Goal: Task Accomplishment & Management: Complete application form

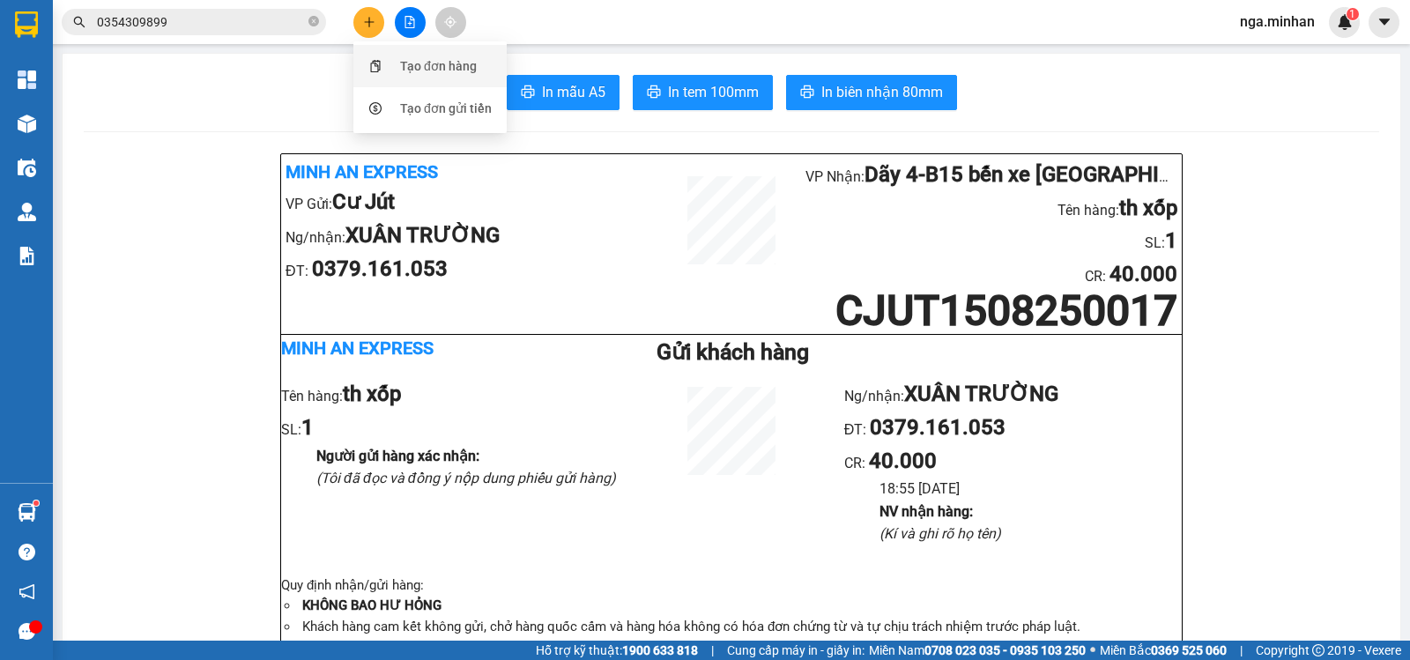
click at [417, 63] on div "Tạo đơn hàng" at bounding box center [438, 65] width 77 height 19
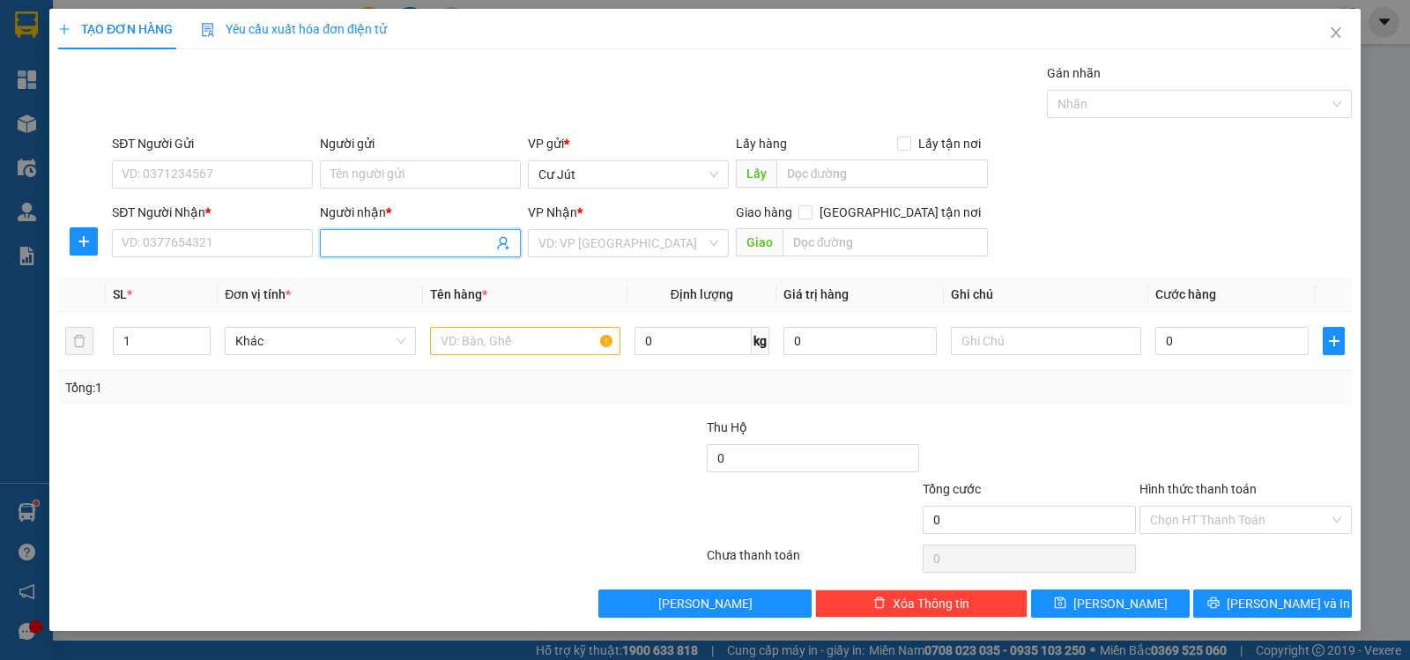
click at [434, 238] on input "Người nhận *" at bounding box center [411, 243] width 162 height 19
type input "C CẦN"
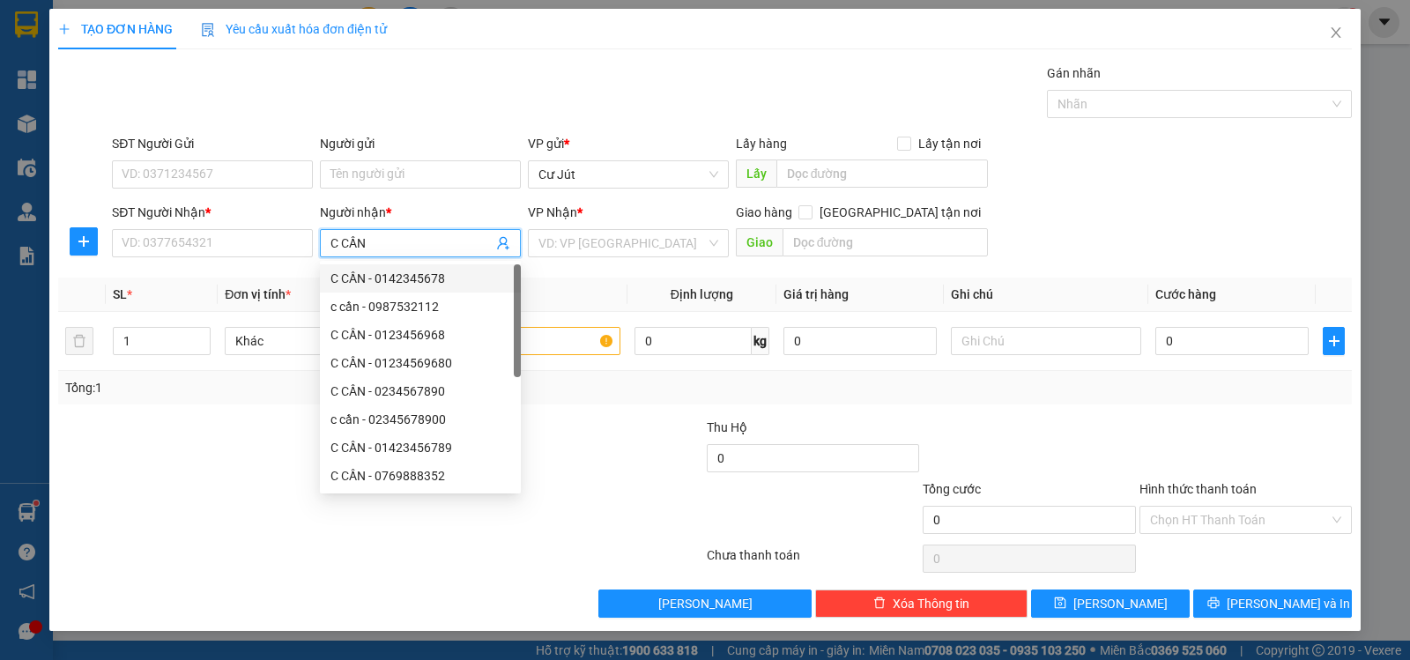
click at [459, 273] on div "C CẦN - 0142345678" at bounding box center [420, 278] width 180 height 19
type input "0142345678"
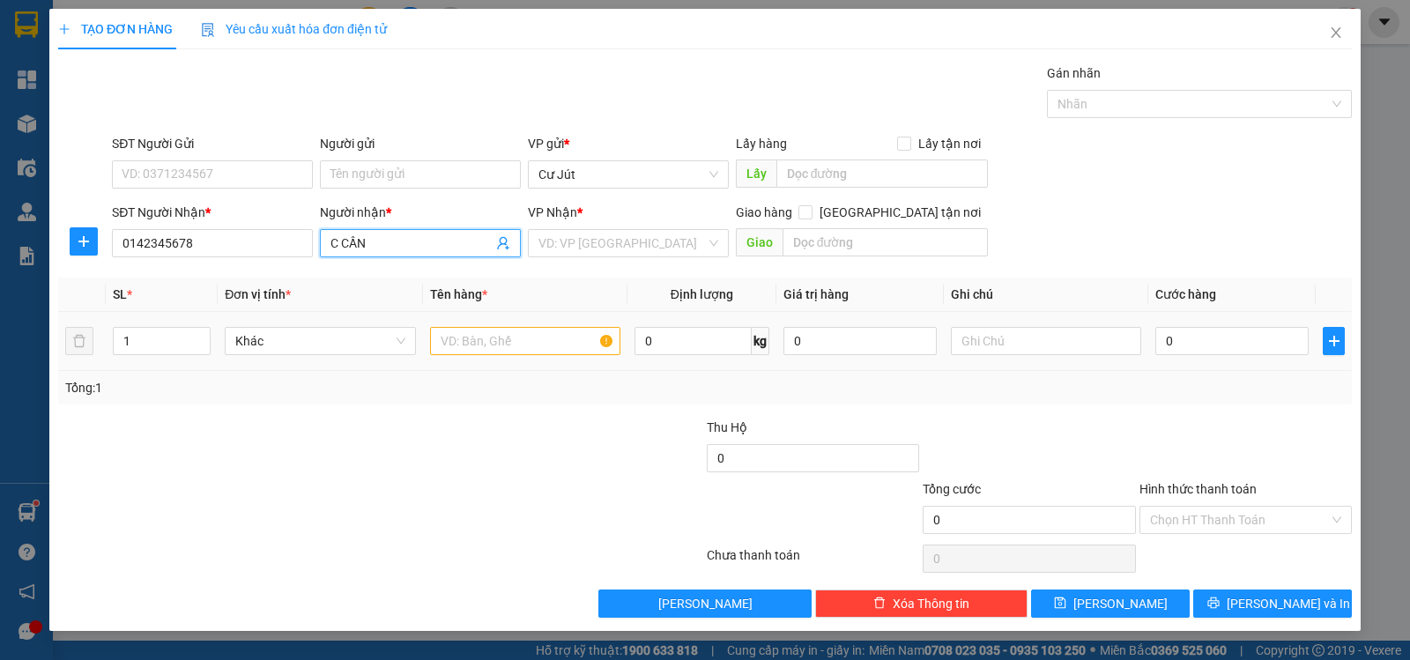
type input "C CẦN"
click at [553, 341] on input "text" at bounding box center [525, 341] width 190 height 28
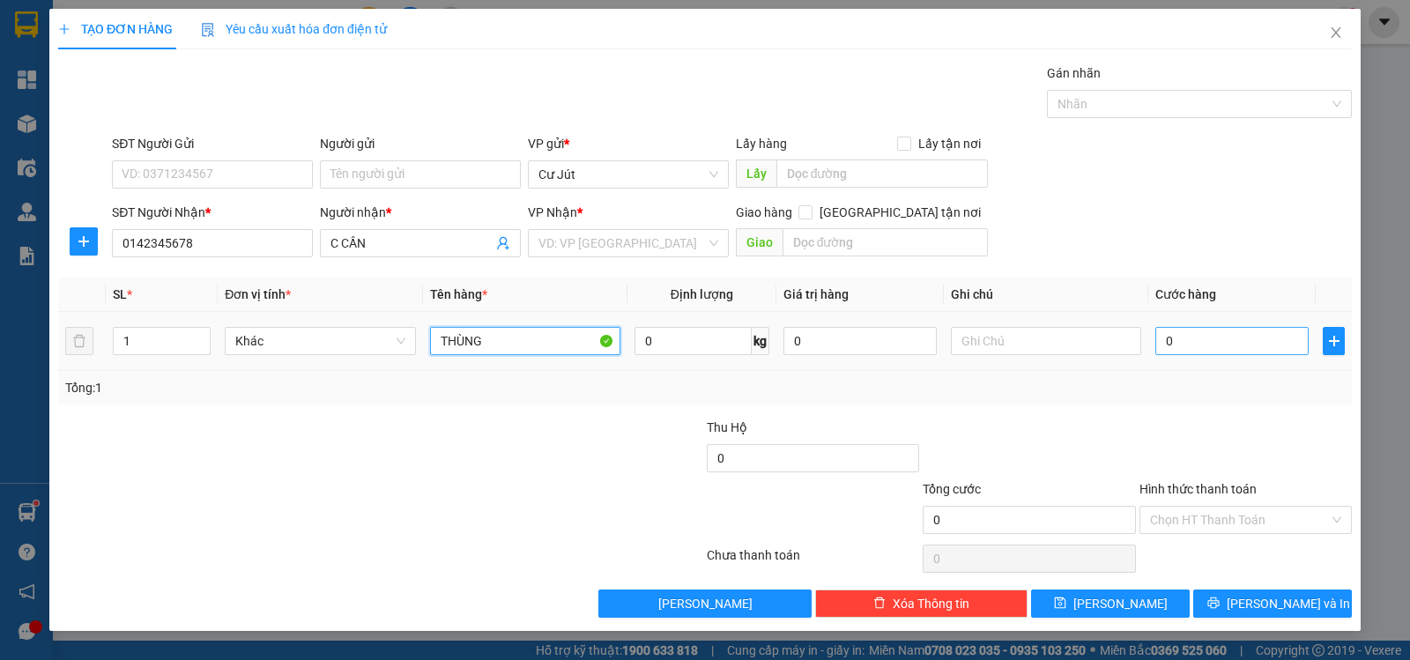
type input "THÙNG"
type input "1"
type input "10"
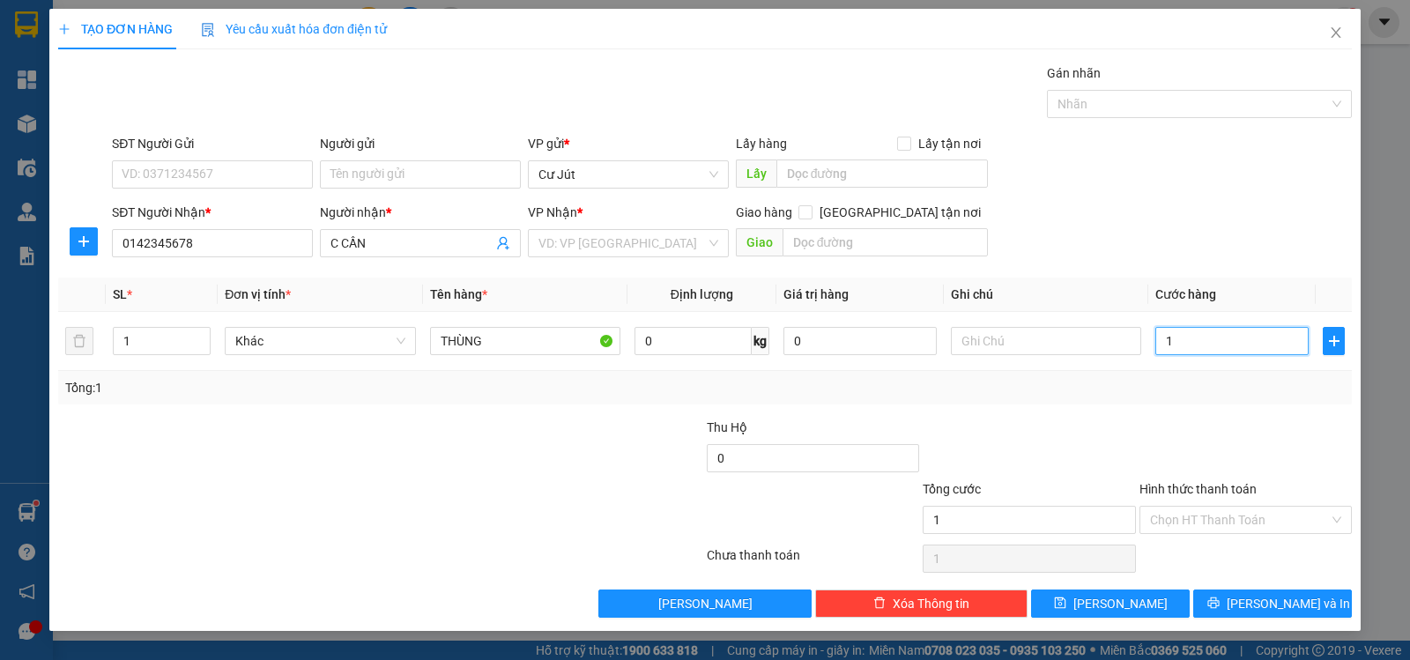
type input "10"
type input "100"
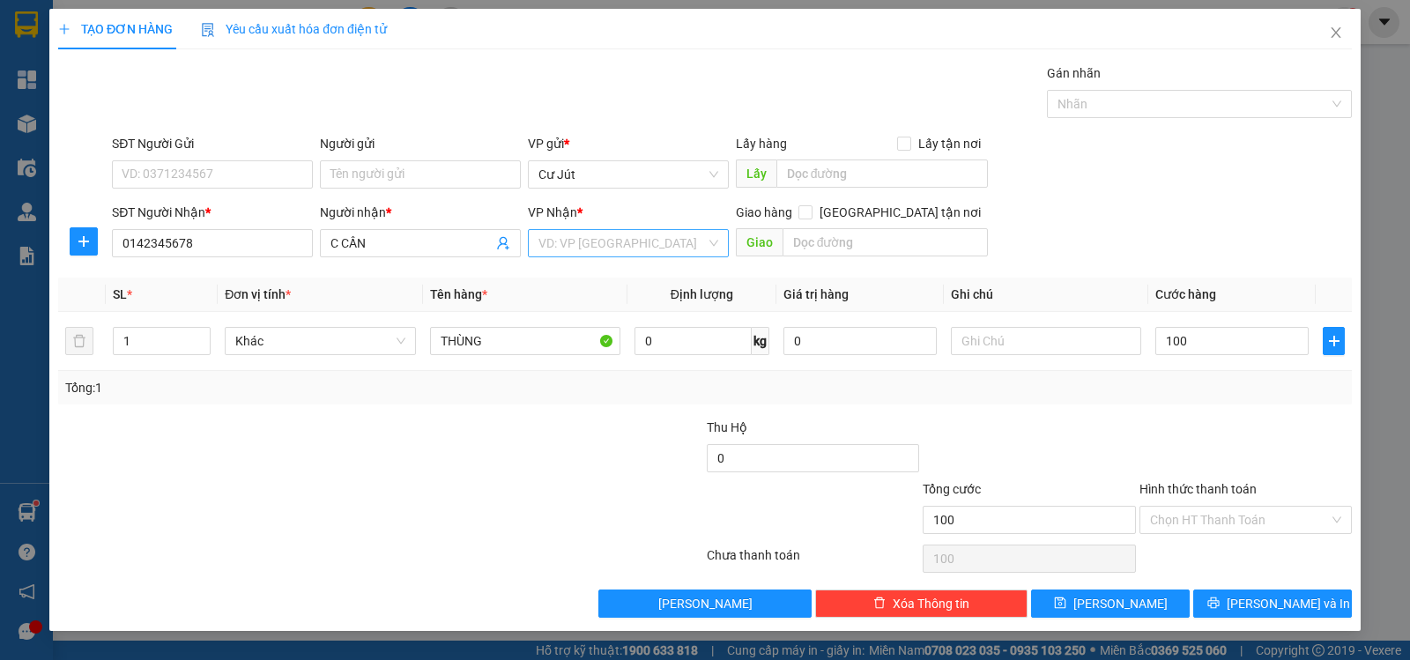
type input "100.000"
click at [651, 233] on input "search" at bounding box center [621, 243] width 167 height 26
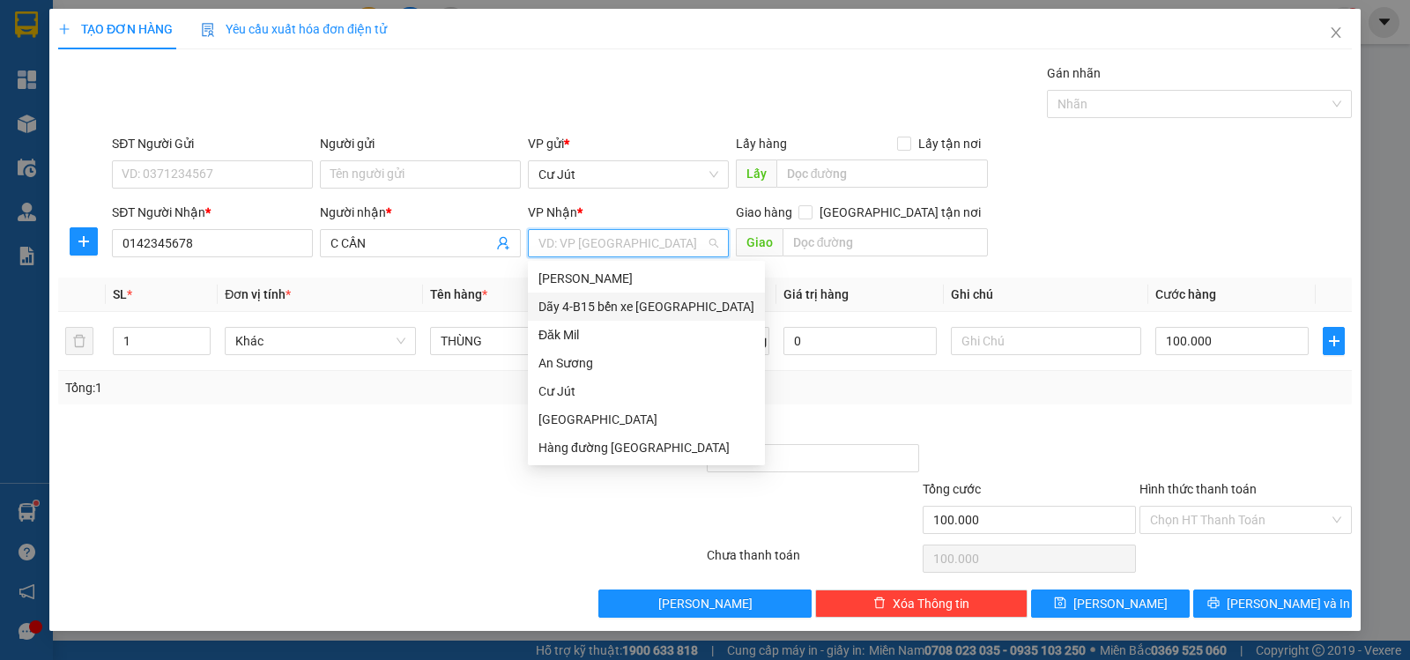
click at [659, 313] on div "Dãy 4-B15 bến xe [GEOGRAPHIC_DATA]" at bounding box center [646, 306] width 216 height 19
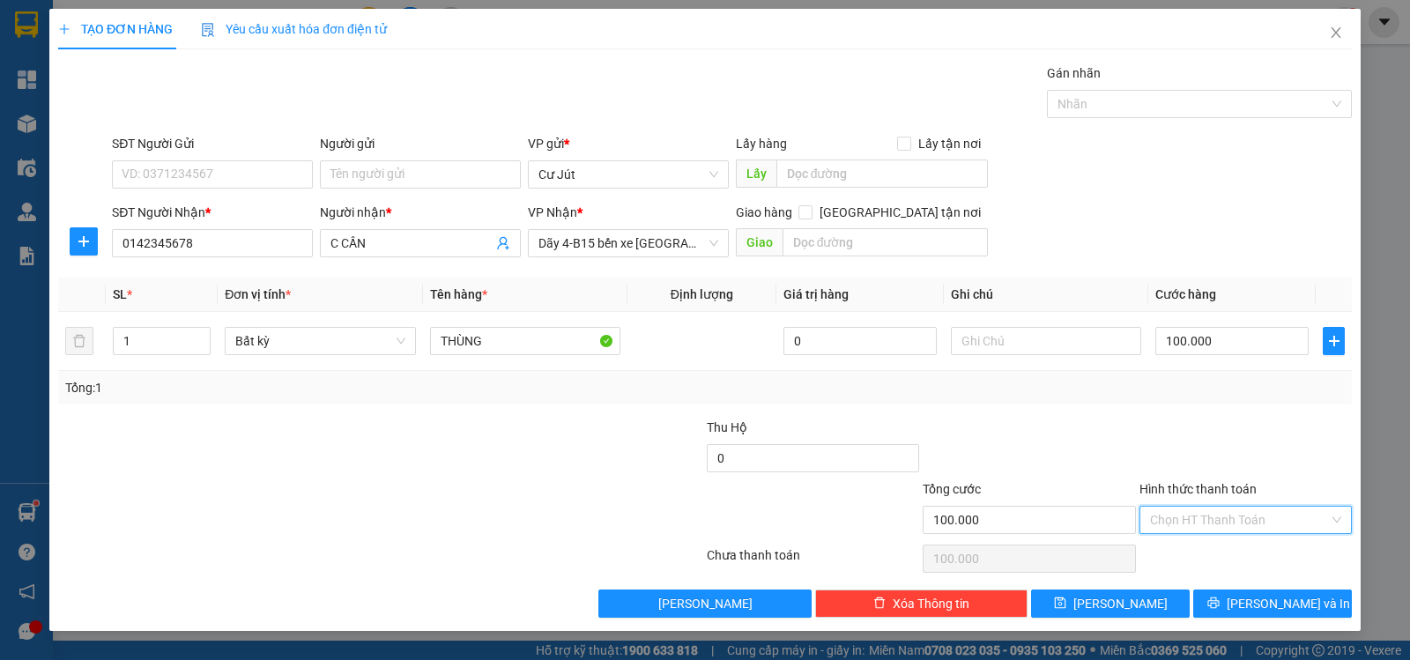
click at [1177, 524] on input "Hình thức thanh toán" at bounding box center [1239, 520] width 179 height 26
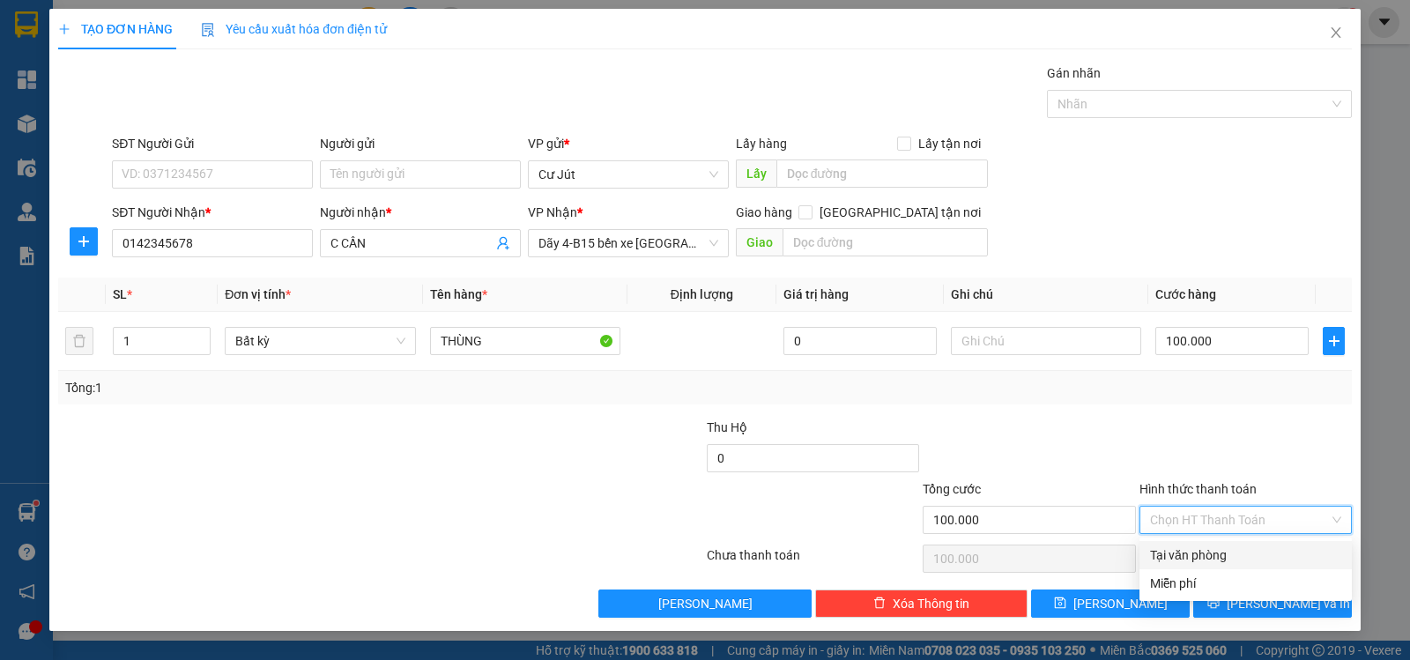
click at [1181, 550] on div "Tại văn phòng" at bounding box center [1245, 555] width 191 height 19
type input "0"
click at [1181, 550] on div "Chọn HT Thanh Toán" at bounding box center [1246, 558] width 216 height 35
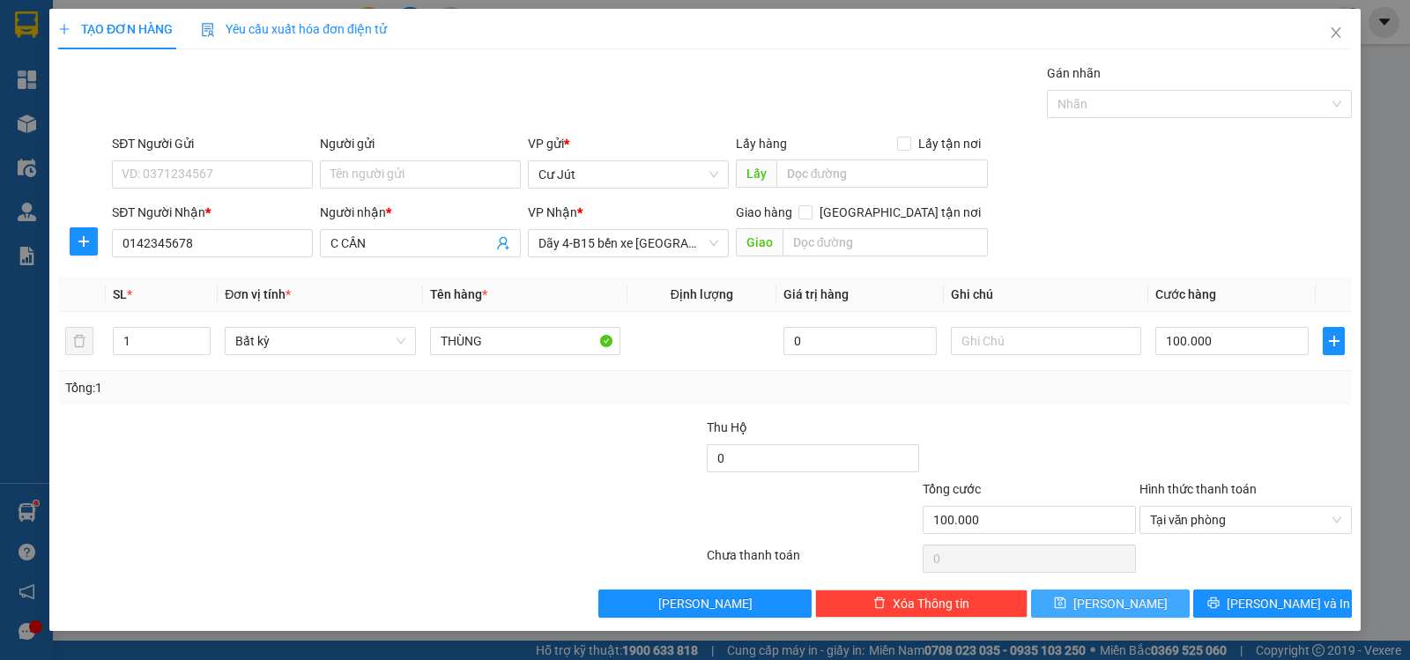
click at [1120, 604] on span "[PERSON_NAME]" at bounding box center [1120, 603] width 94 height 19
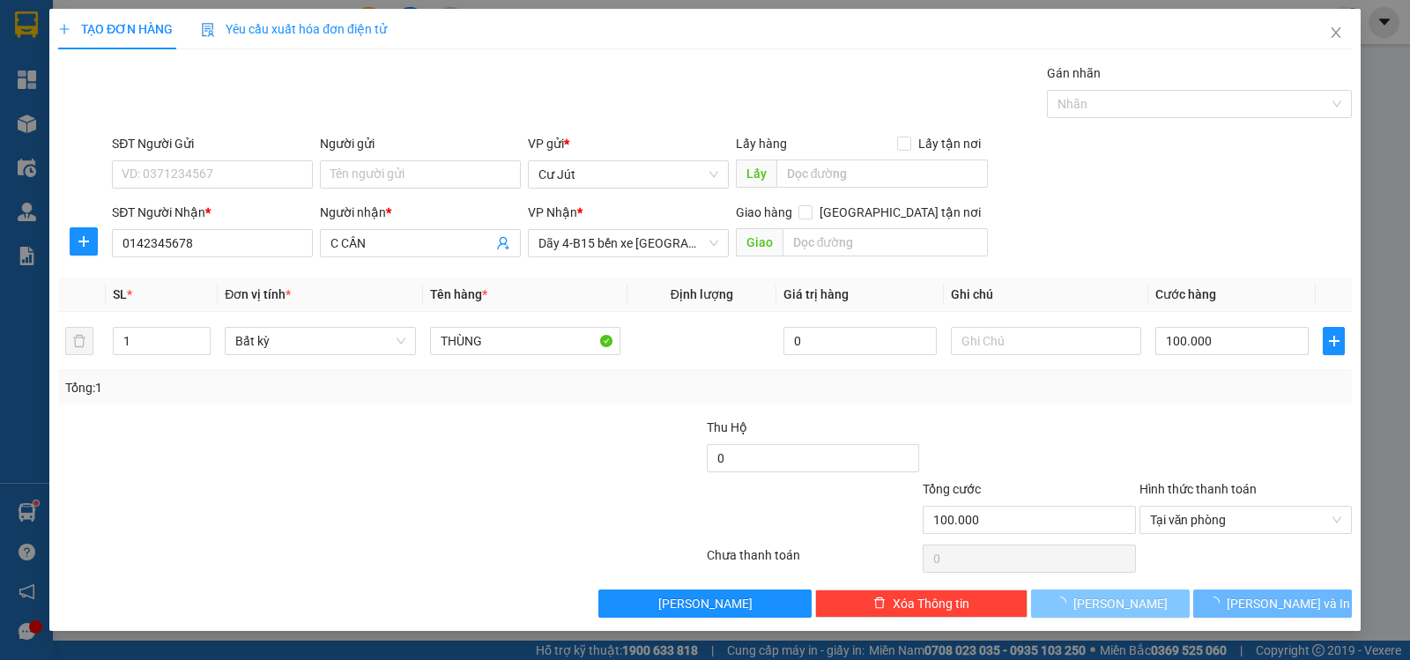
type input "0"
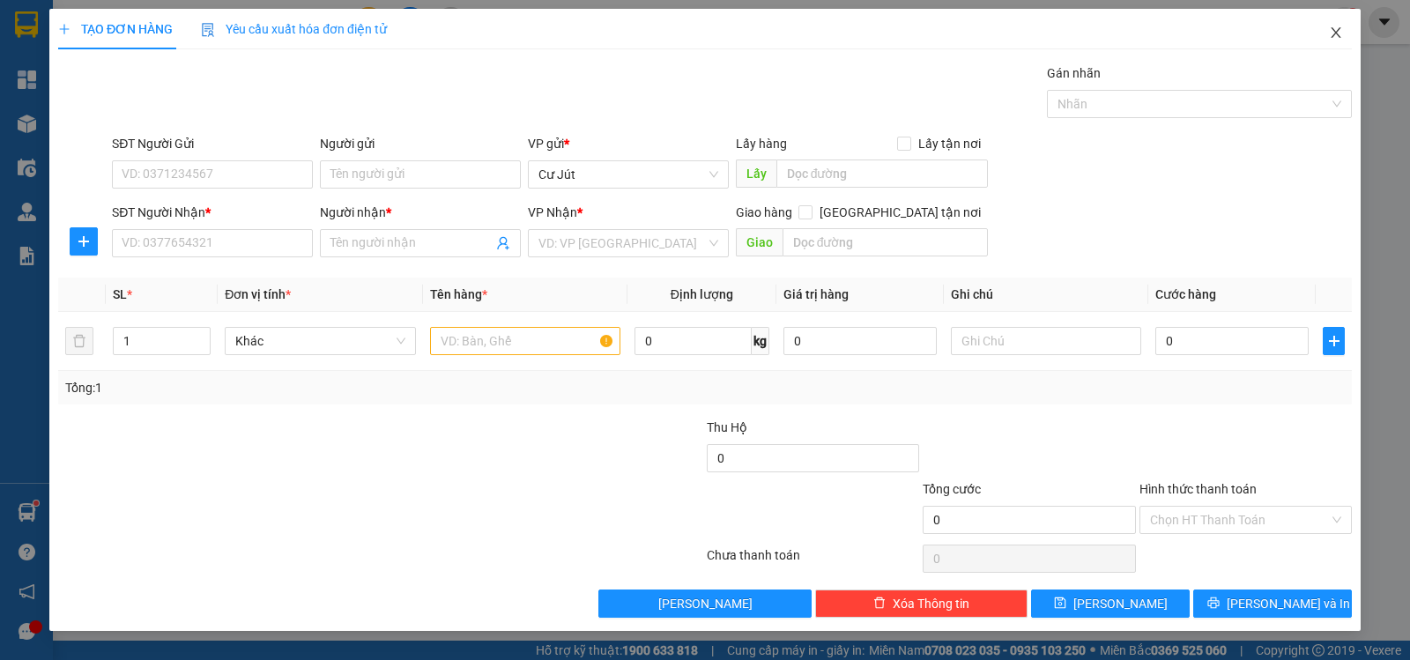
click at [1338, 32] on icon "close" at bounding box center [1336, 32] width 10 height 11
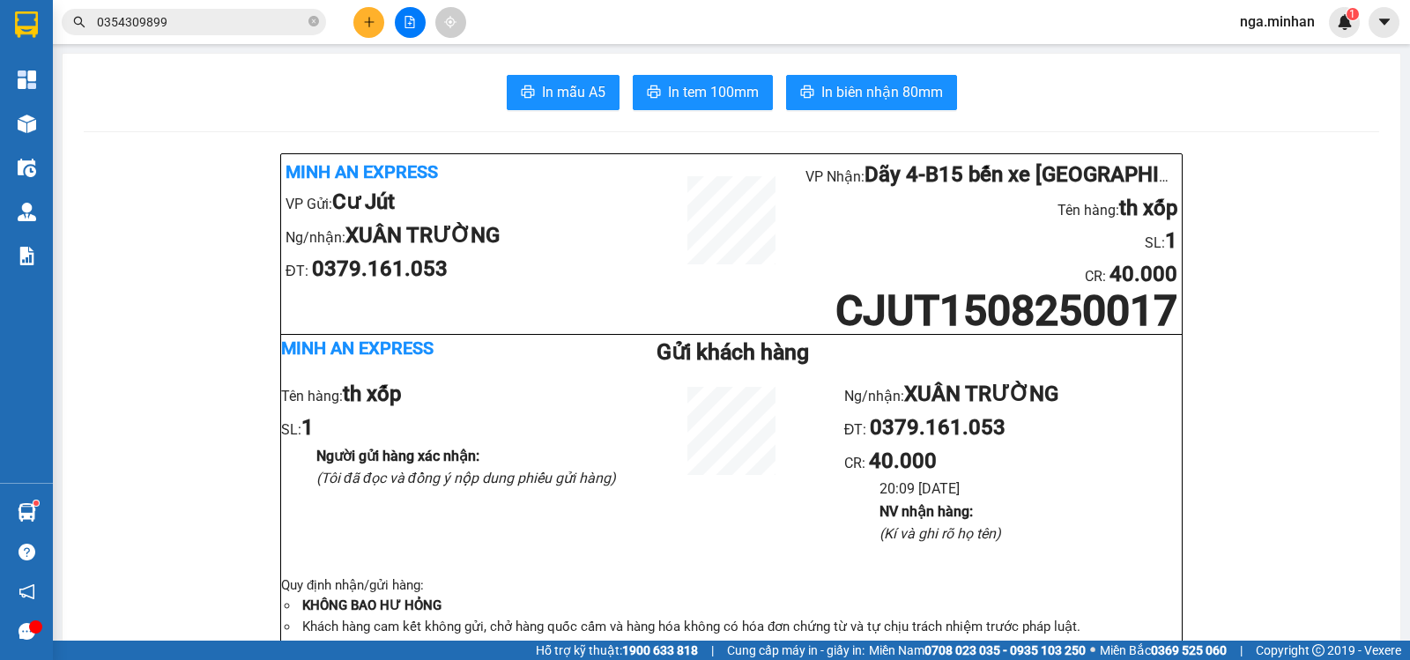
click at [405, 13] on button at bounding box center [410, 22] width 31 height 31
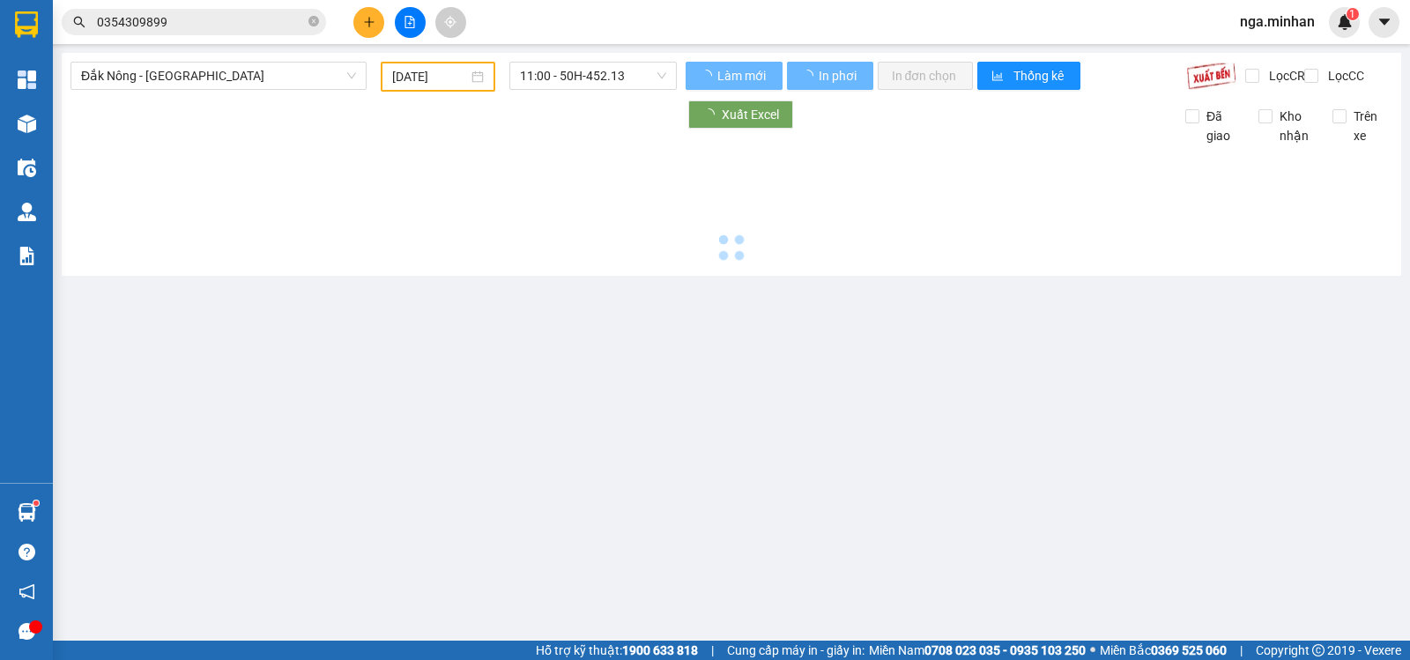
type input "[DATE]"
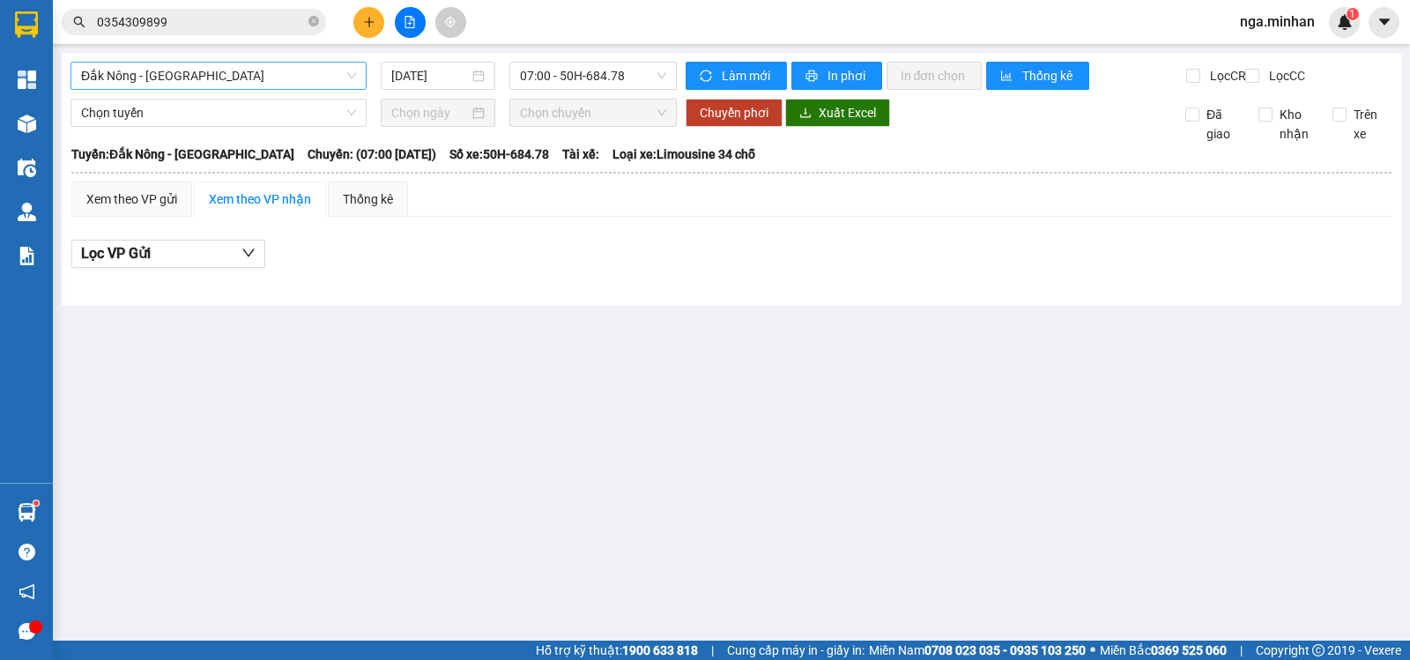
click at [285, 76] on span "Đắk Nông - [GEOGRAPHIC_DATA]" at bounding box center [218, 76] width 275 height 26
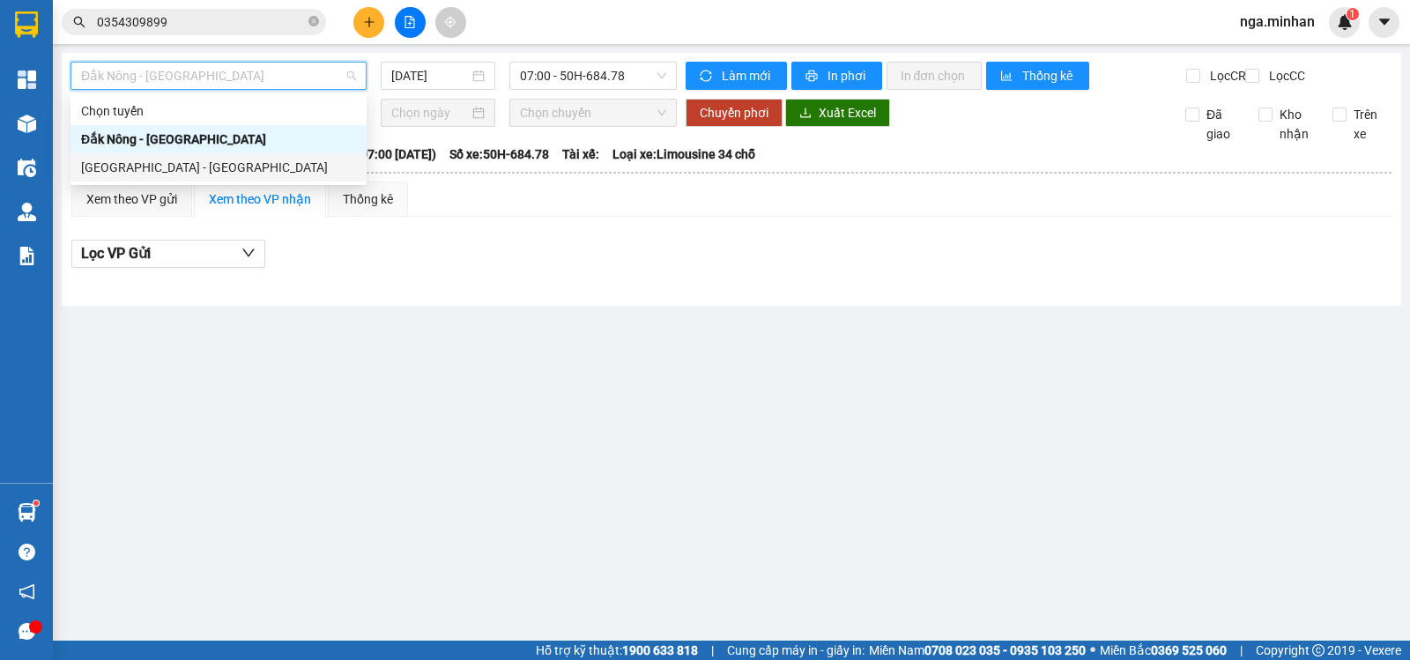
click at [175, 167] on div "[GEOGRAPHIC_DATA] - [GEOGRAPHIC_DATA]" at bounding box center [218, 167] width 275 height 19
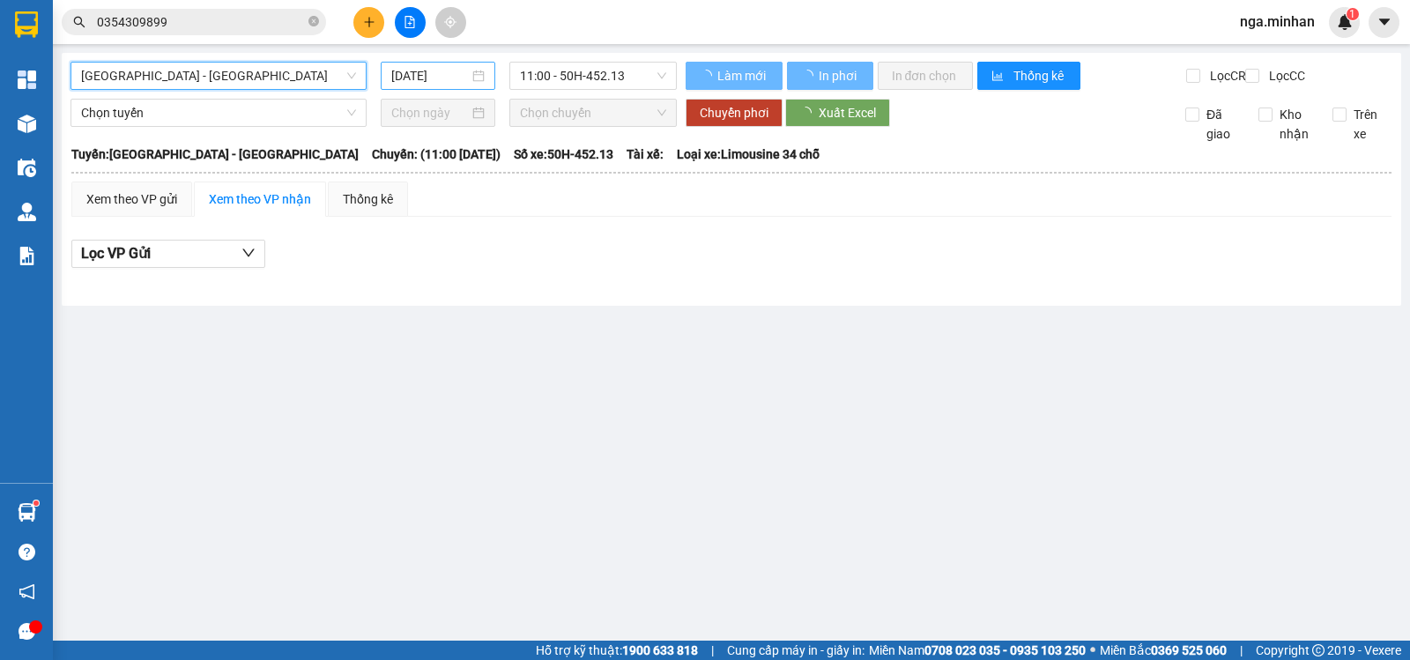
click at [411, 77] on input "[DATE]" at bounding box center [430, 75] width 78 height 19
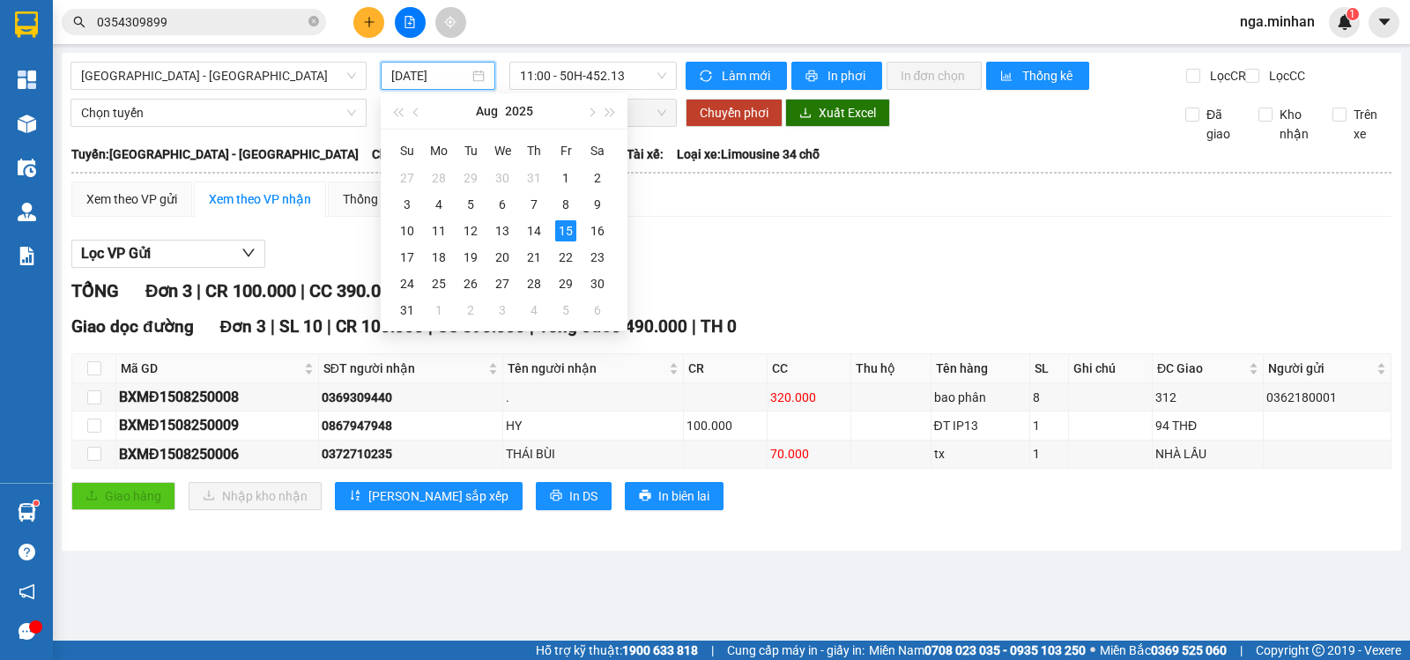
click at [414, 74] on input "[DATE]" at bounding box center [430, 75] width 78 height 19
drag, startPoint x: 531, startPoint y: 233, endPoint x: 540, endPoint y: 232, distance: 8.9
click at [540, 232] on div "14" at bounding box center [534, 230] width 21 height 21
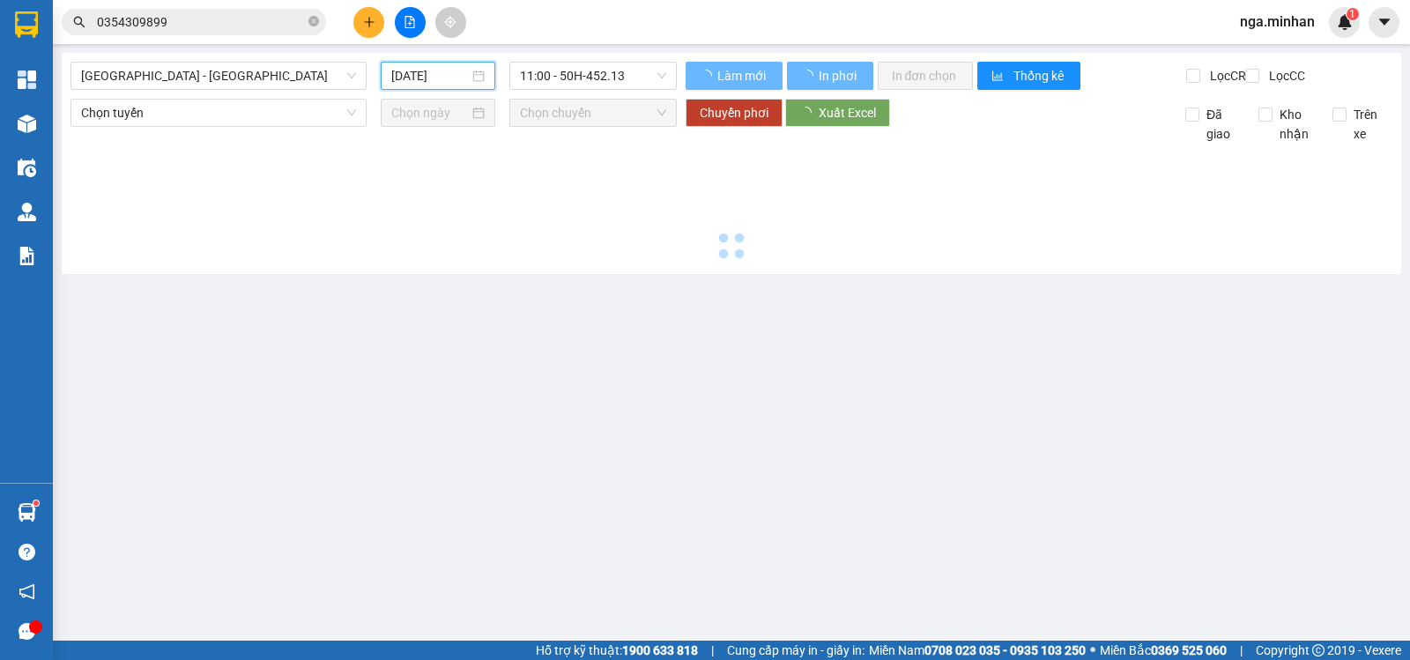
type input "[DATE]"
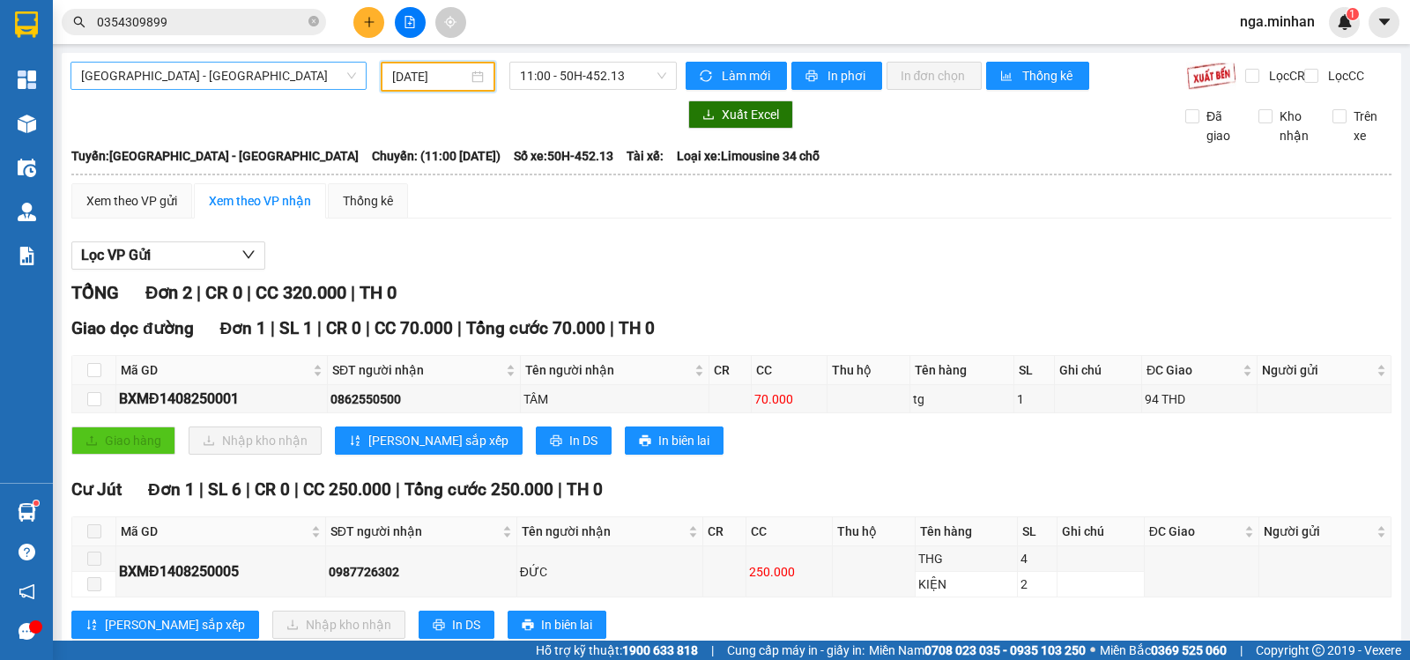
click at [222, 72] on span "[GEOGRAPHIC_DATA] - [GEOGRAPHIC_DATA]" at bounding box center [218, 76] width 275 height 26
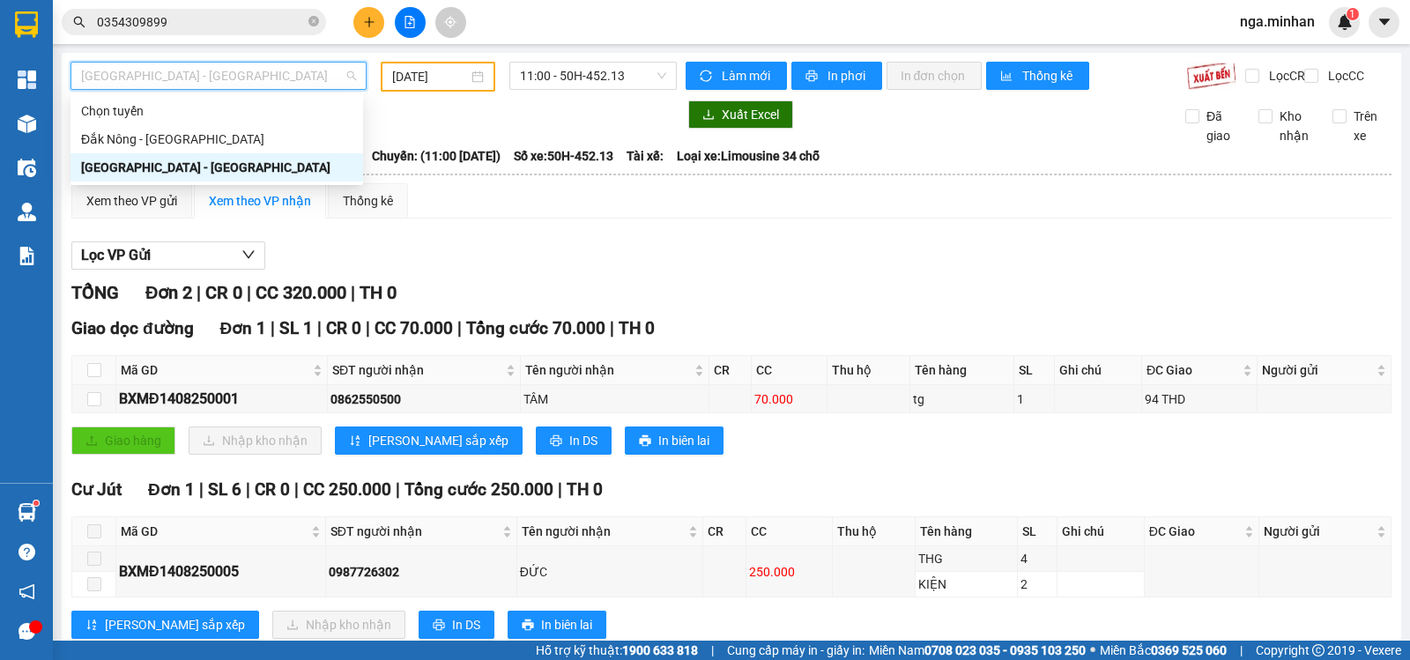
click at [571, 219] on div "Xem theo VP gửi Xem theo VP nhận Thống kê" at bounding box center [731, 200] width 1320 height 35
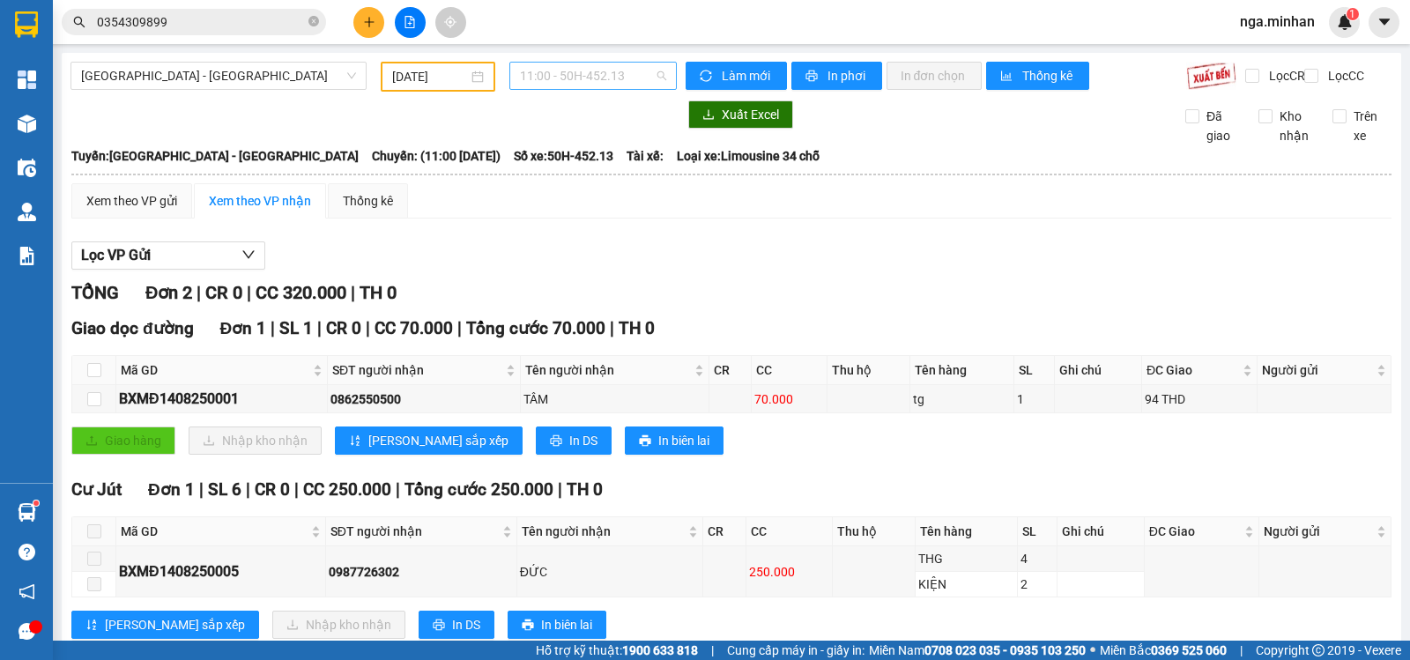
click at [576, 78] on span "11:00 - 50H-452.13" at bounding box center [592, 76] width 145 height 26
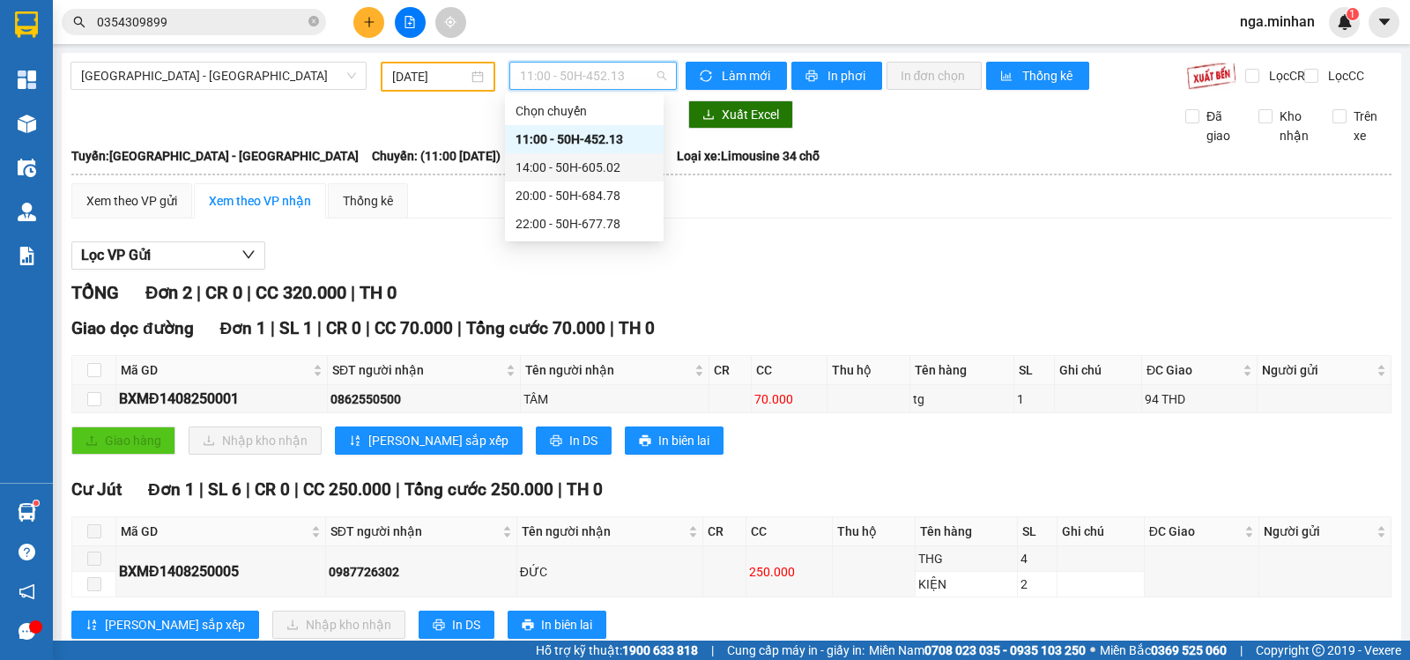
click at [598, 171] on div "14:00 - 50H-605.02" at bounding box center [584, 167] width 137 height 19
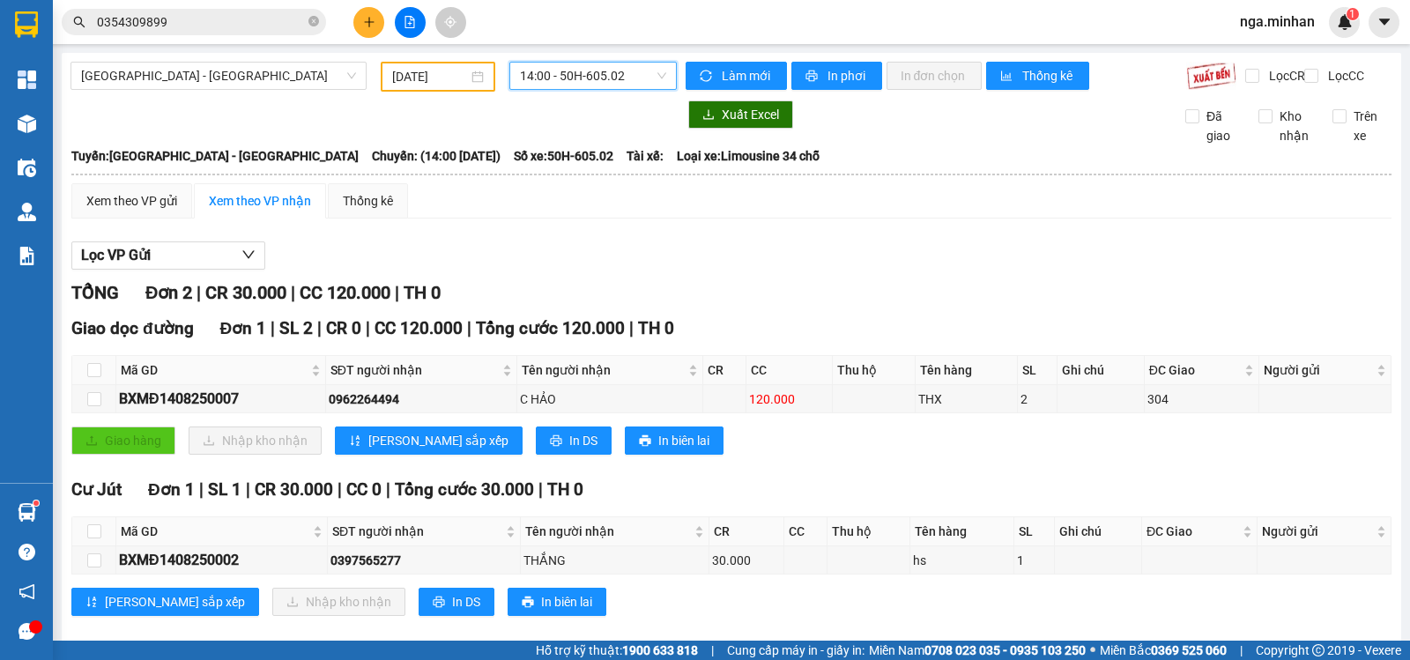
click at [615, 70] on span "14:00 - 50H-605.02" at bounding box center [592, 76] width 145 height 26
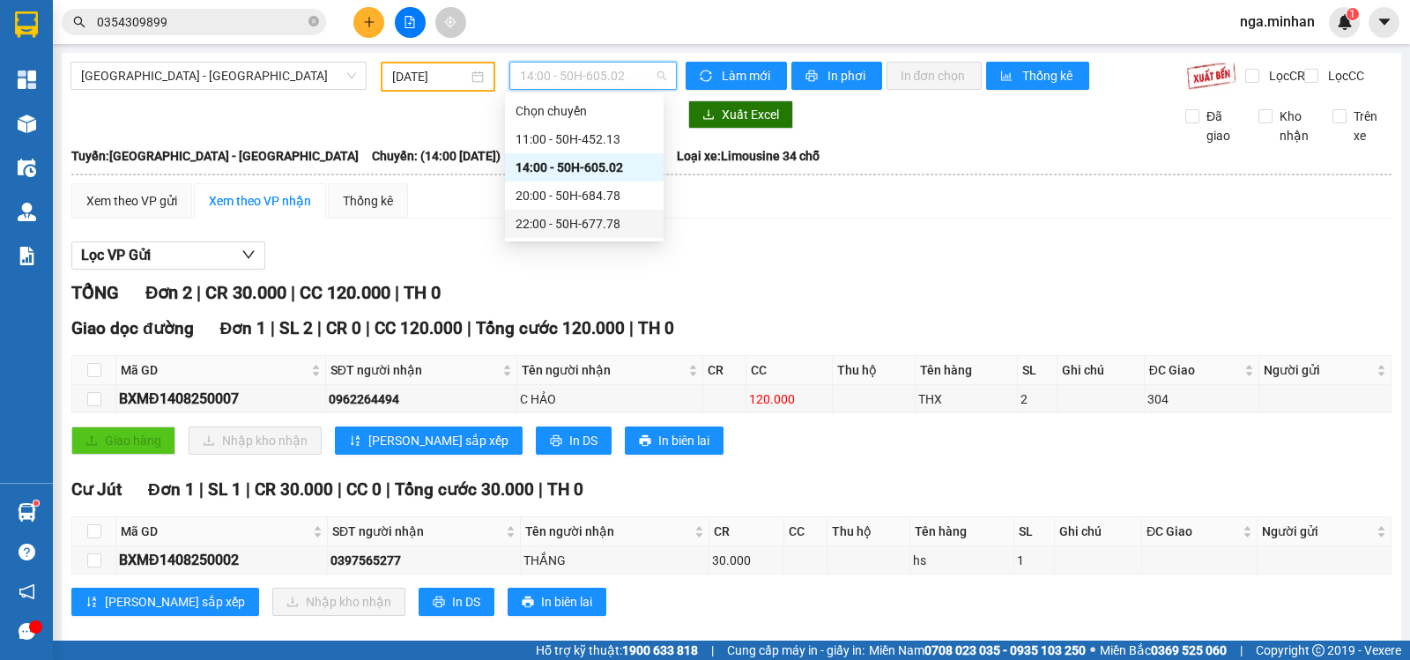
click at [607, 219] on div "22:00 - 50H-677.78" at bounding box center [584, 223] width 137 height 19
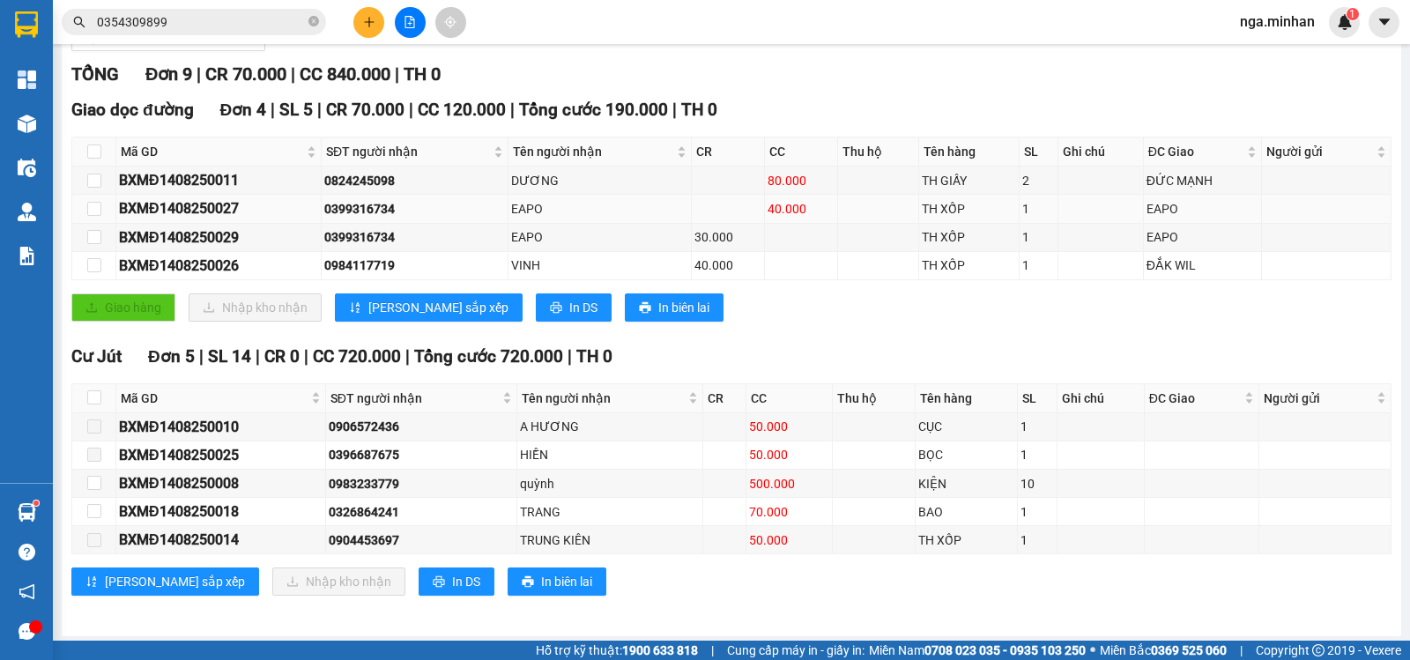
scroll to position [236, 0]
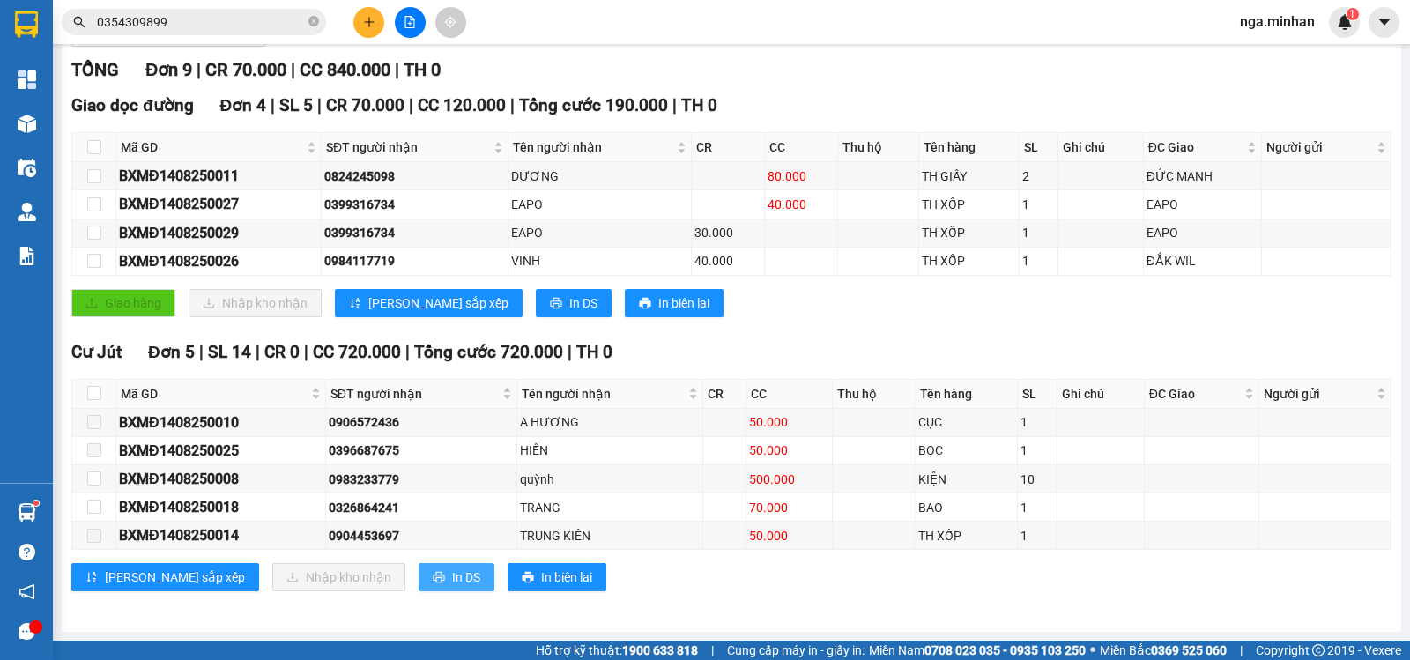
click at [452, 584] on span "In DS" at bounding box center [466, 577] width 28 height 19
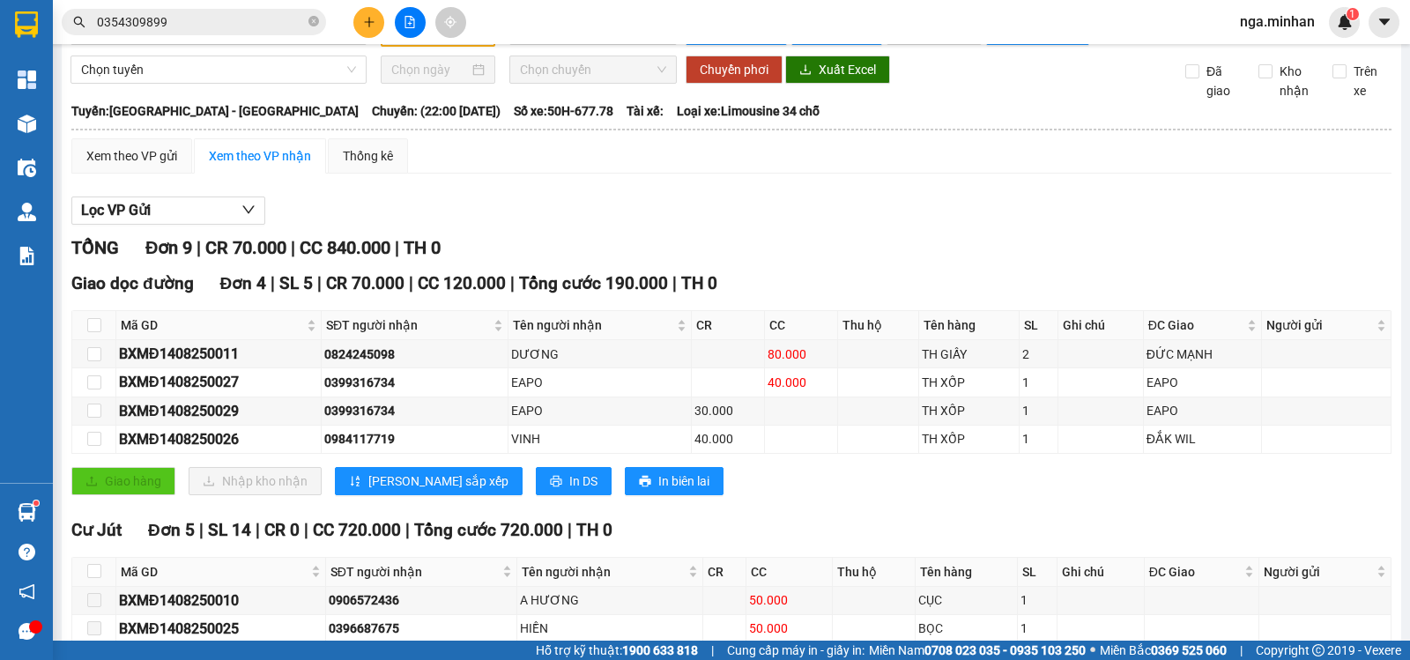
scroll to position [0, 0]
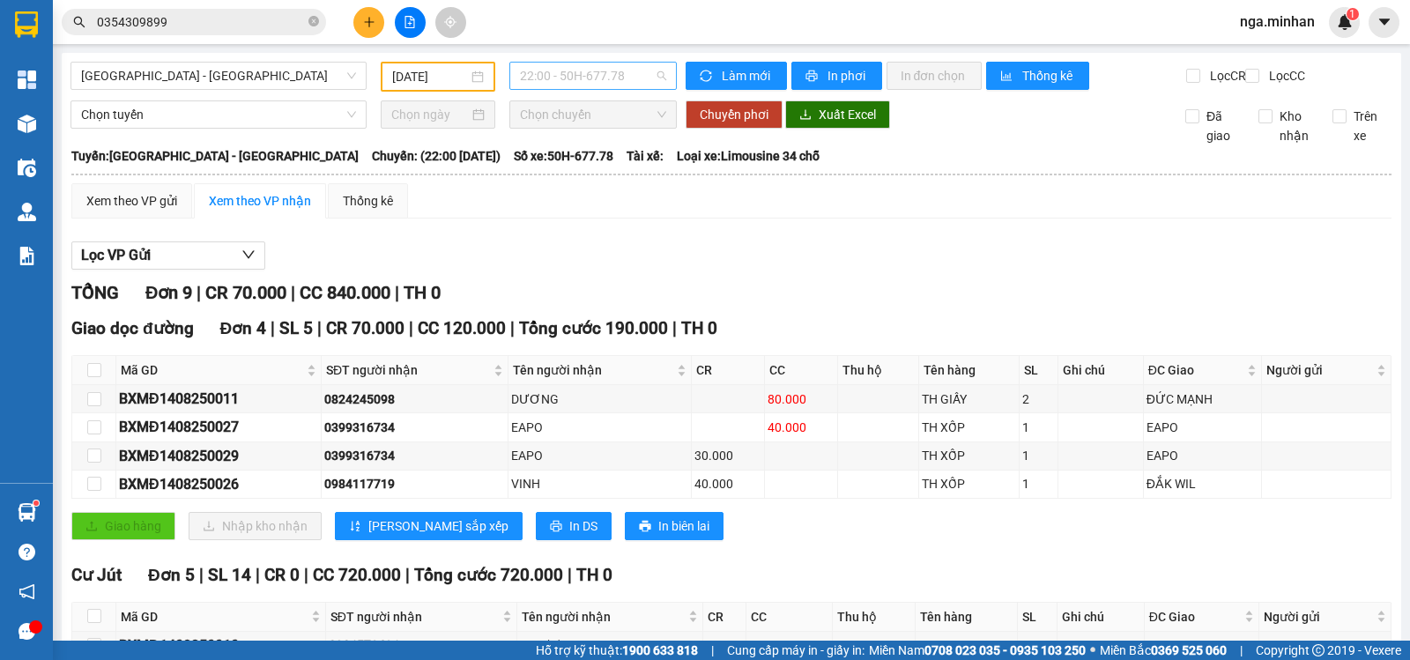
click at [587, 76] on span "22:00 - 50H-677.78" at bounding box center [592, 76] width 145 height 26
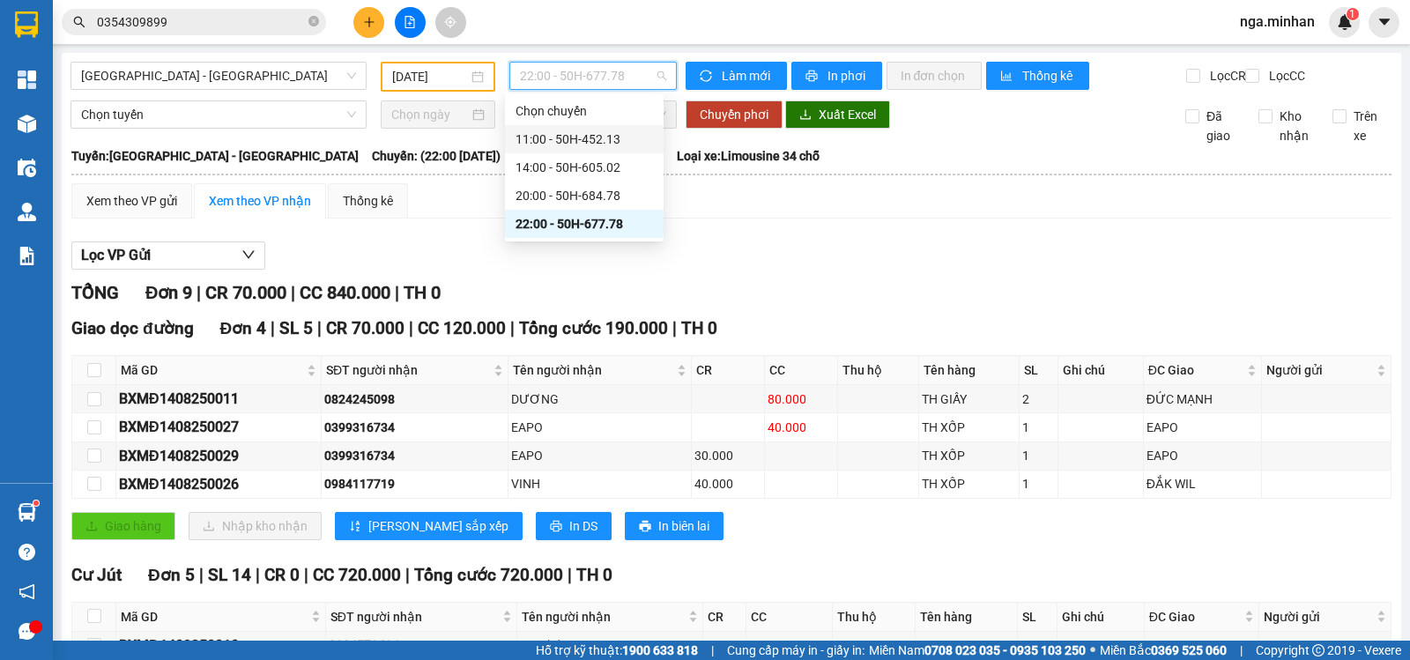
click at [615, 132] on div "11:00 - 50H-452.13" at bounding box center [584, 139] width 137 height 19
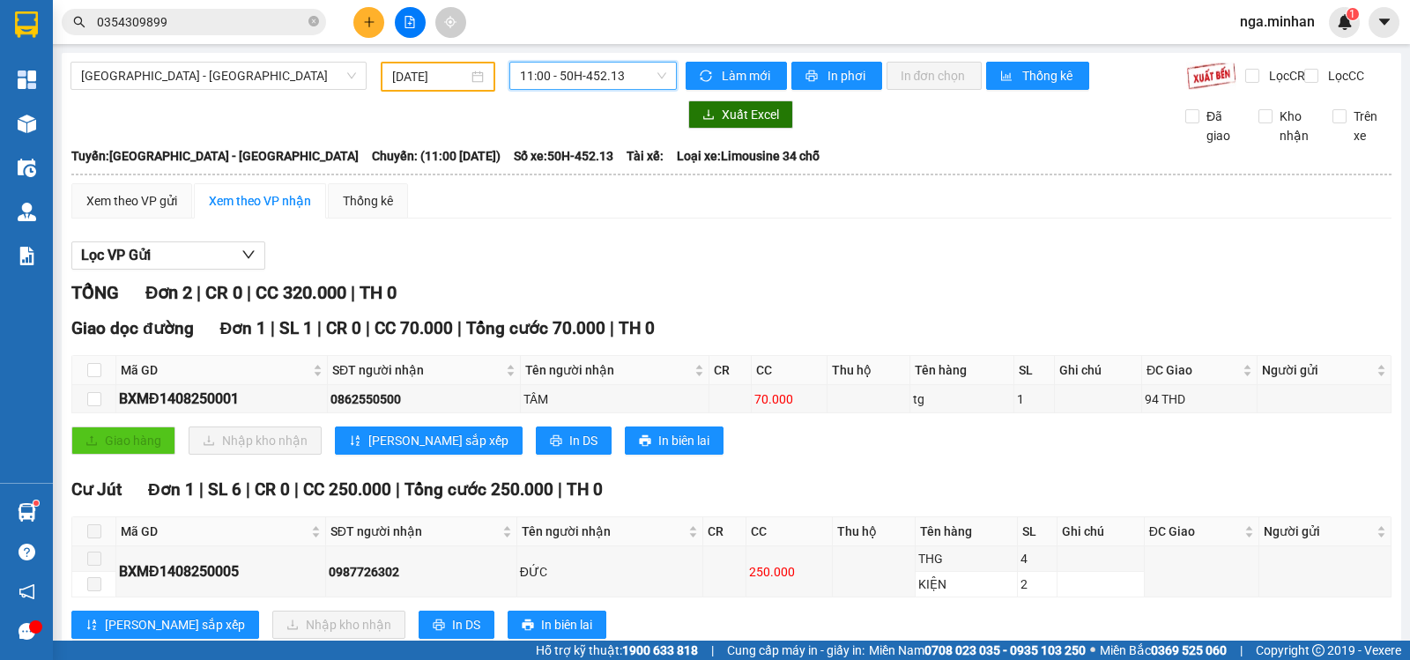
click at [588, 83] on span "11:00 - 50H-452.13" at bounding box center [592, 76] width 145 height 26
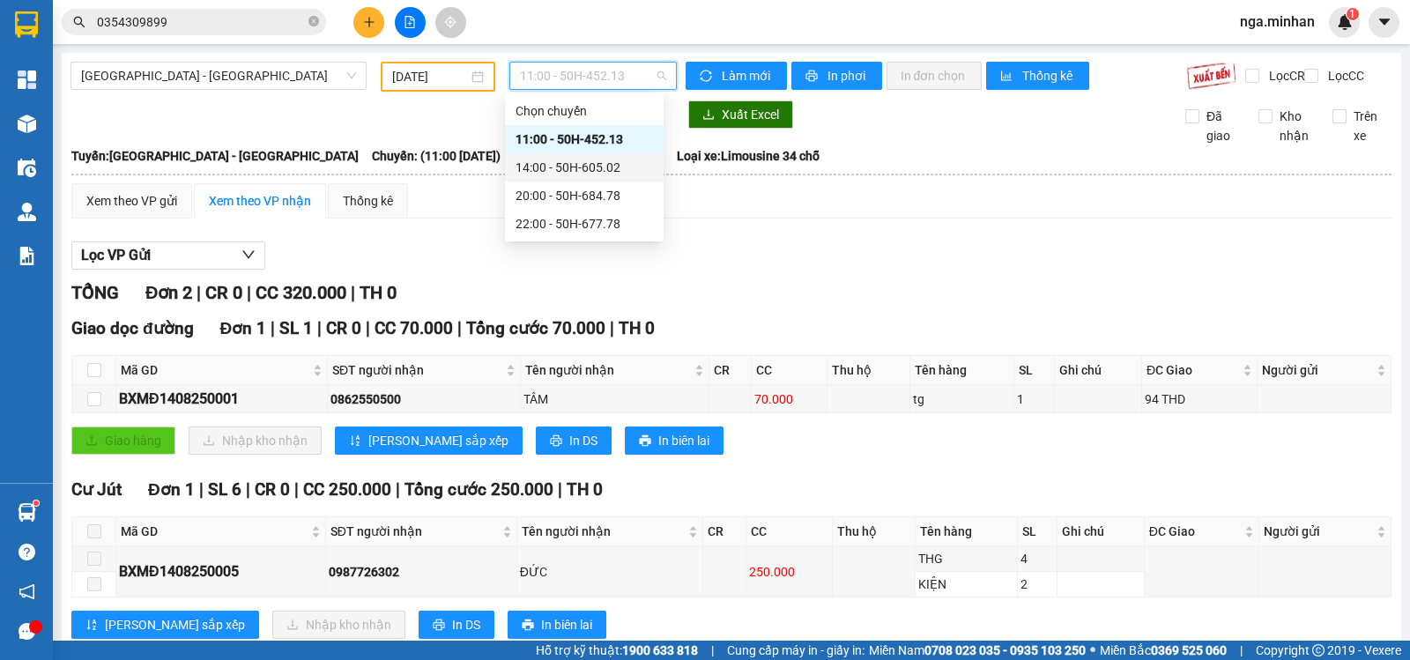
click at [602, 170] on div "14:00 - 50H-605.02" at bounding box center [584, 167] width 137 height 19
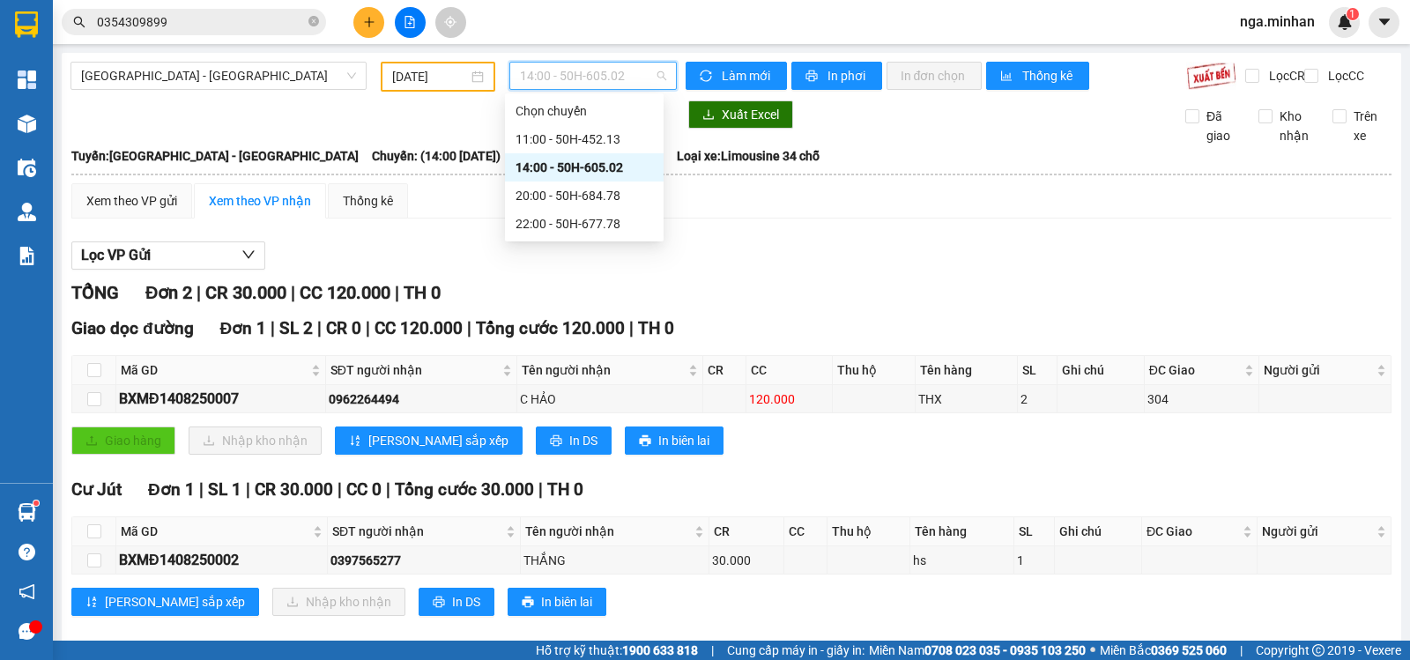
click at [636, 71] on span "14:00 - 50H-605.02" at bounding box center [592, 76] width 145 height 26
click at [623, 198] on div "20:00 - 50H-684.78" at bounding box center [584, 195] width 137 height 19
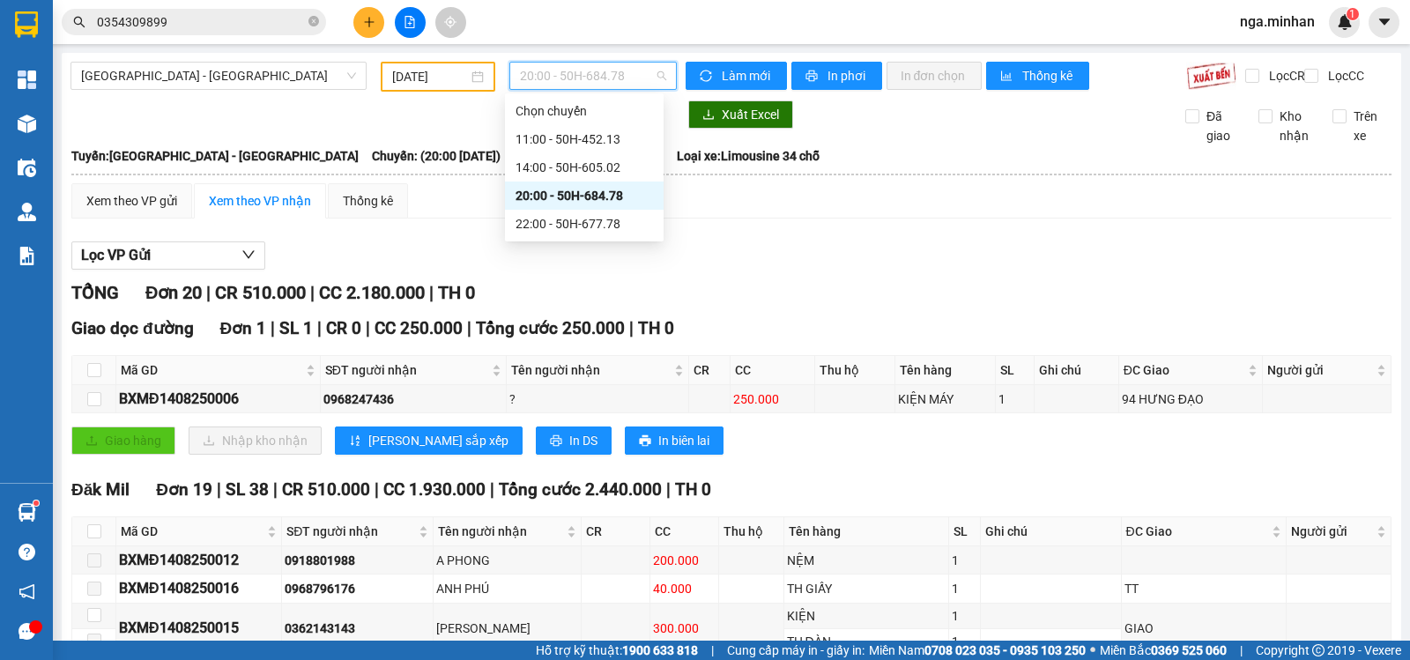
drag, startPoint x: 614, startPoint y: 85, endPoint x: 613, endPoint y: 119, distance: 34.4
click at [613, 85] on span "20:00 - 50H-684.78" at bounding box center [592, 76] width 145 height 26
click at [613, 225] on div "22:00 - 50H-677.78" at bounding box center [584, 223] width 137 height 19
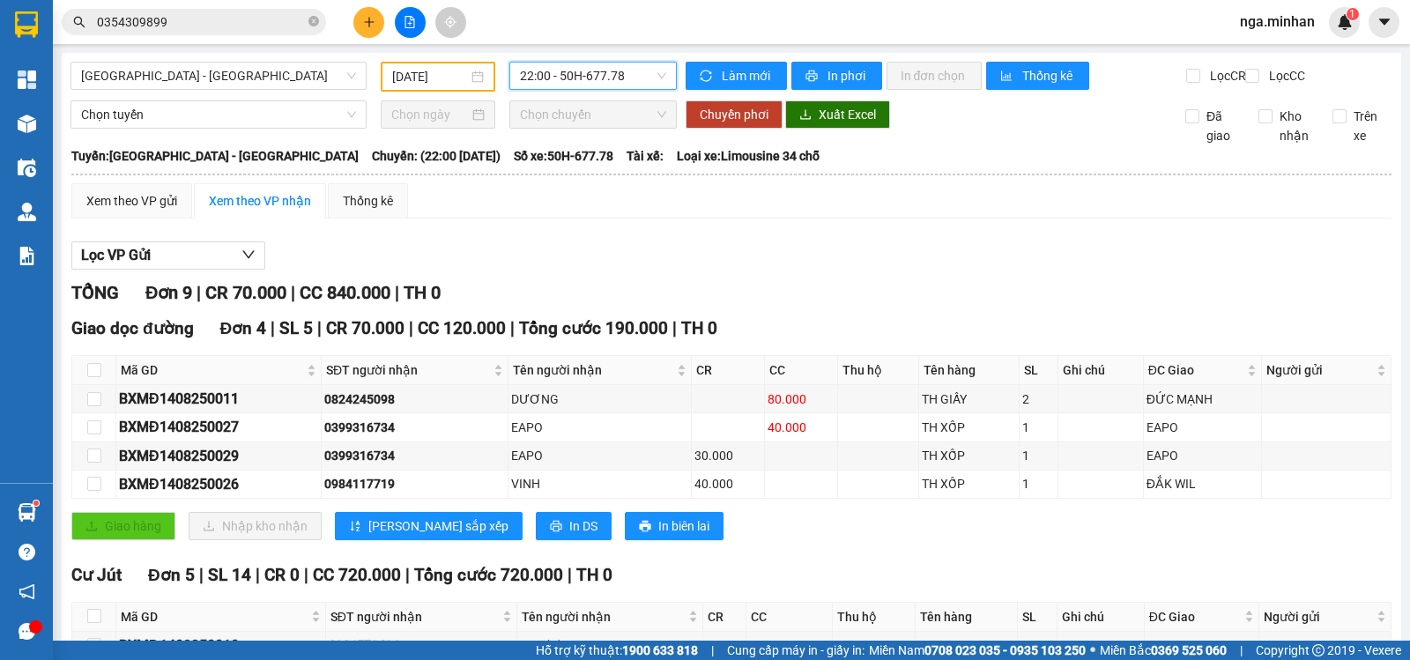
scroll to position [236, 0]
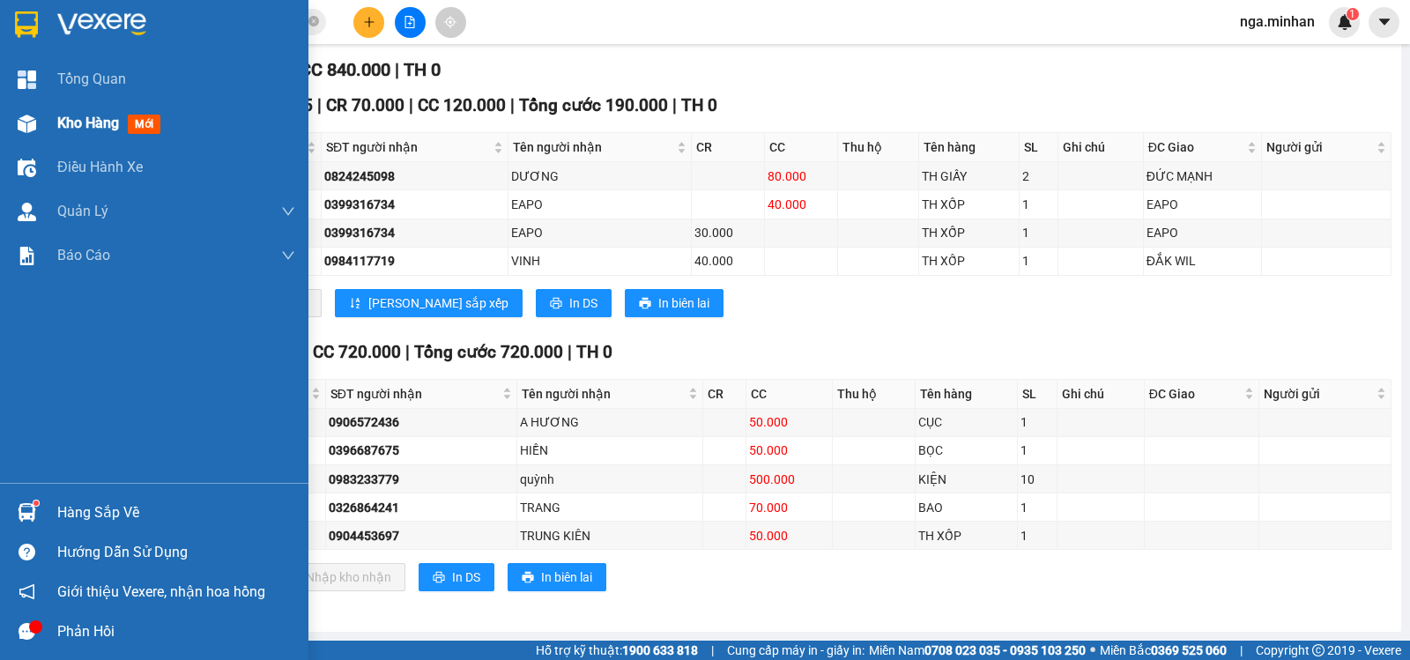
click at [35, 122] on div at bounding box center [26, 123] width 31 height 31
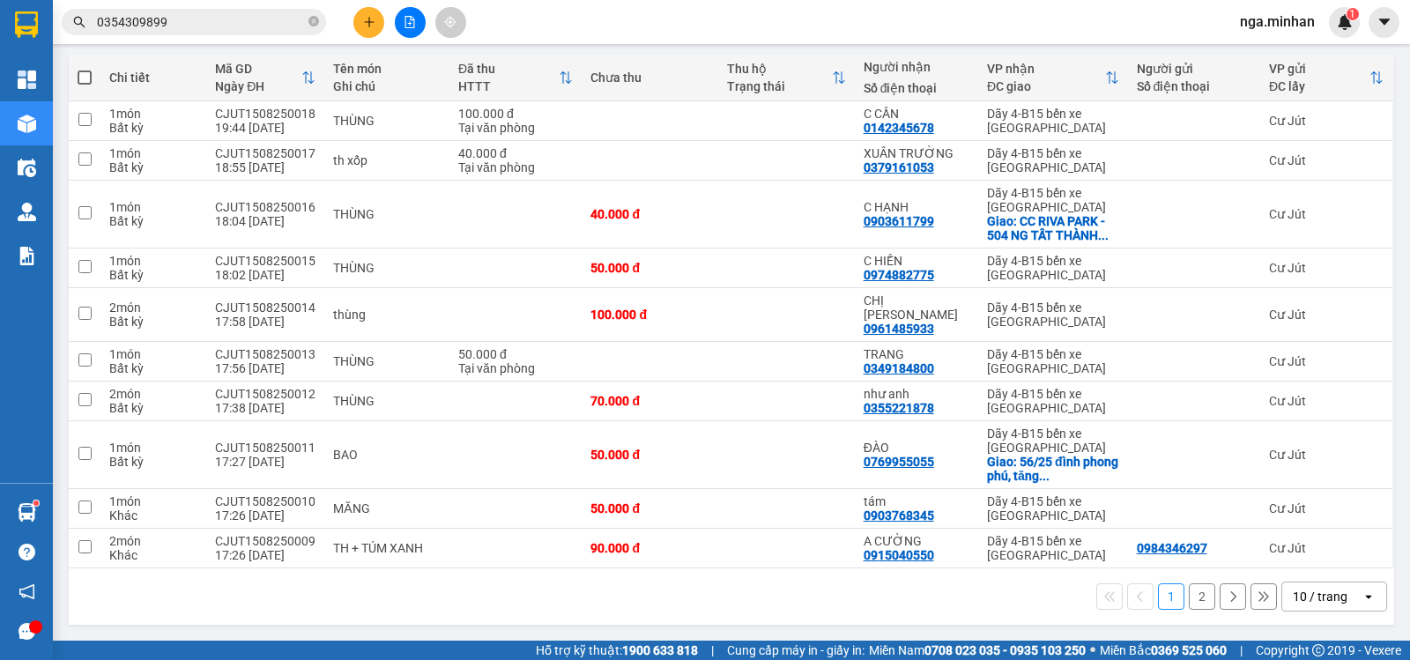
scroll to position [180, 0]
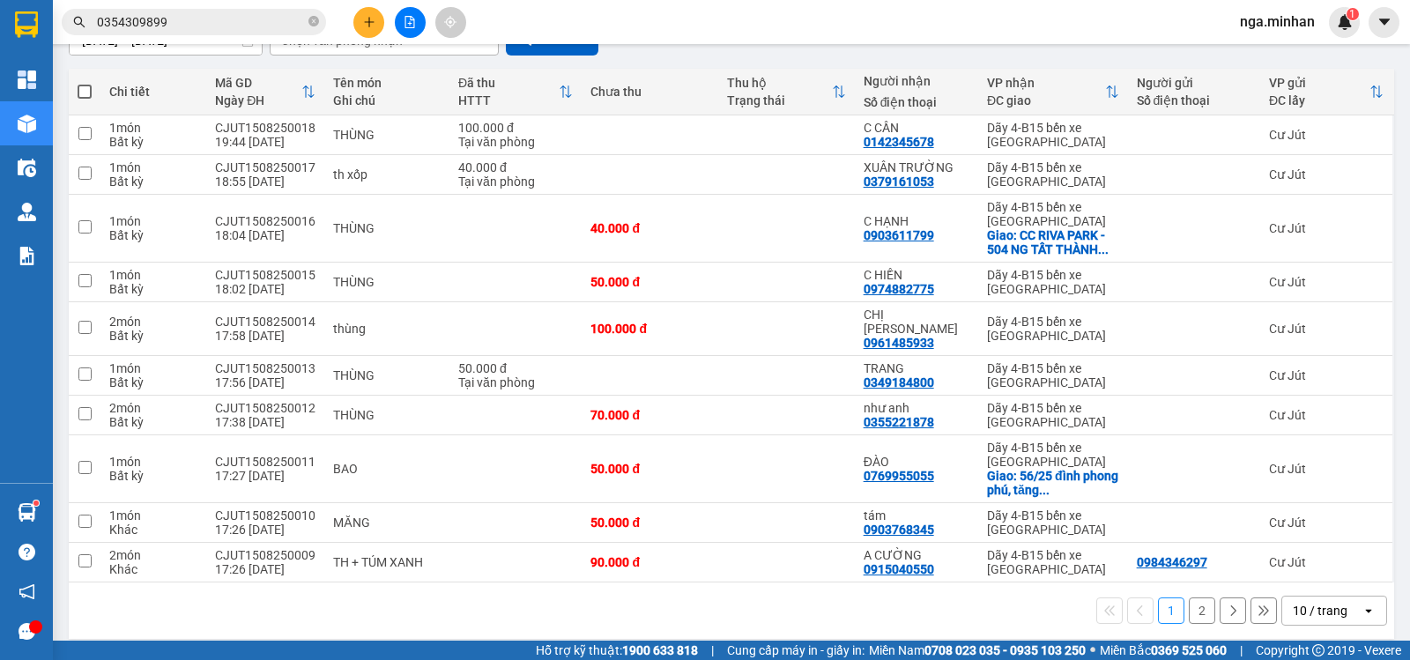
click at [1303, 602] on div "10 / trang" at bounding box center [1320, 611] width 55 height 18
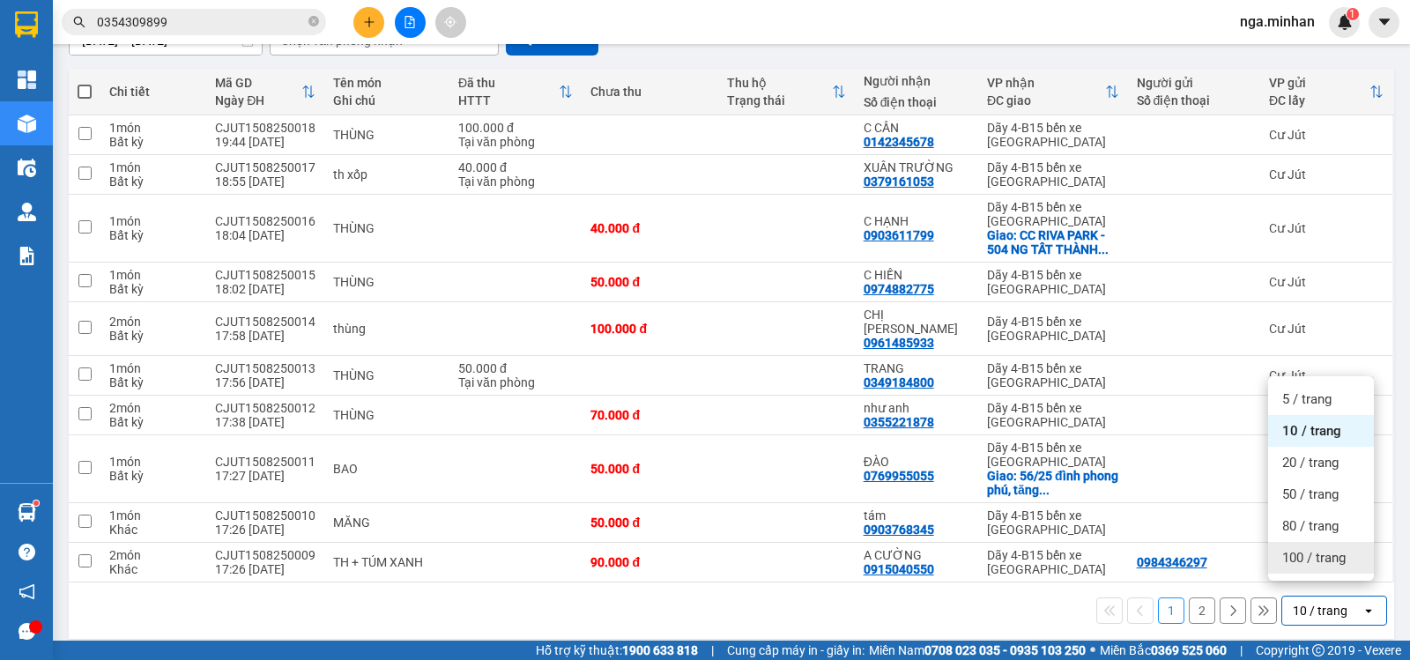
click at [1319, 556] on span "100 / trang" at bounding box center [1313, 558] width 63 height 18
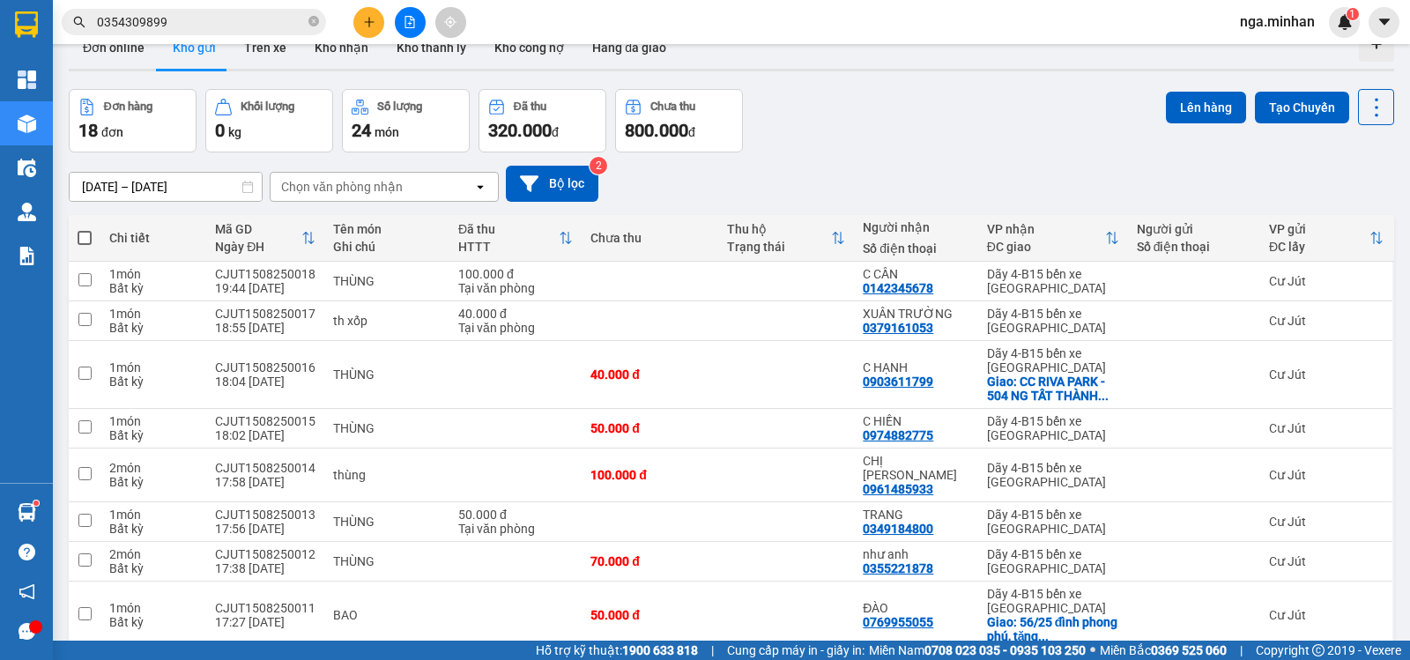
scroll to position [0, 0]
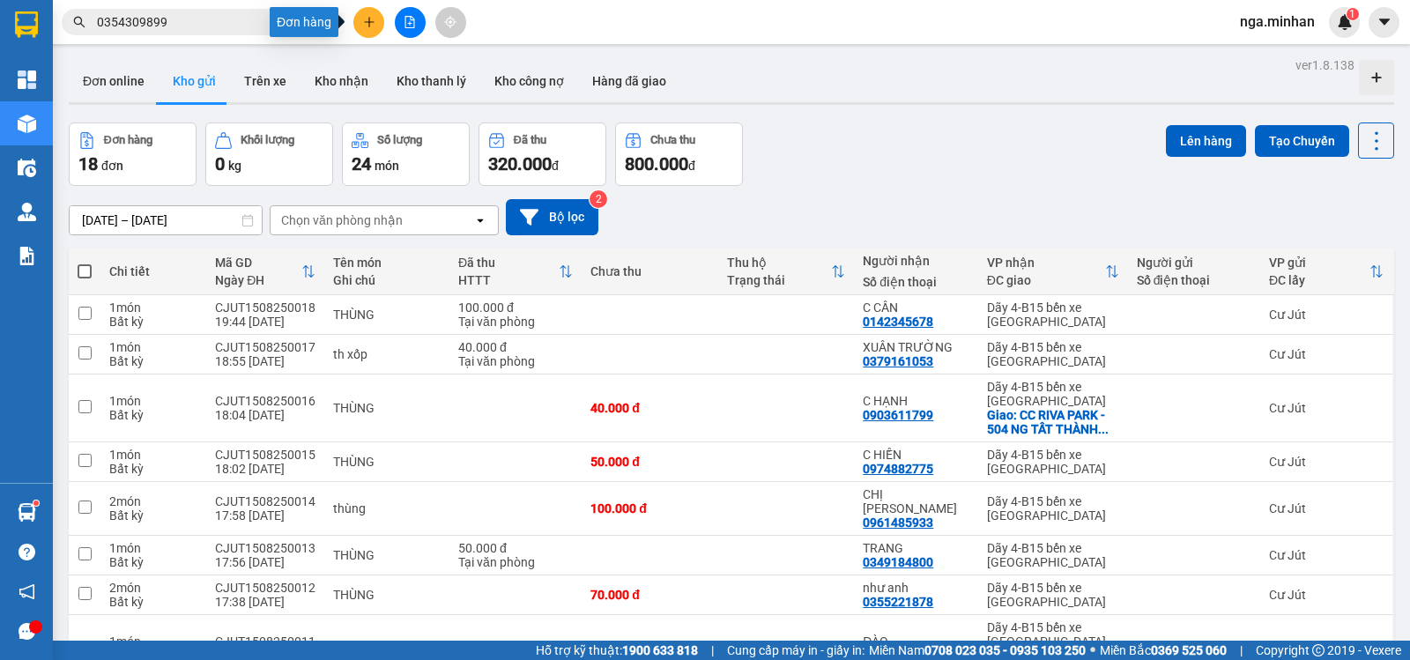
click at [368, 16] on icon "plus" at bounding box center [369, 22] width 12 height 12
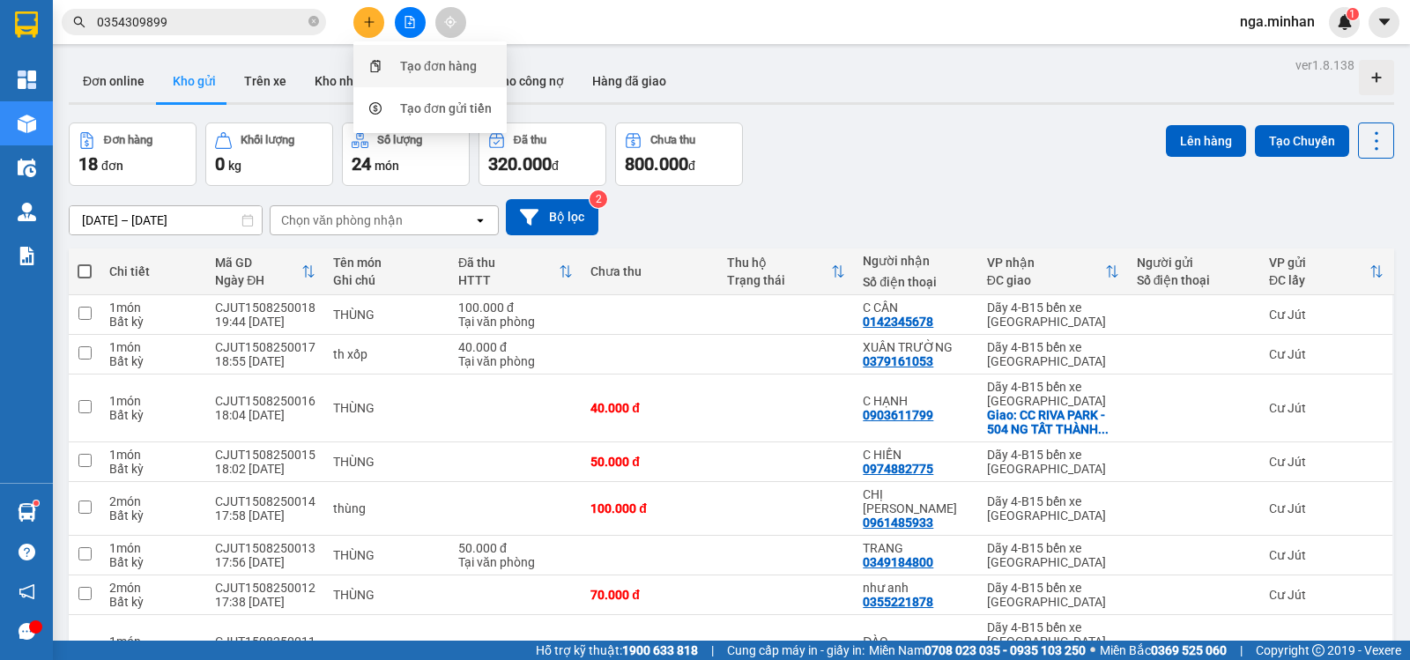
click at [434, 63] on div "Tạo đơn hàng" at bounding box center [438, 65] width 77 height 19
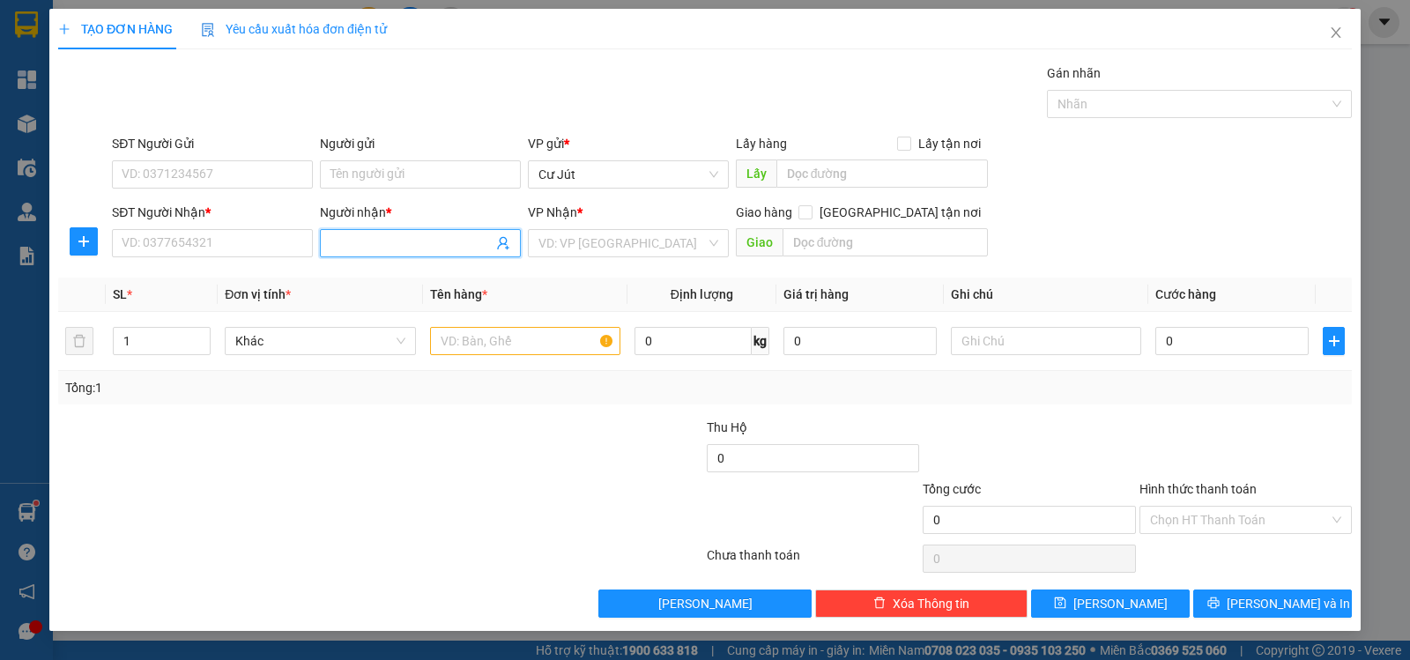
click at [412, 238] on input "Người nhận *" at bounding box center [411, 243] width 162 height 19
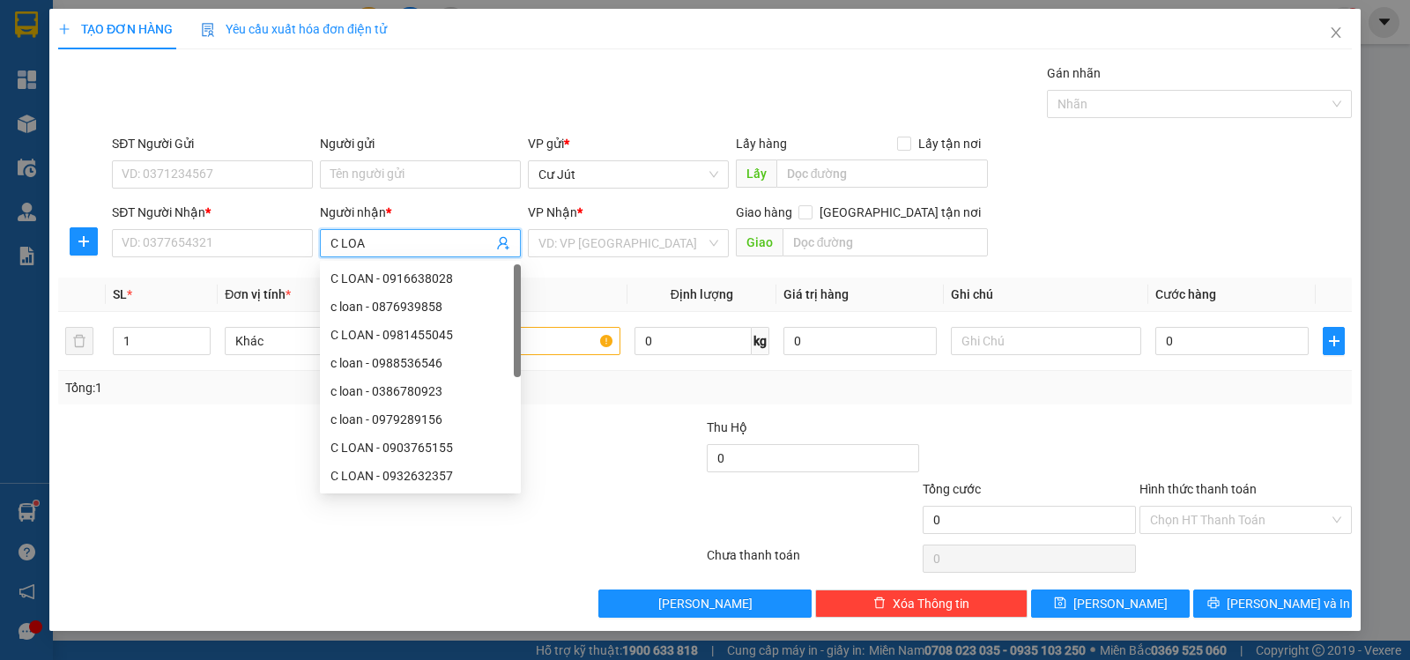
type input "C LOAN"
click at [402, 443] on div "c loan -925 - 0123456789" at bounding box center [420, 447] width 180 height 19
type input "0123456789"
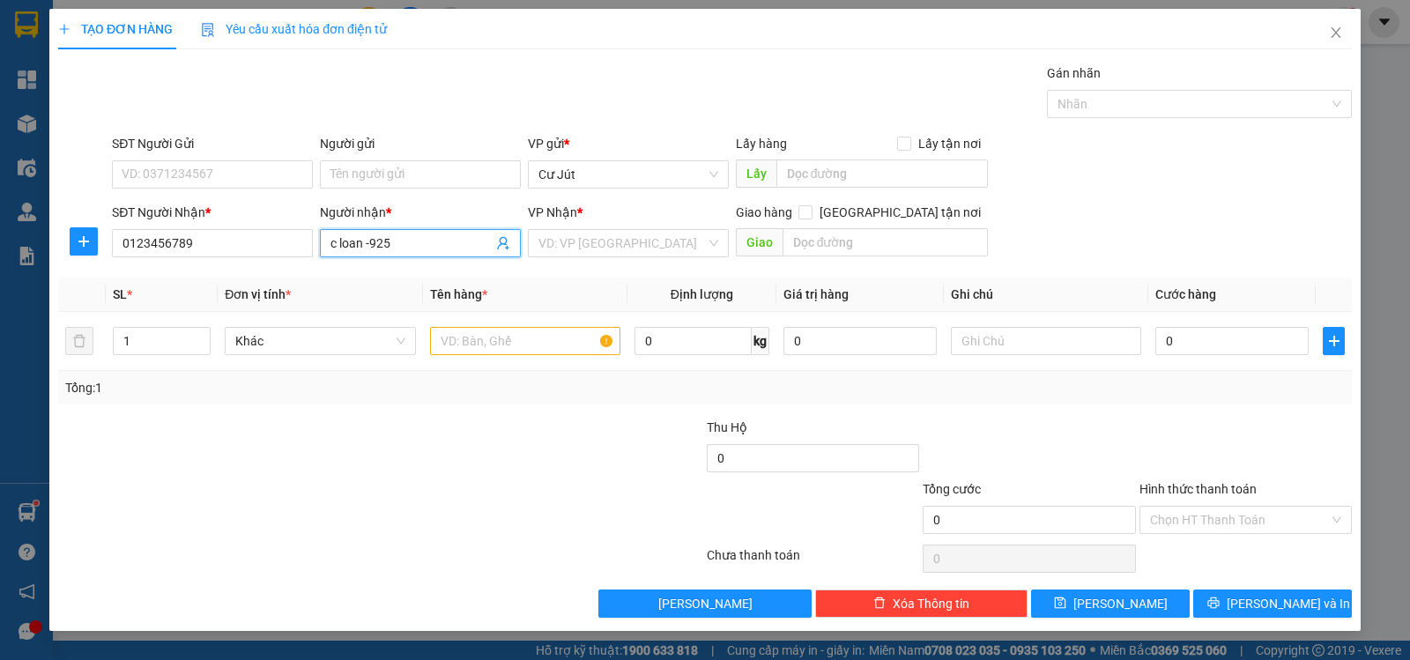
type input "c loan -925"
click at [649, 244] on input "search" at bounding box center [621, 243] width 167 height 26
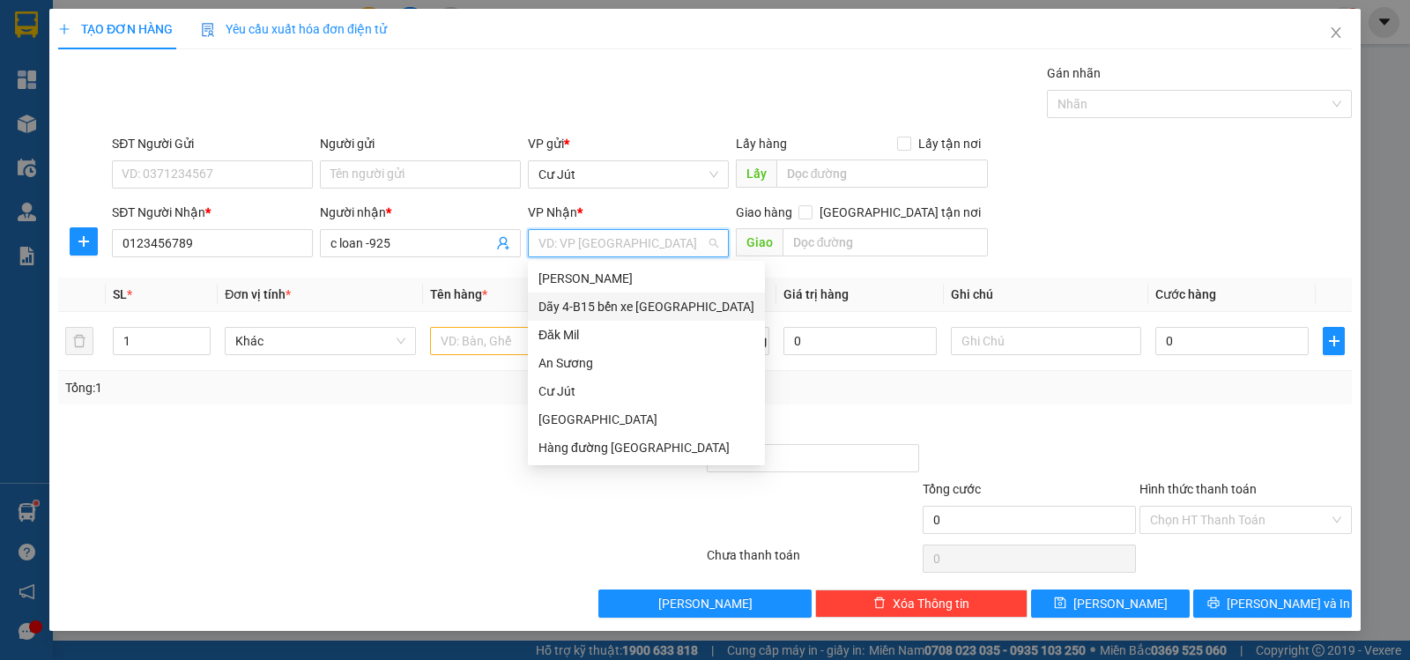
click at [634, 308] on div "Dãy 4-B15 bến xe [GEOGRAPHIC_DATA]" at bounding box center [646, 306] width 216 height 19
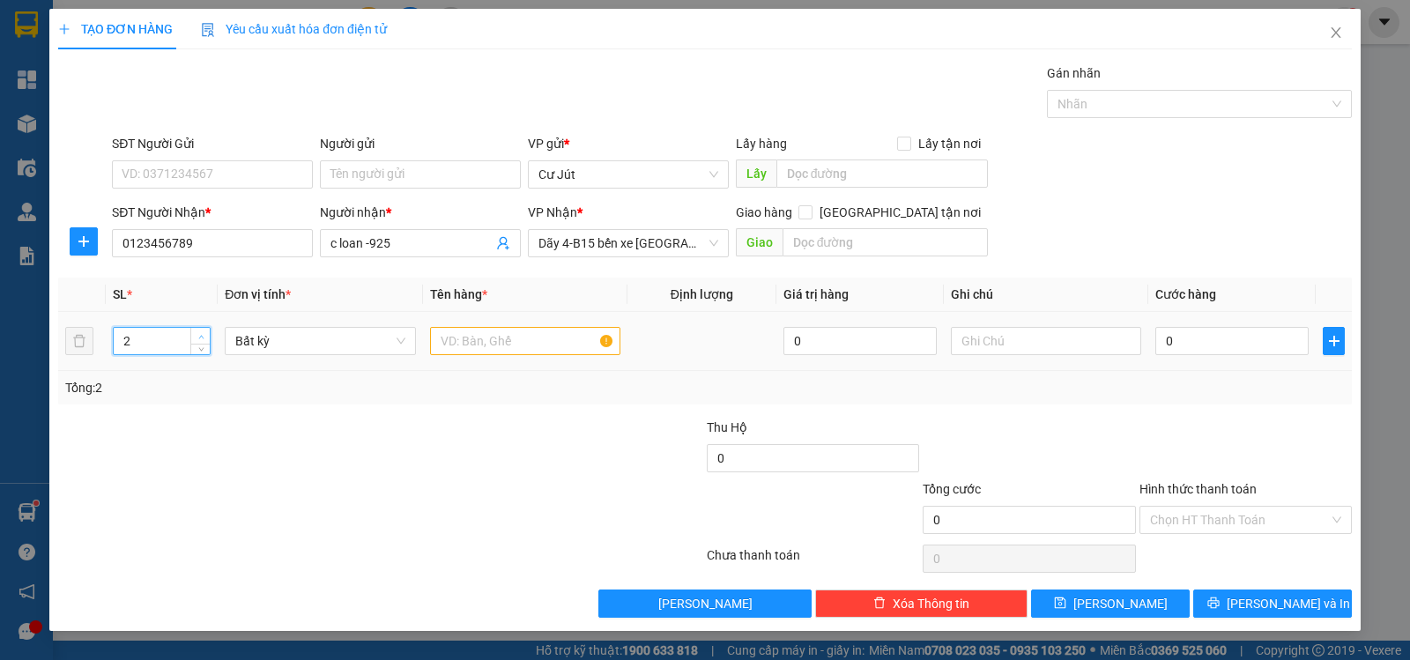
click at [200, 331] on span "up" at bounding box center [201, 336] width 11 height 11
type input "3"
click at [204, 331] on span "up" at bounding box center [201, 336] width 11 height 11
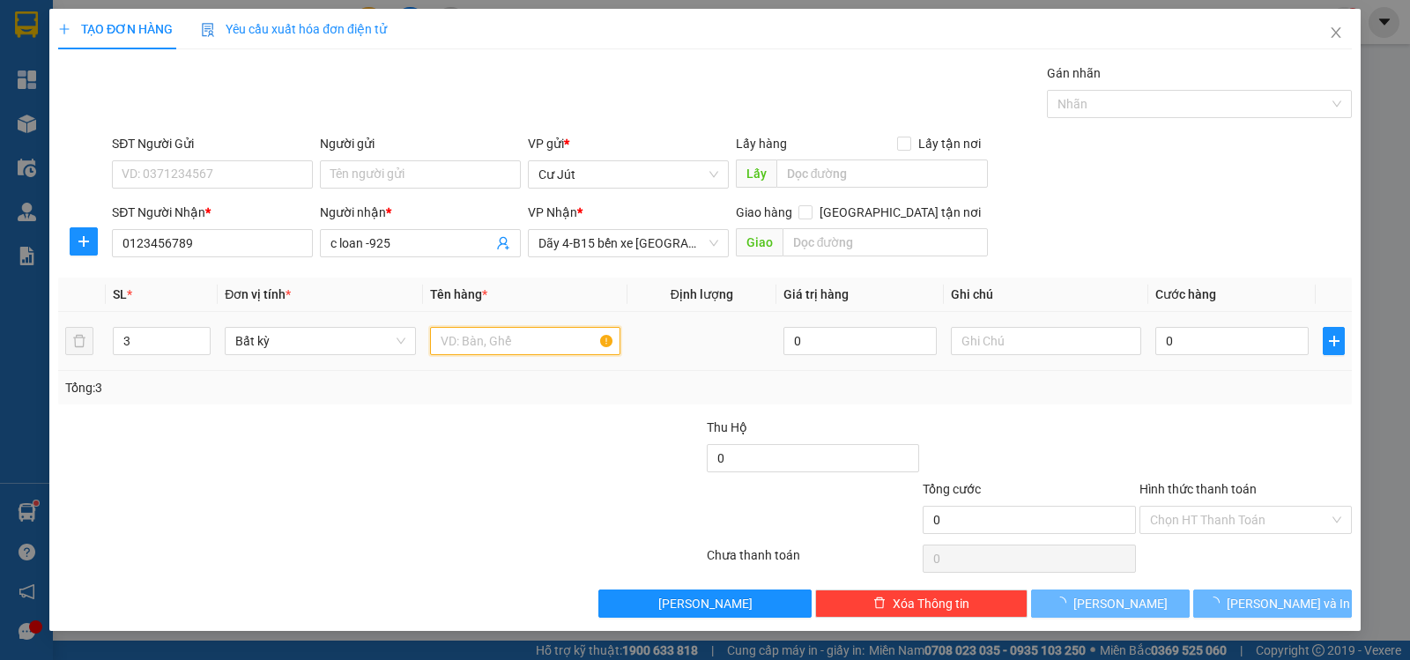
click at [472, 344] on input "text" at bounding box center [525, 341] width 190 height 28
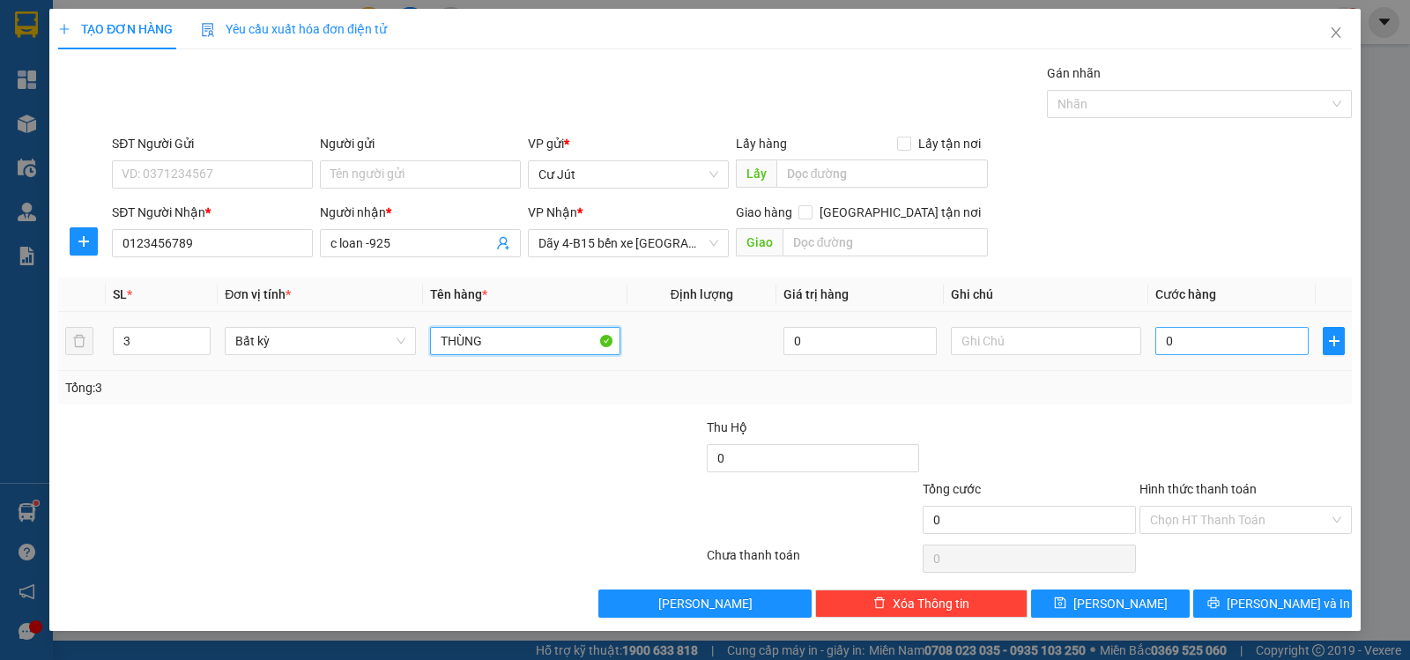
type input "THÙNG"
click at [1200, 341] on input "0" at bounding box center [1231, 341] width 153 height 28
type input "220"
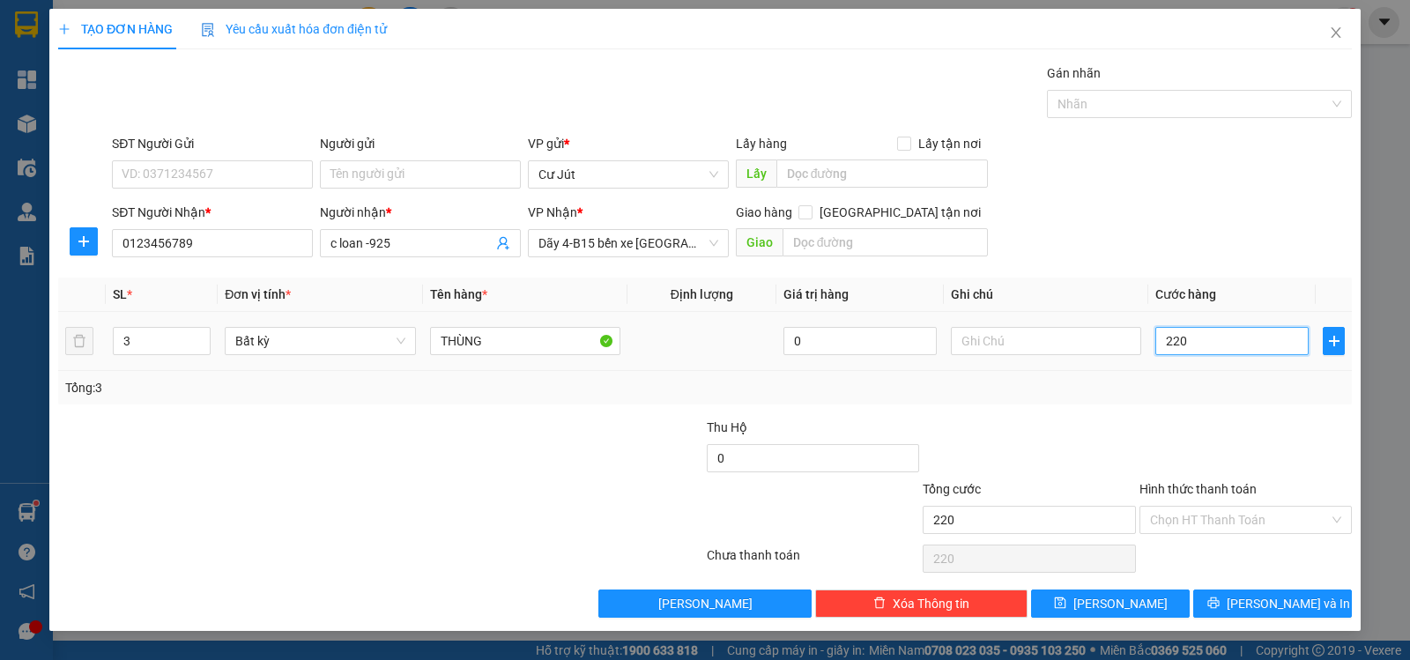
drag, startPoint x: 1230, startPoint y: 348, endPoint x: 1244, endPoint y: 375, distance: 30.0
click at [1229, 348] on input "220" at bounding box center [1231, 341] width 153 height 28
type input "220.000"
click at [1232, 529] on input "Hình thức thanh toán" at bounding box center [1239, 520] width 179 height 26
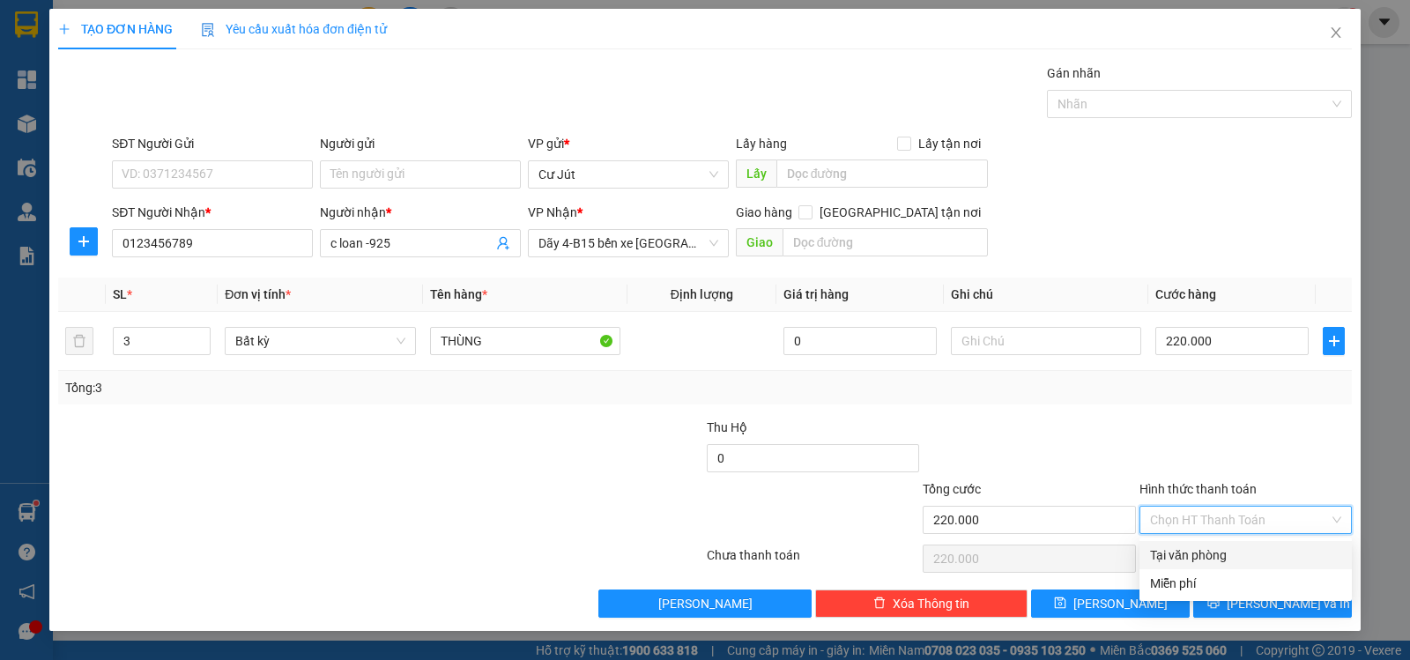
click at [1226, 555] on div "Tại văn phòng" at bounding box center [1245, 555] width 191 height 19
type input "0"
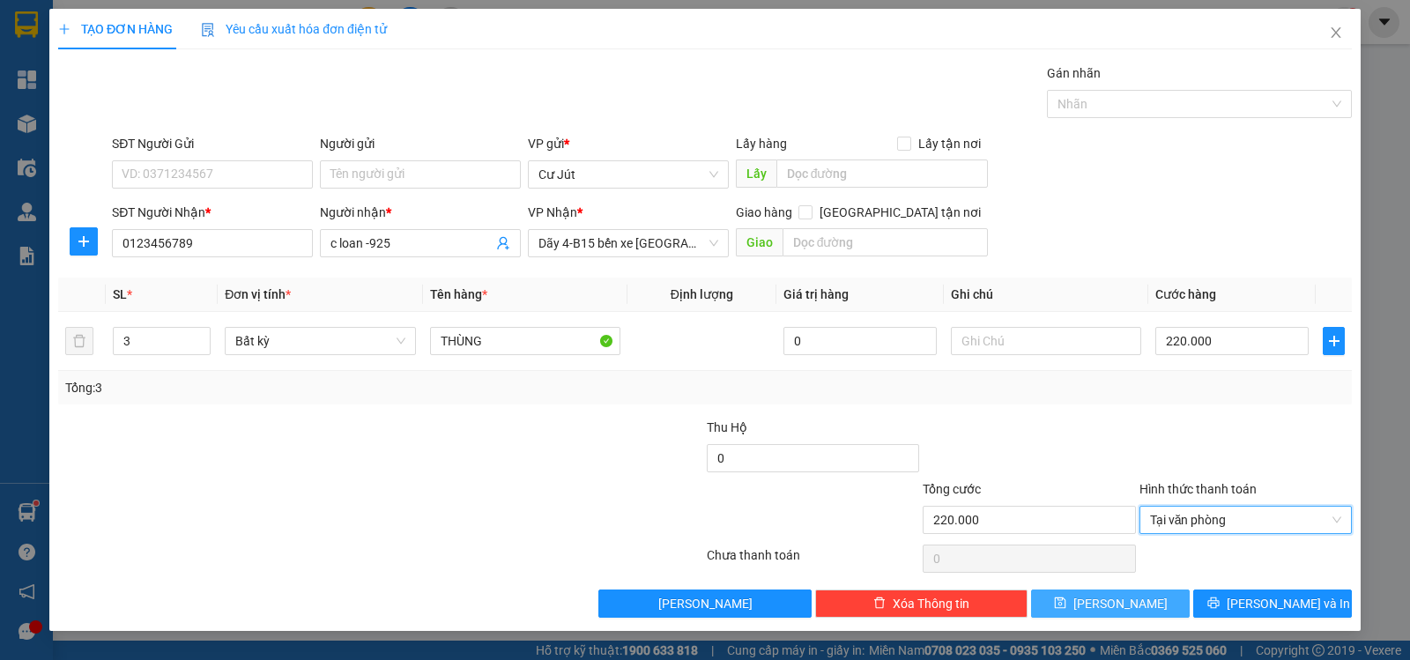
click at [1109, 604] on button "[PERSON_NAME]" at bounding box center [1110, 604] width 159 height 28
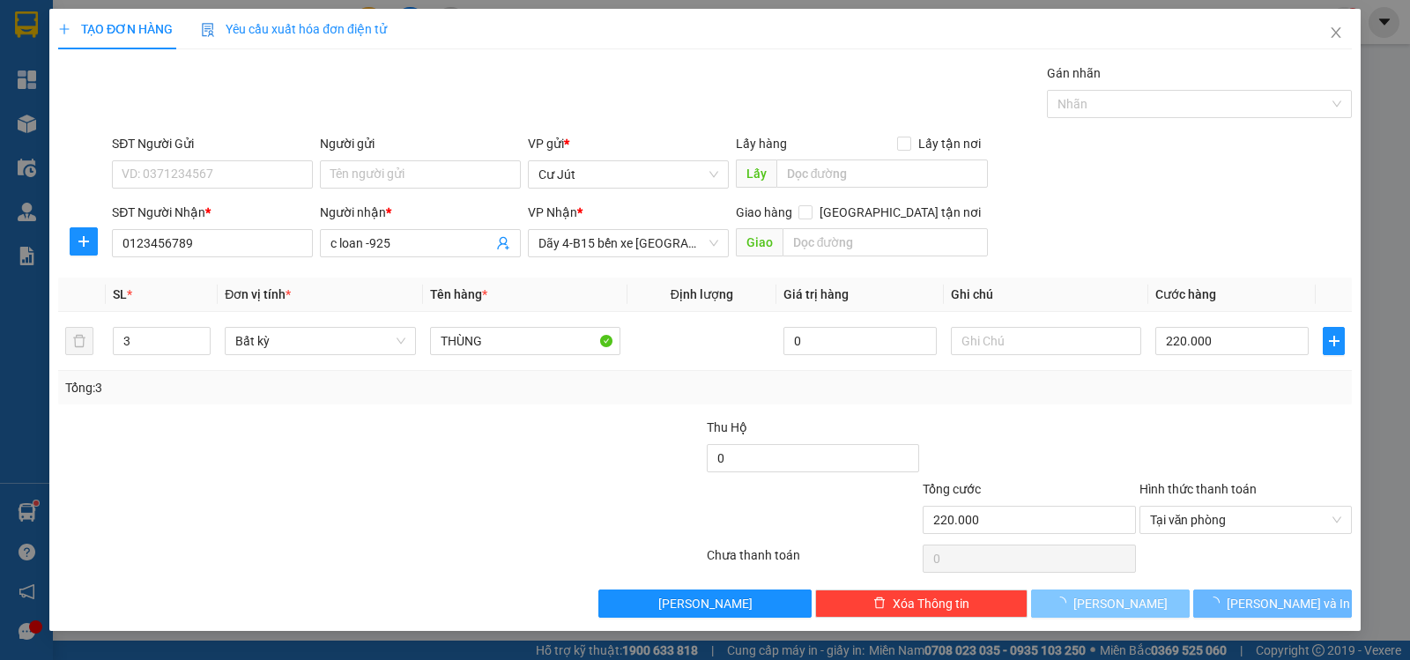
type input "1"
type input "0"
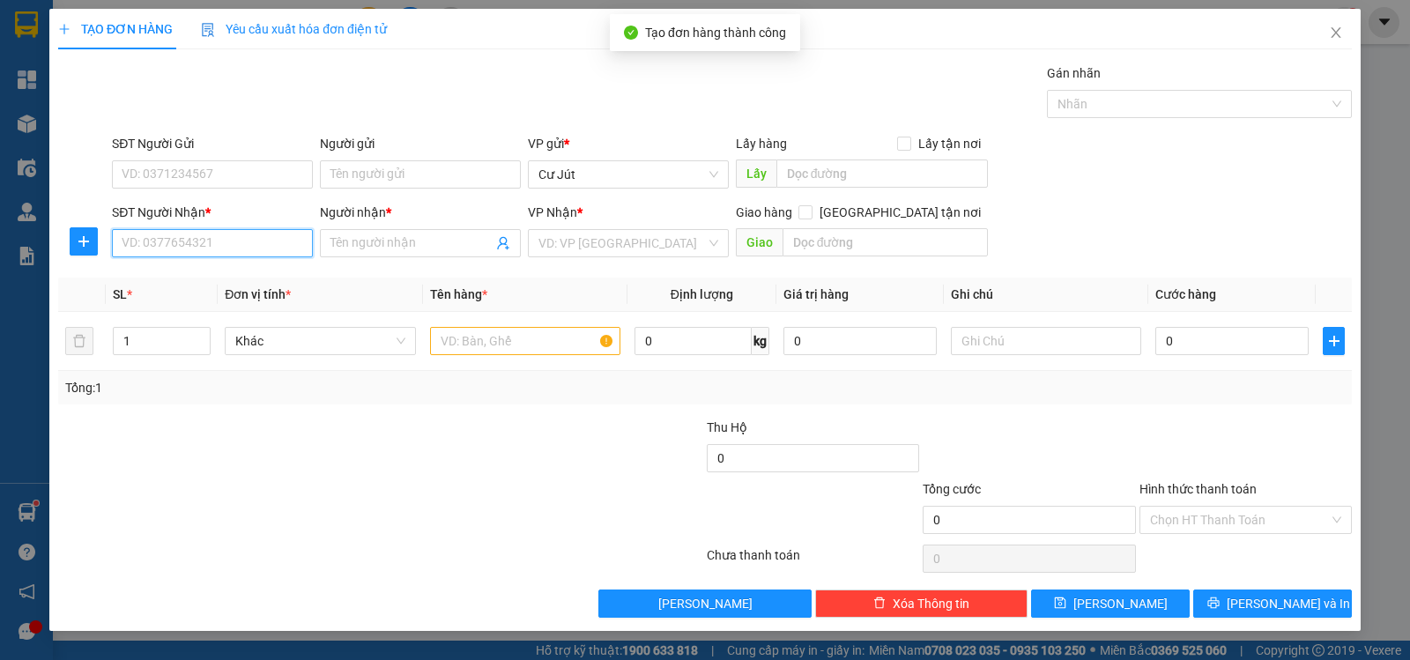
click at [217, 246] on input "SĐT Người Nhận *" at bounding box center [212, 243] width 201 height 28
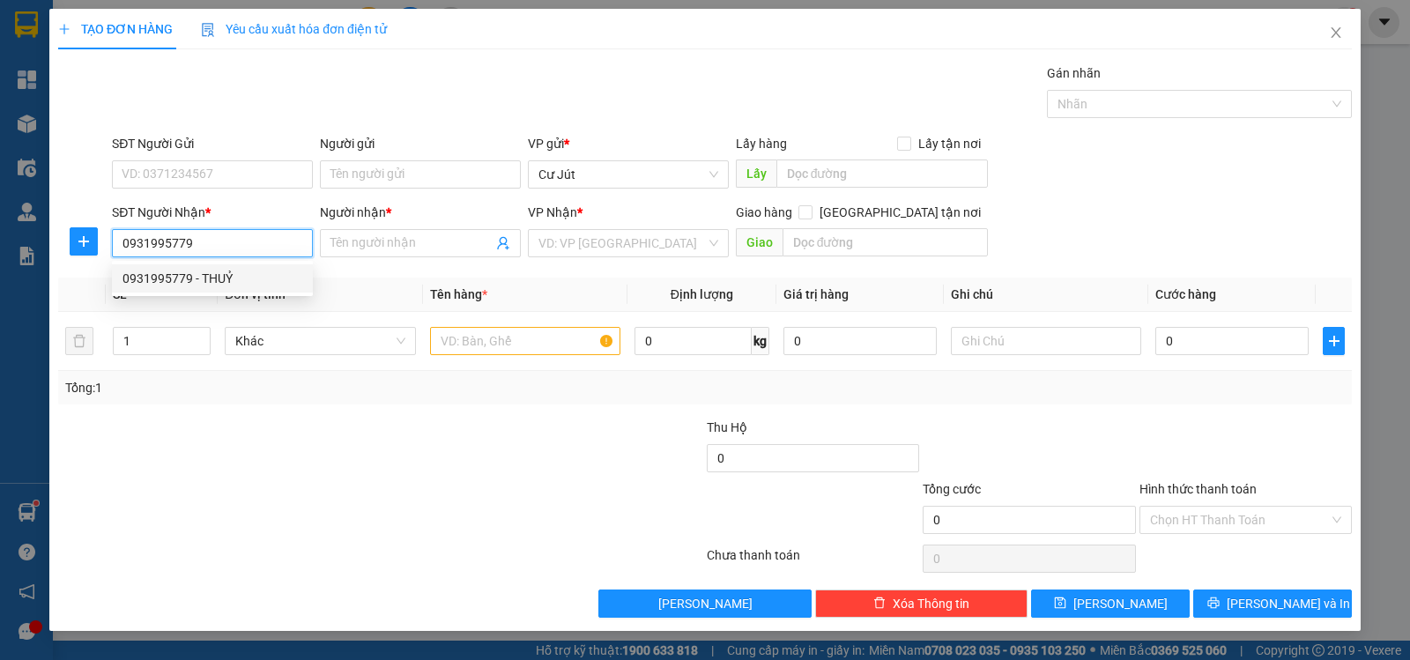
drag, startPoint x: 219, startPoint y: 243, endPoint x: 15, endPoint y: 216, distance: 205.4
click at [0, 219] on div "TẠO ĐƠN HÀNG Yêu cầu xuất hóa đơn điện tử Transit Pickup Surcharge Ids Transit …" at bounding box center [705, 330] width 1410 height 660
type input "0938091299"
click at [195, 276] on div "0938091299 - [PERSON_NAME]" at bounding box center [213, 278] width 180 height 19
type input "ngọc"
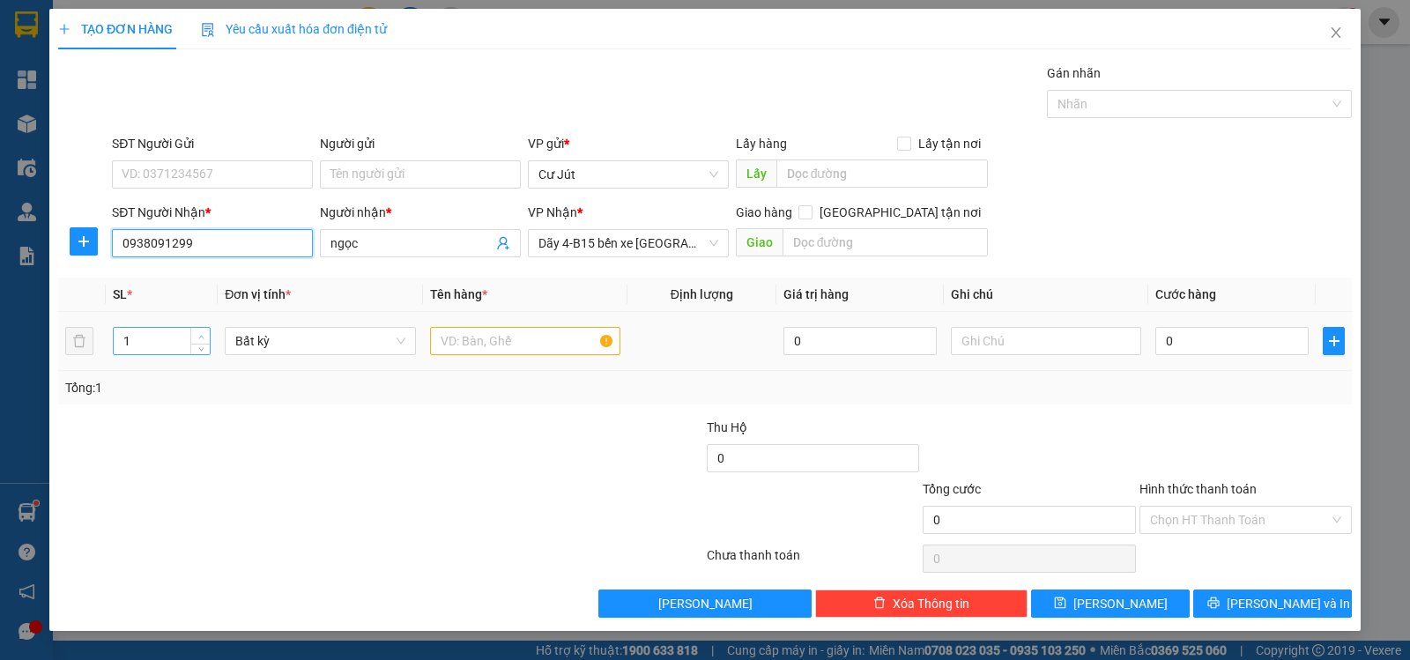
type input "0938091299"
type input "2"
click at [202, 331] on span "up" at bounding box center [201, 336] width 11 height 11
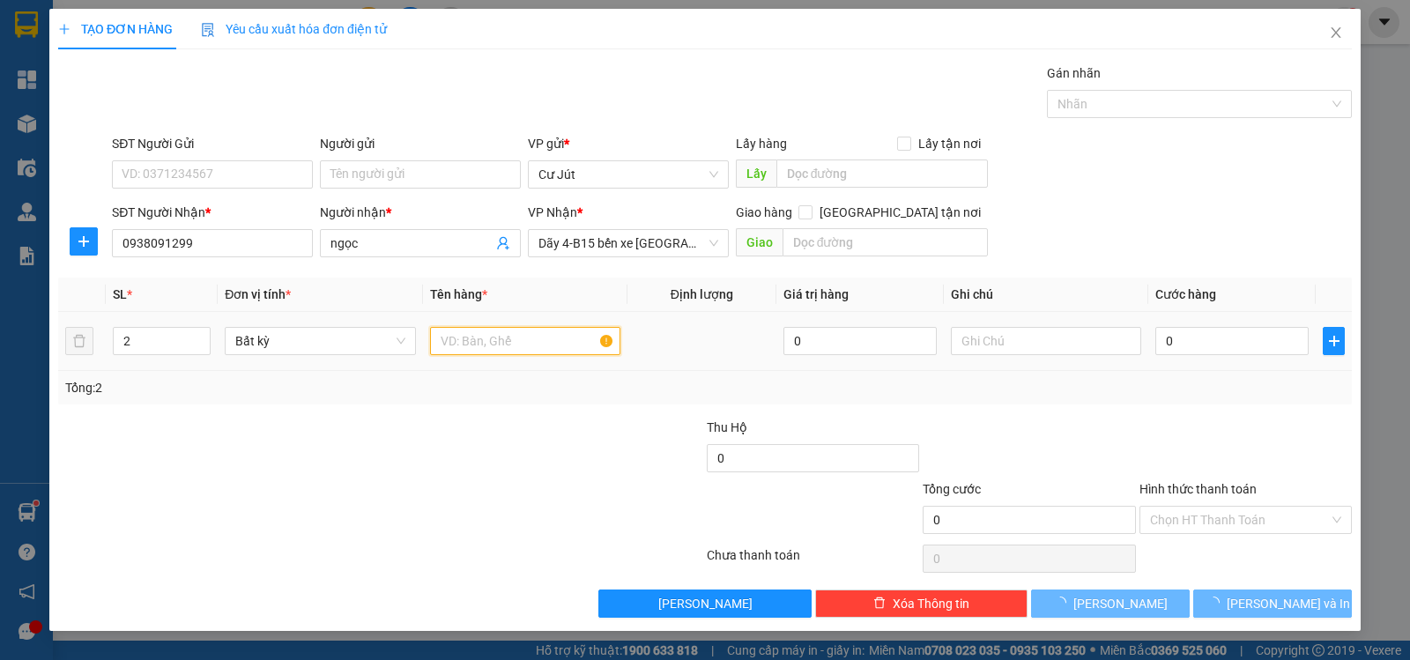
click at [494, 348] on input "text" at bounding box center [525, 341] width 190 height 28
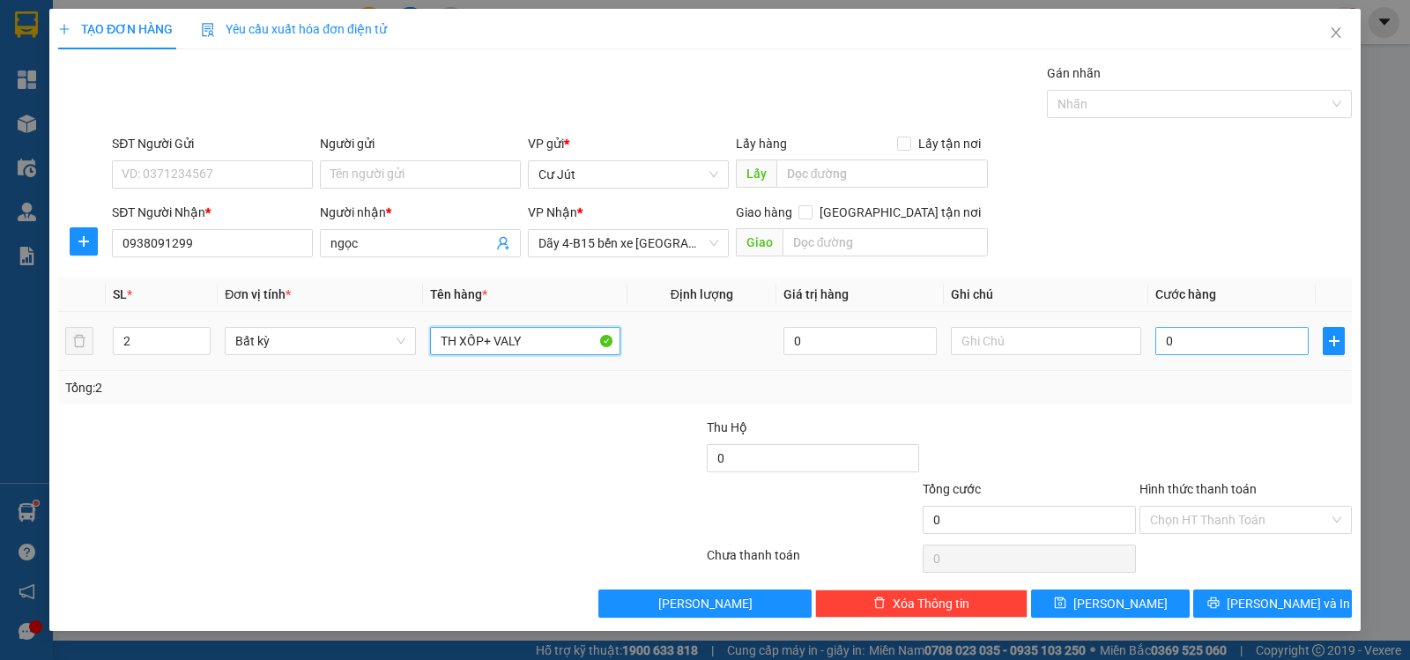
type input "TH XỐP+ VALY"
click at [1224, 335] on input "0" at bounding box center [1231, 341] width 153 height 28
type input "1"
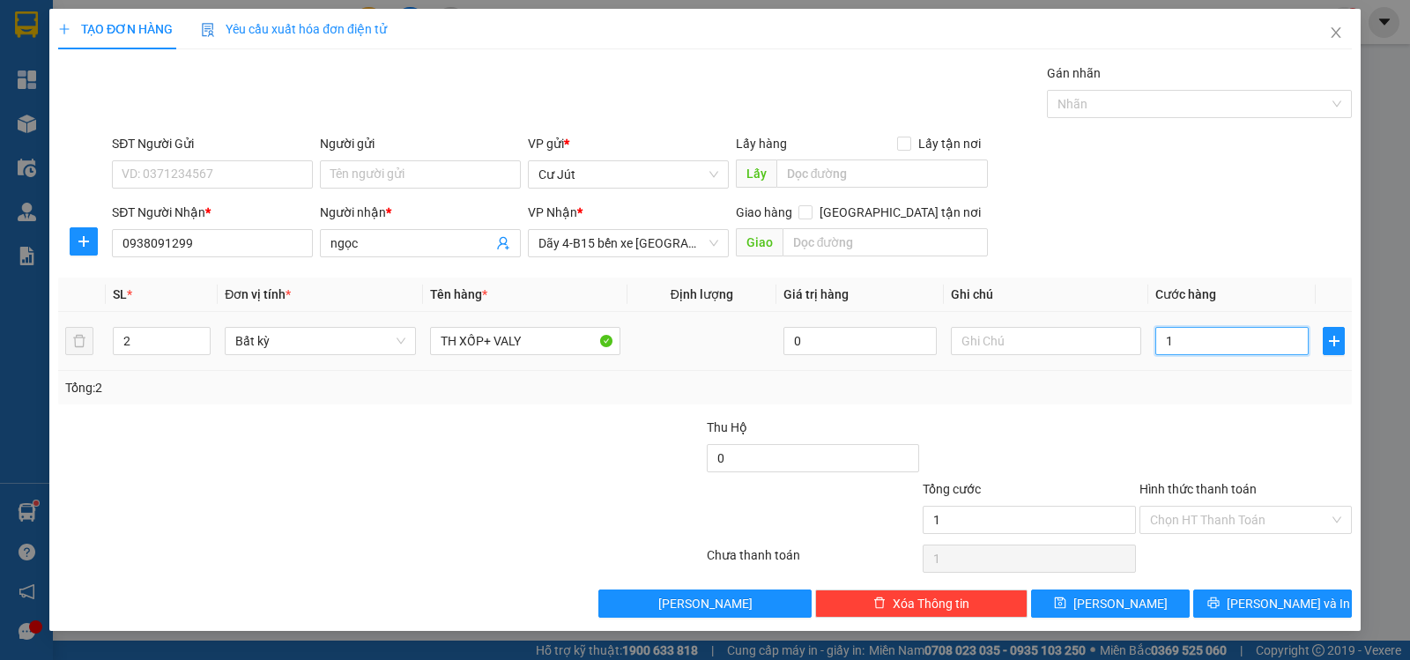
type input "10"
type input "100"
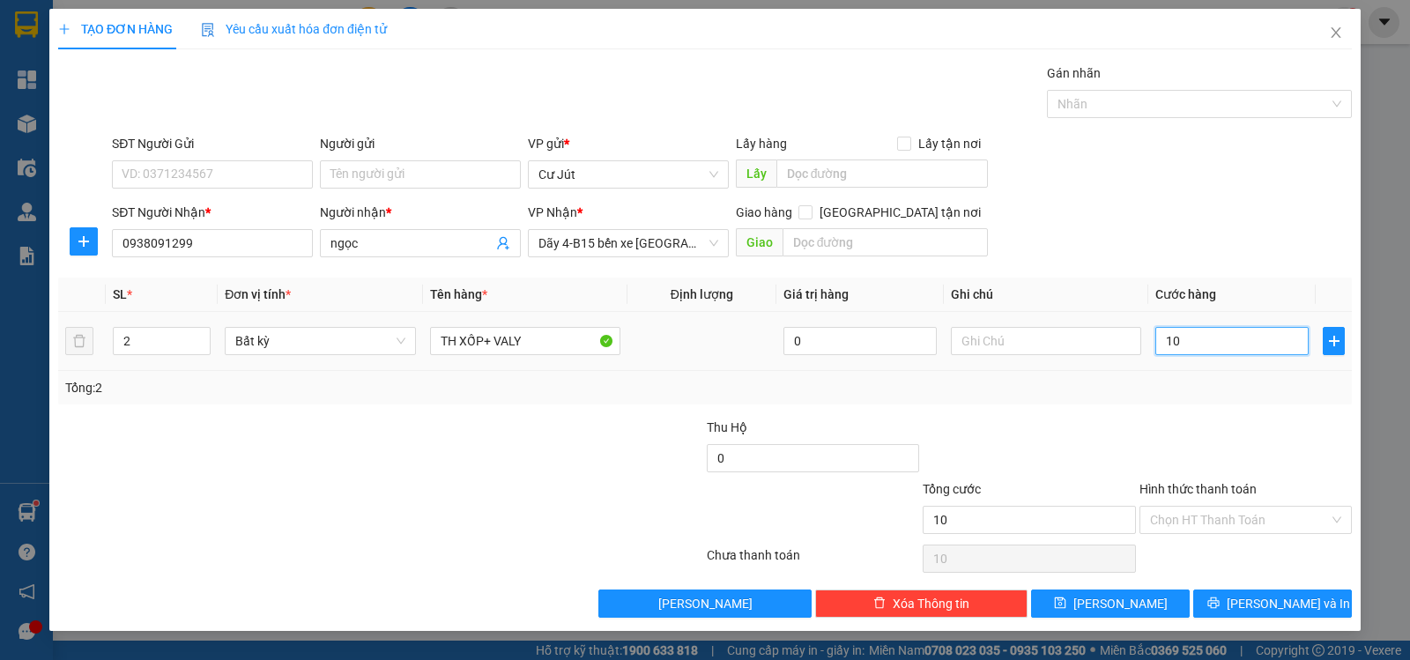
type input "100"
type input "100.000"
click at [1271, 613] on span "[PERSON_NAME] và In" at bounding box center [1288, 603] width 123 height 19
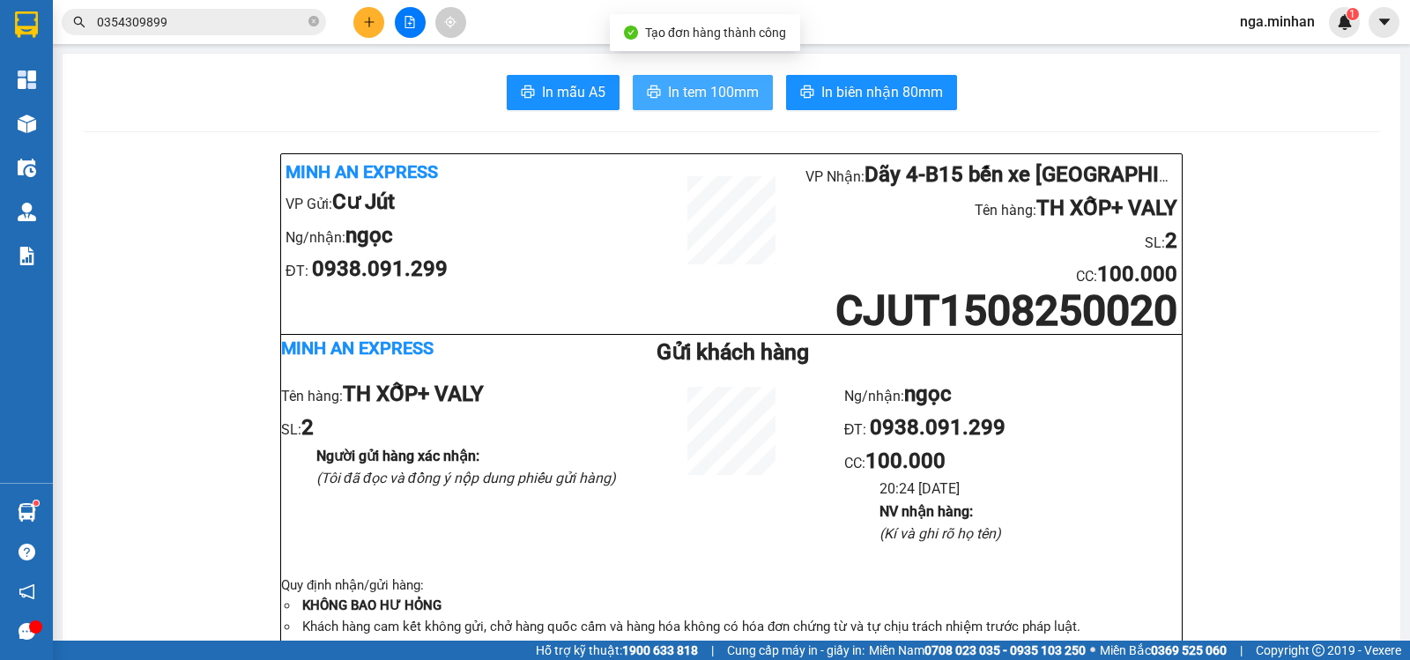
click at [699, 88] on span "In tem 100mm" at bounding box center [713, 92] width 91 height 22
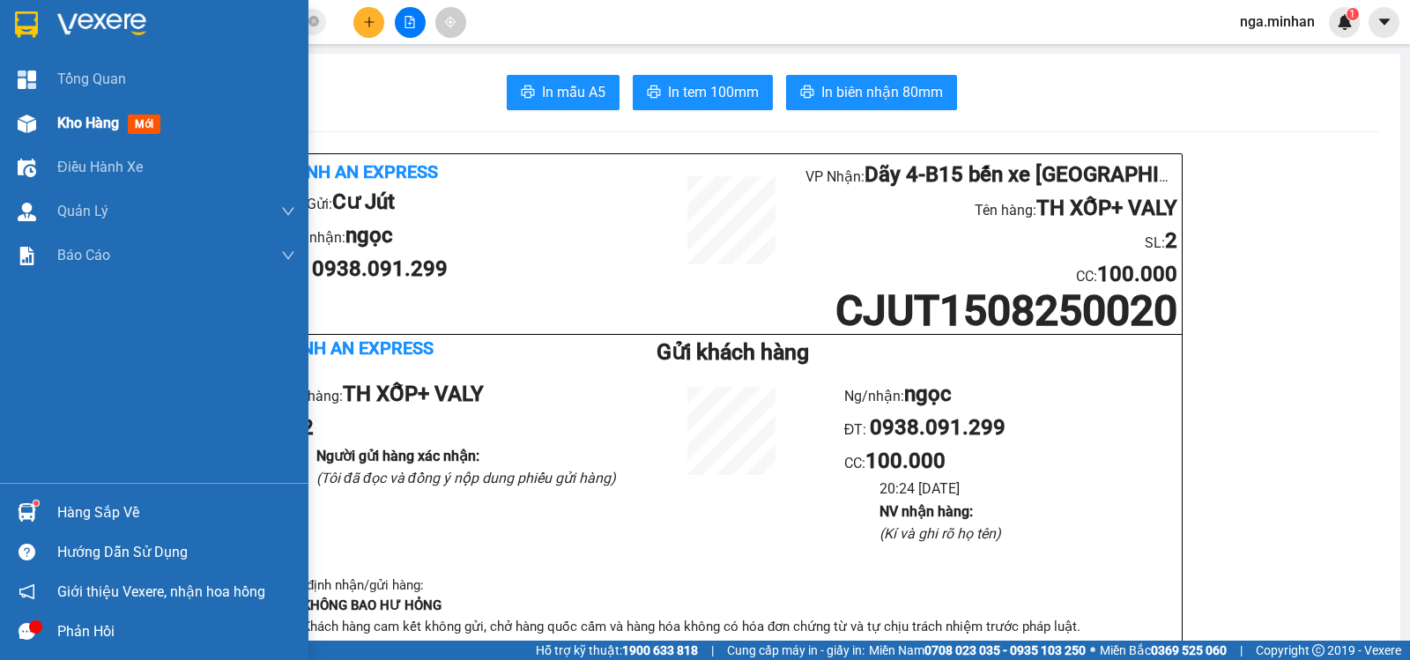
click at [73, 117] on span "Kho hàng" at bounding box center [88, 123] width 62 height 17
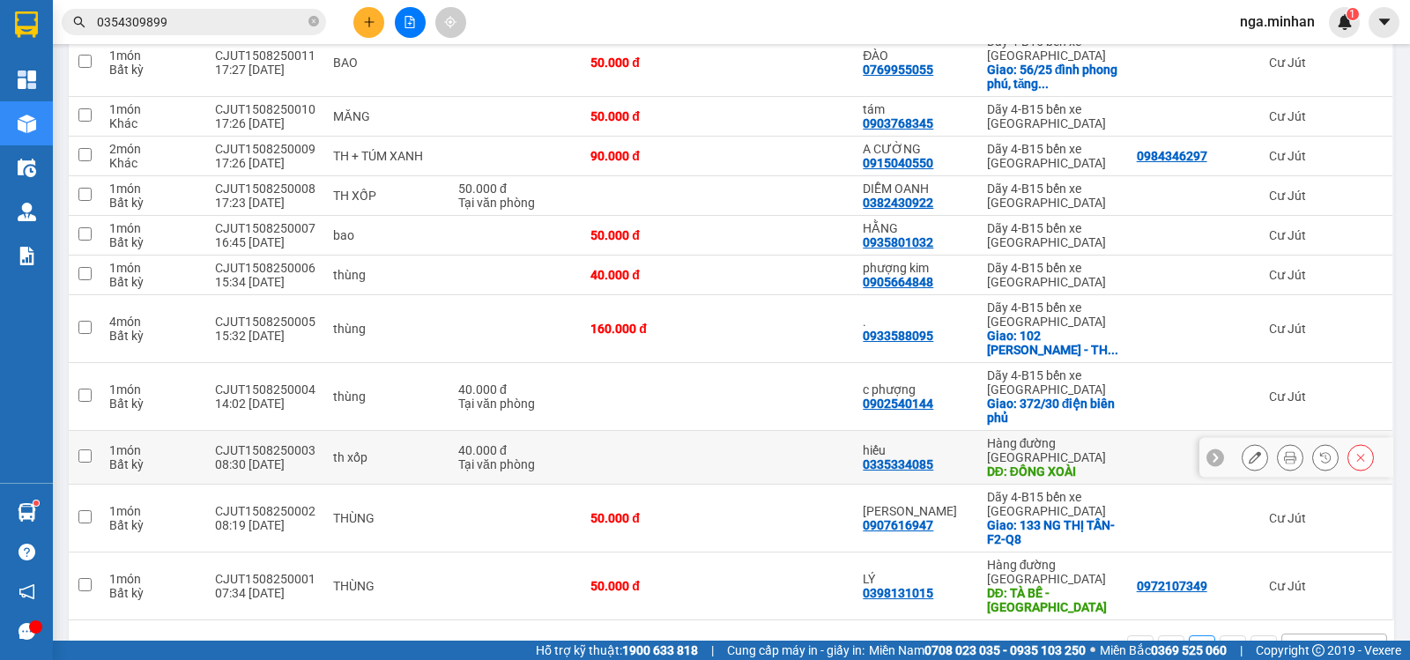
scroll to position [675, 0]
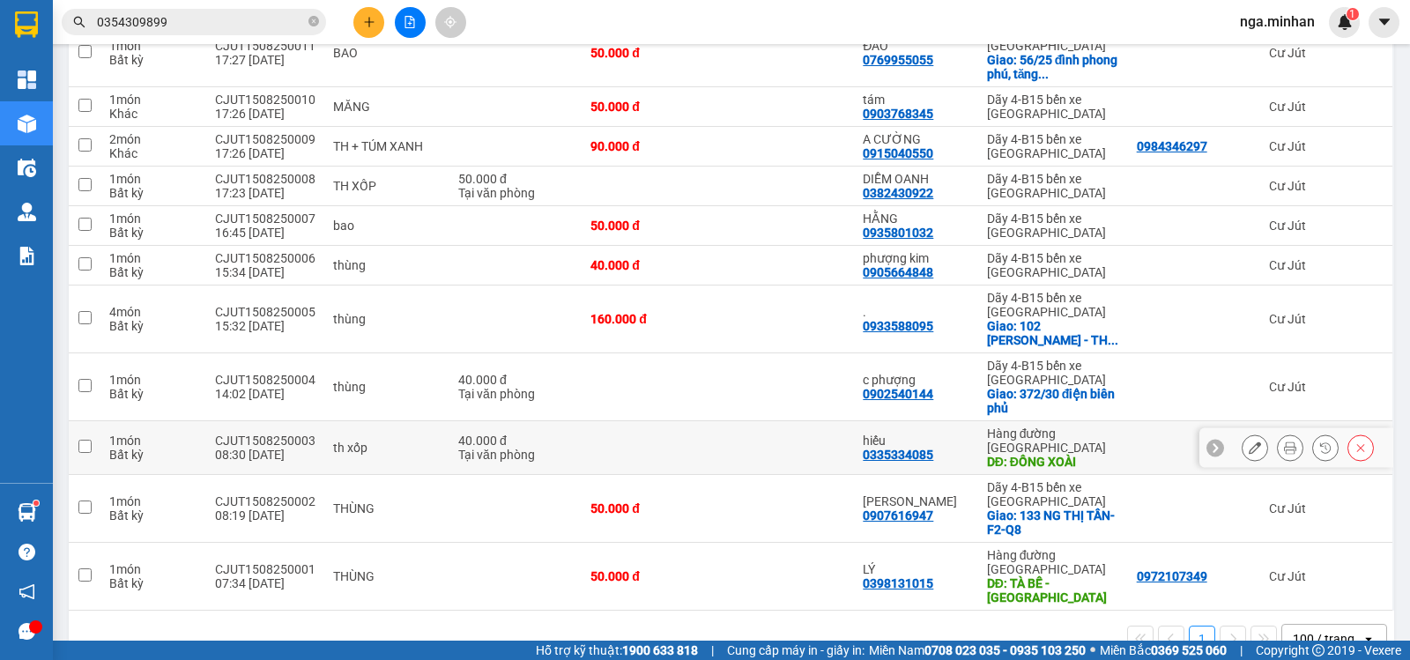
click at [78, 433] on td at bounding box center [85, 448] width 32 height 54
checkbox input "true"
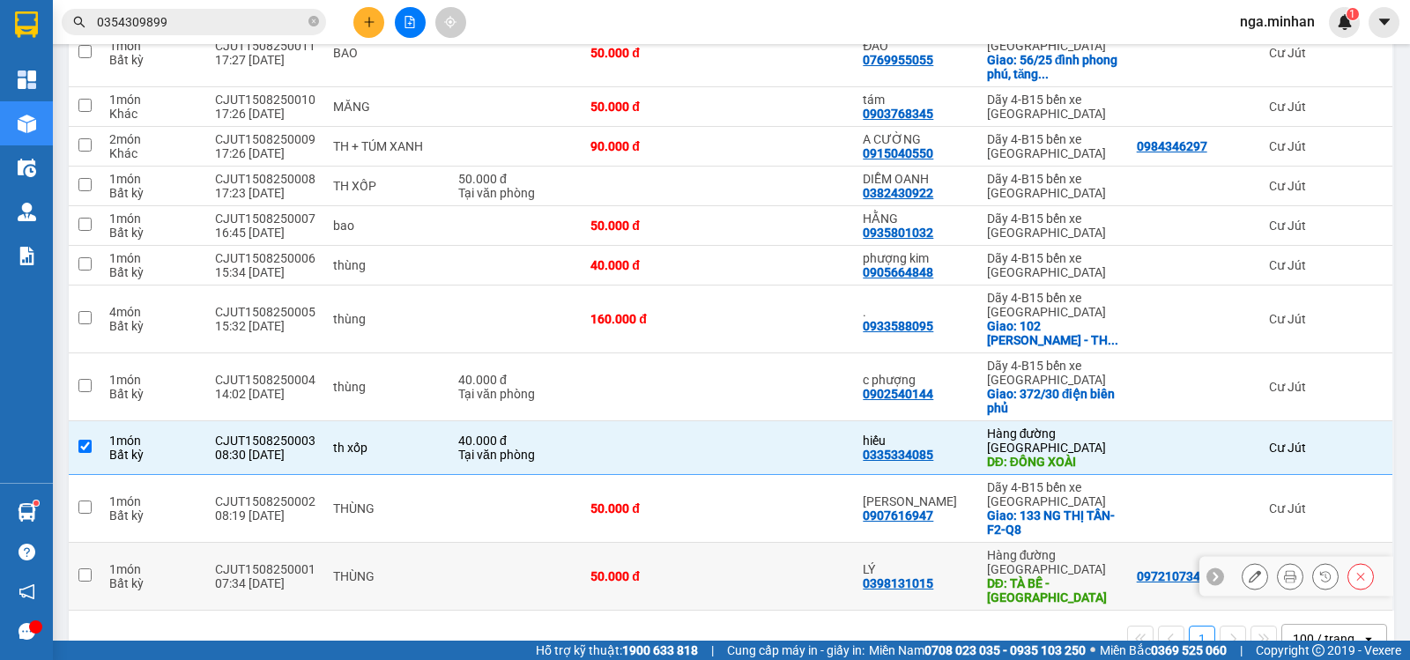
click at [78, 568] on input "checkbox" at bounding box center [84, 574] width 13 height 13
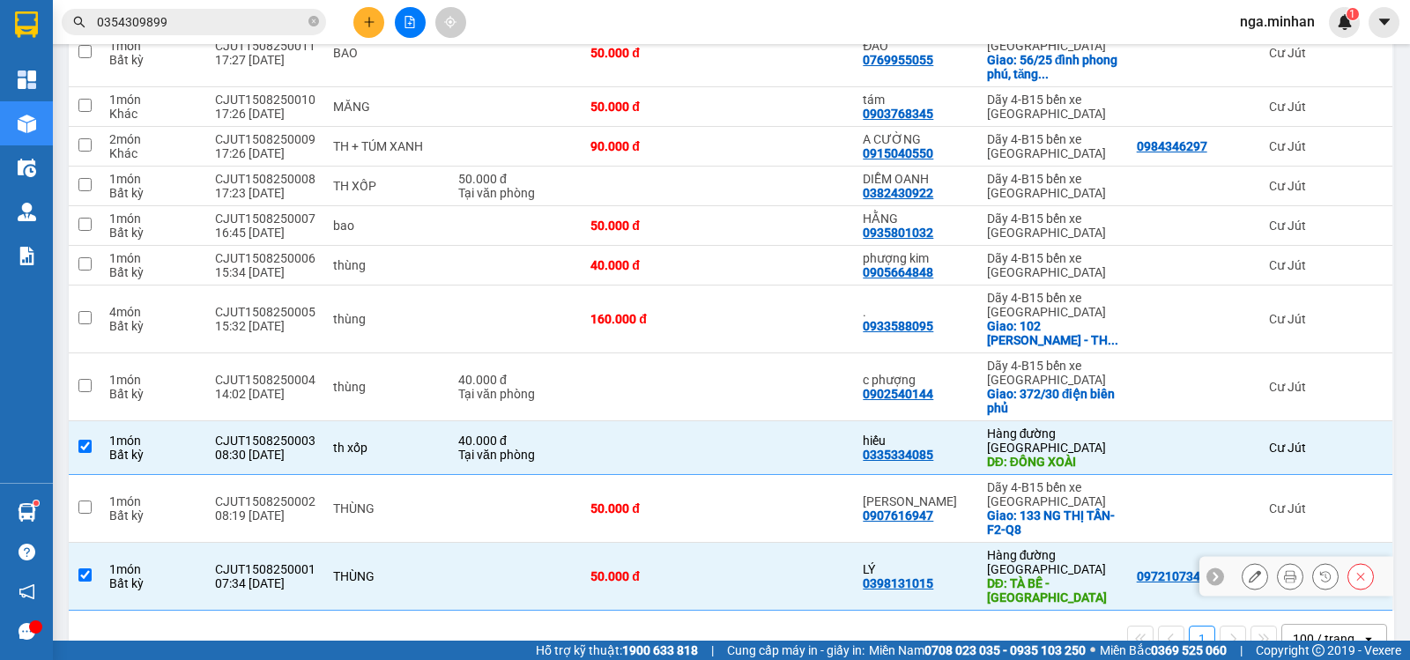
click at [78, 568] on input "checkbox" at bounding box center [84, 574] width 13 height 13
checkbox input "false"
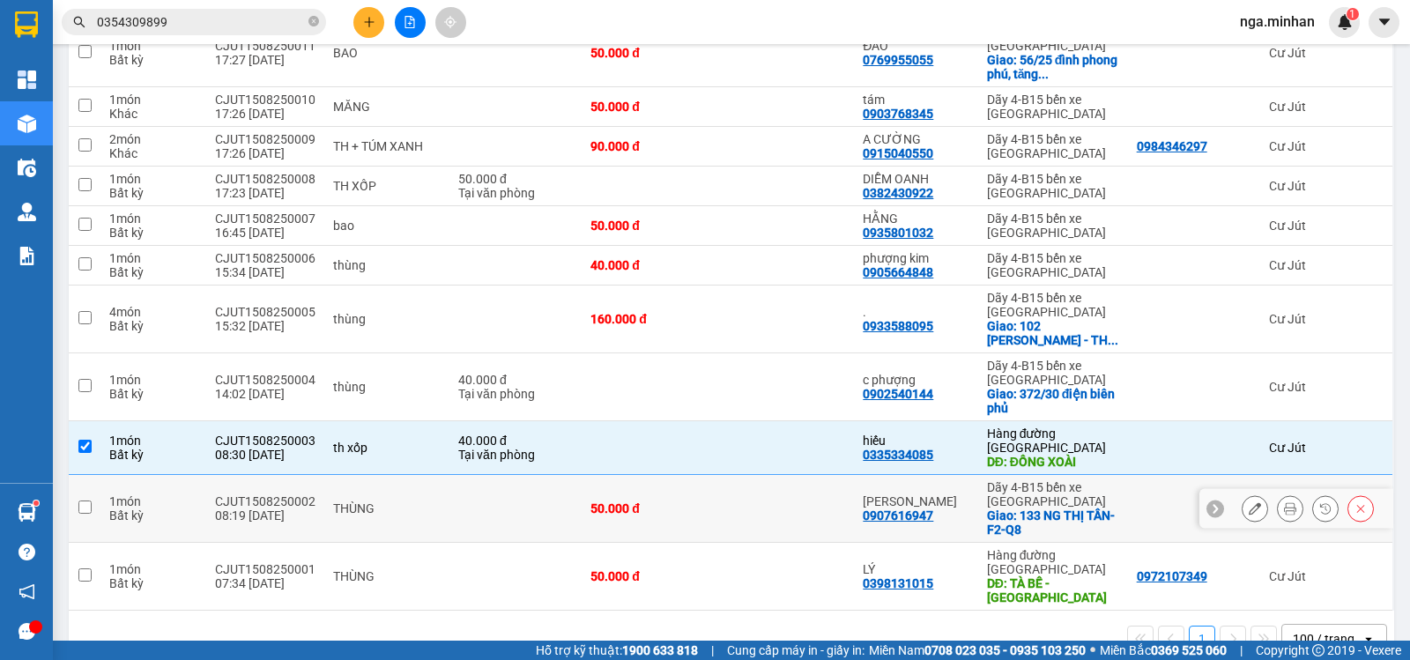
click at [82, 501] on input "checkbox" at bounding box center [84, 507] width 13 height 13
checkbox input "true"
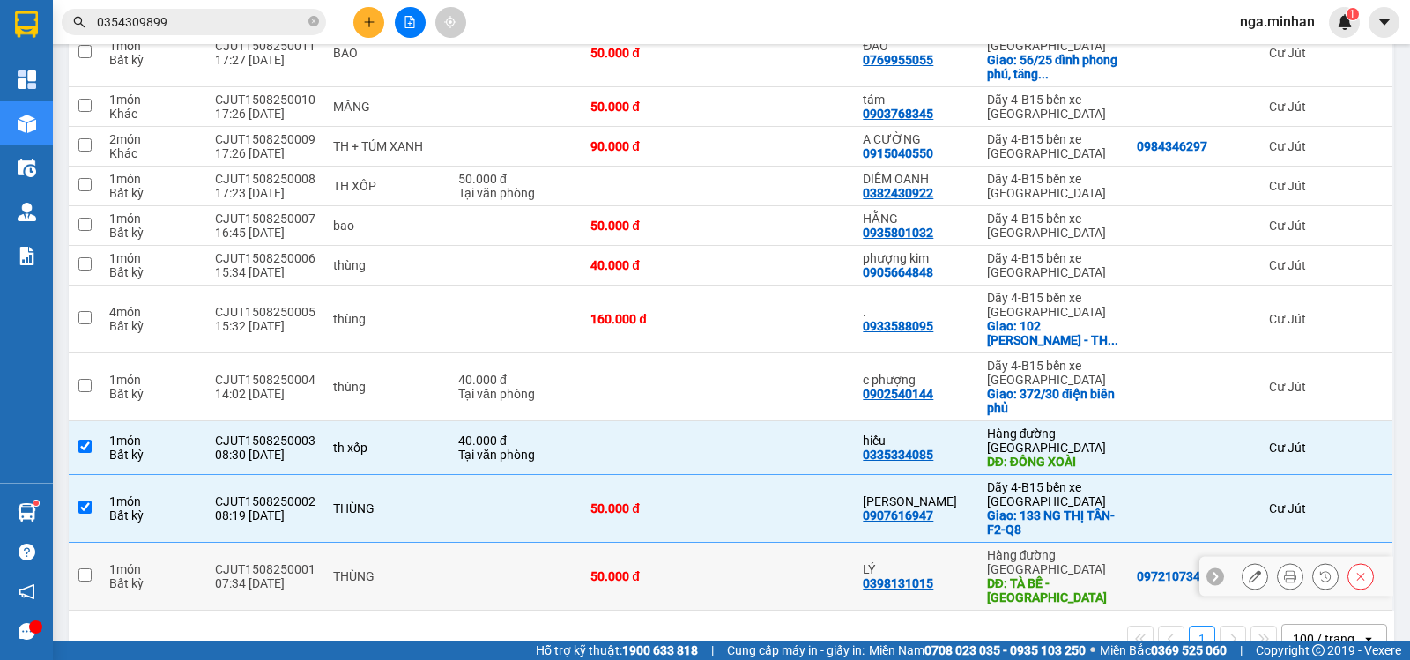
click at [80, 568] on input "checkbox" at bounding box center [84, 574] width 13 height 13
checkbox input "true"
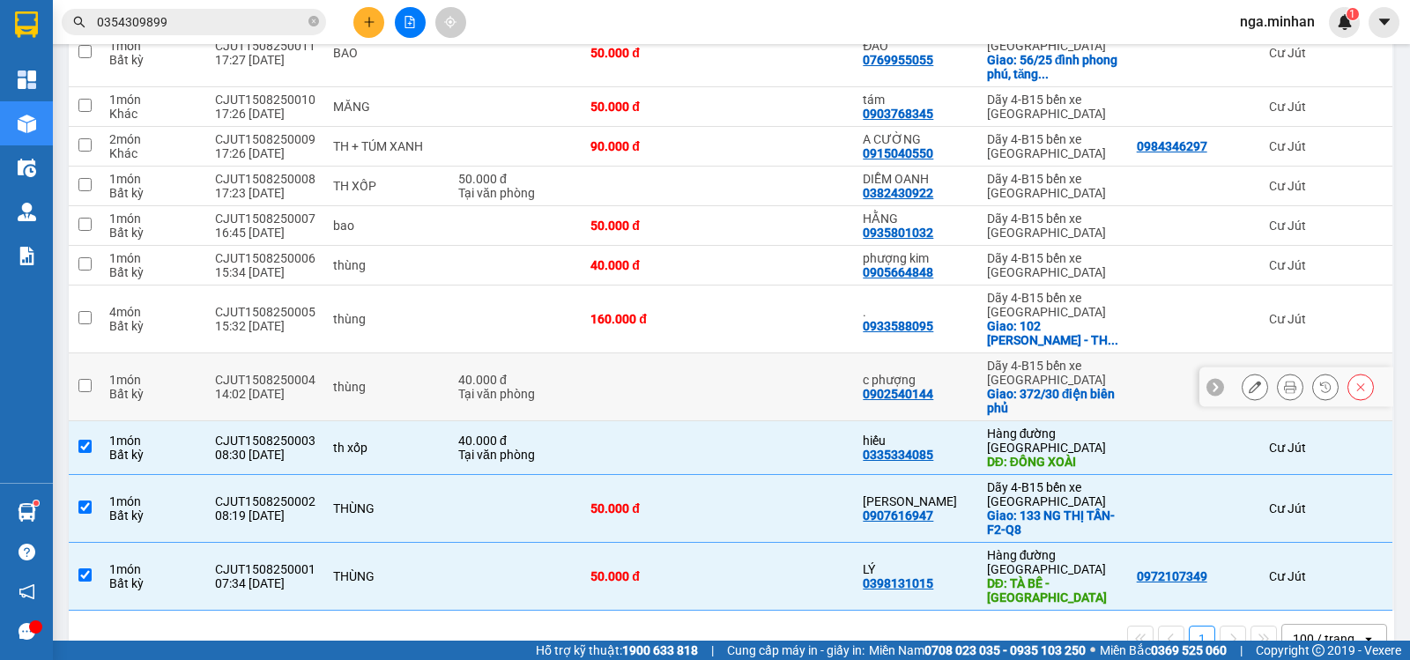
scroll to position [0, 0]
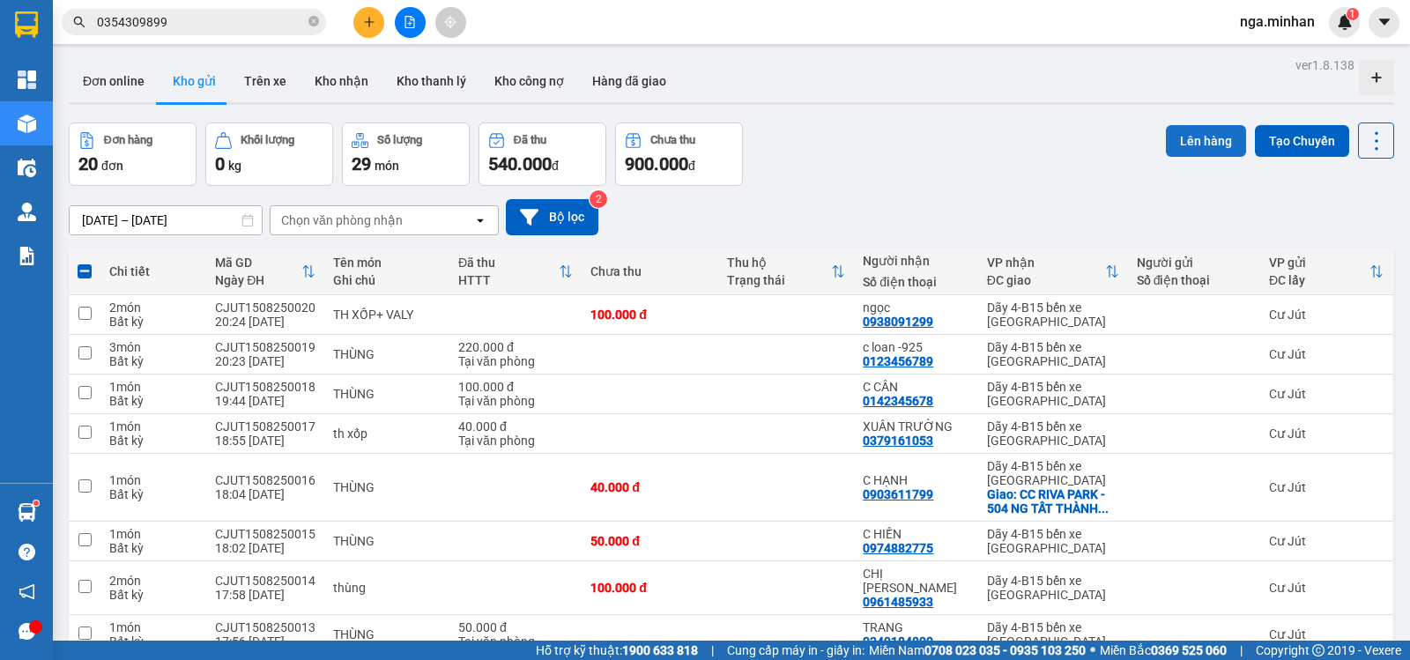
click at [1189, 144] on button "Lên hàng" at bounding box center [1206, 141] width 80 height 32
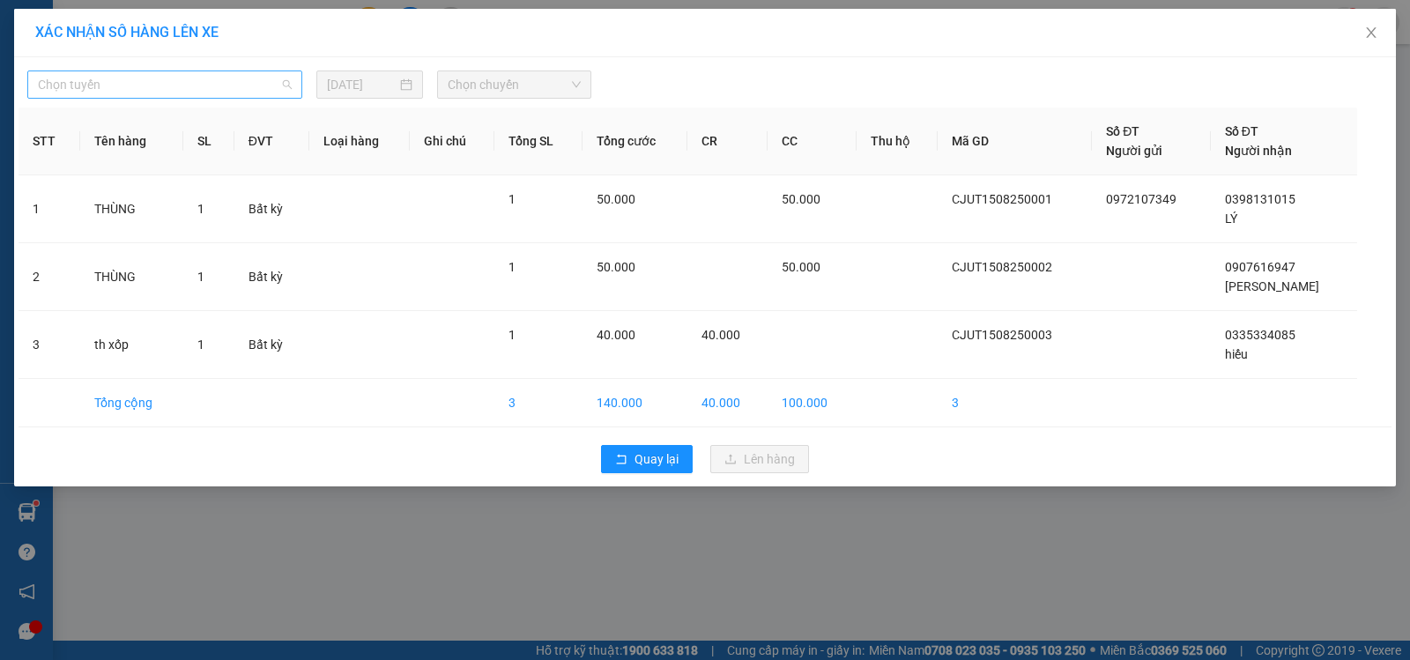
click at [85, 81] on span "Chọn tuyến" at bounding box center [165, 84] width 254 height 26
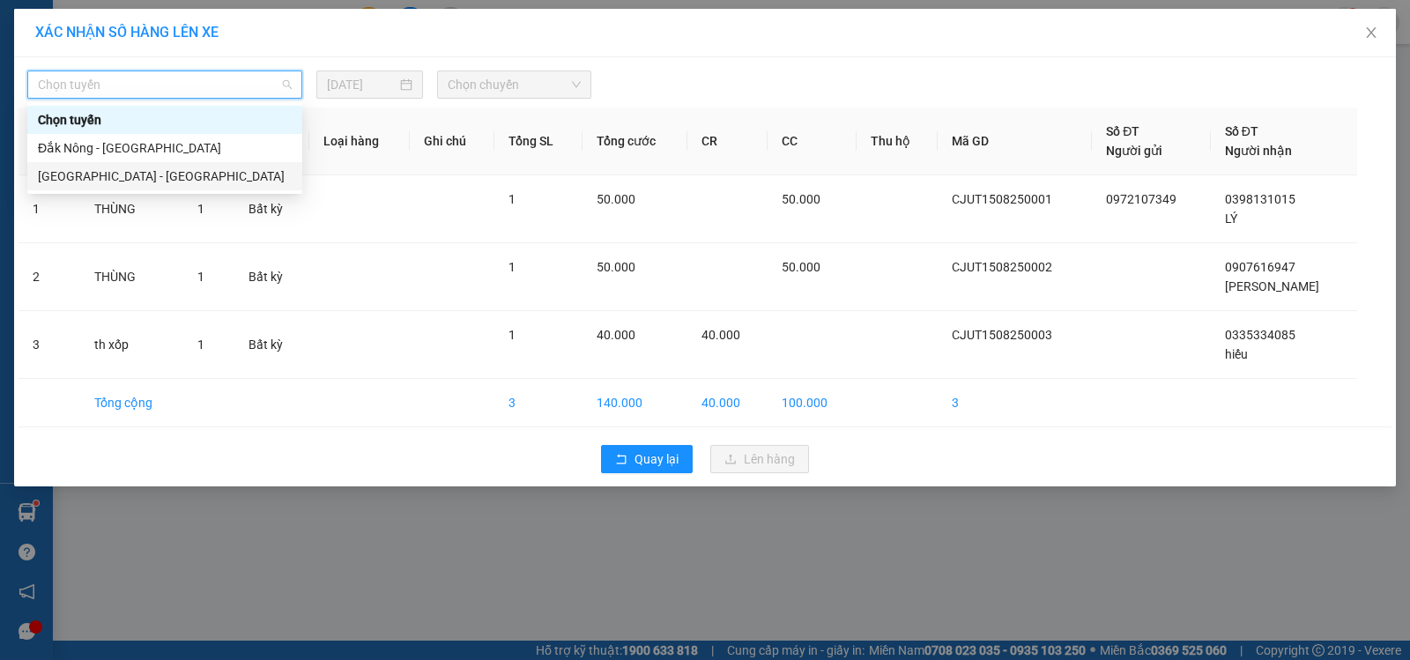
click at [91, 162] on div "[GEOGRAPHIC_DATA] - [GEOGRAPHIC_DATA]" at bounding box center [164, 176] width 275 height 28
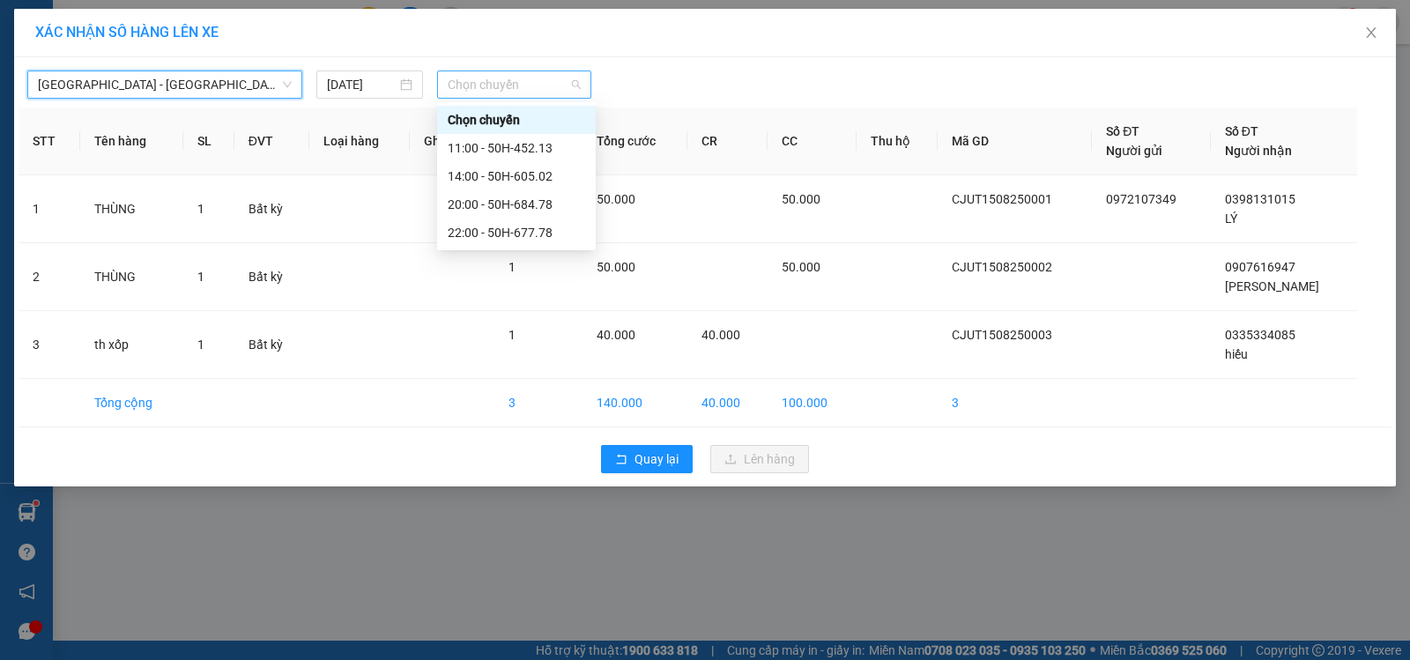
click at [503, 87] on span "Chọn chuyến" at bounding box center [514, 84] width 133 height 26
click at [219, 100] on div "[GEOGRAPHIC_DATA] - Đắk Nông [DATE] Chọn chuyến STT Tên hàng SL ĐVT Loại hàng G…" at bounding box center [705, 271] width 1382 height 429
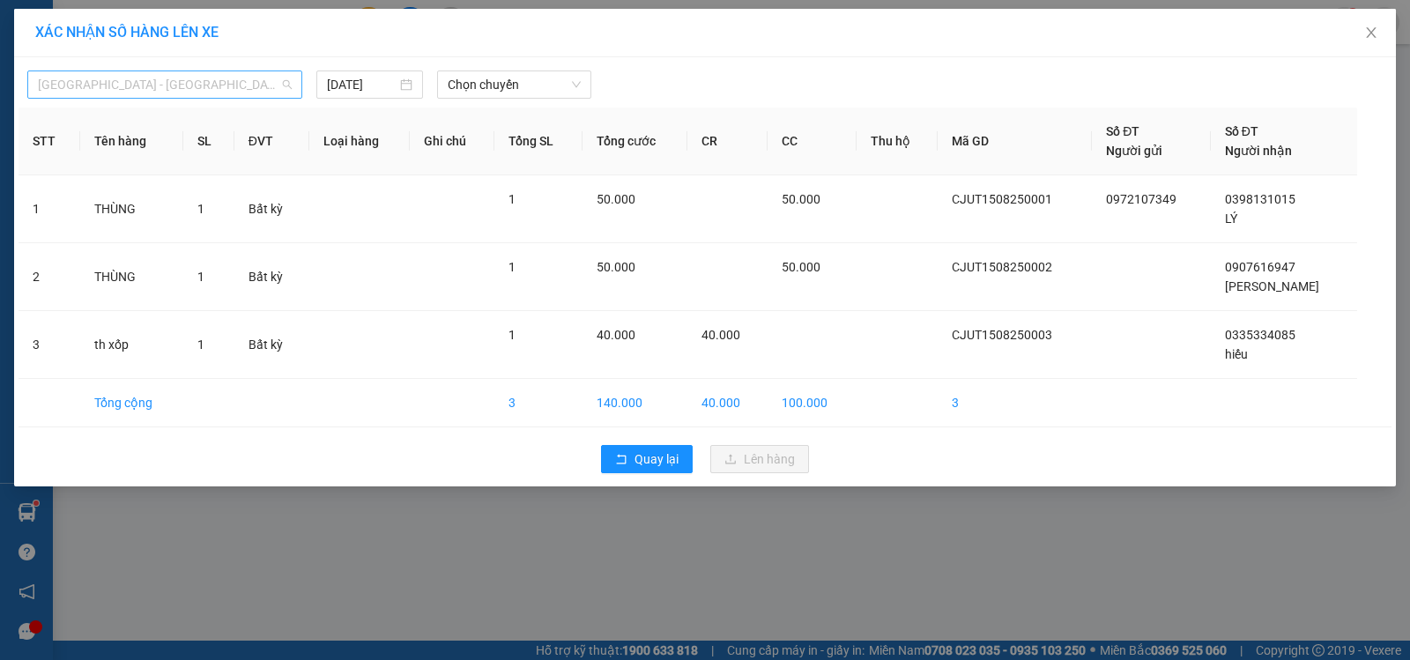
click at [219, 90] on span "[GEOGRAPHIC_DATA] - [GEOGRAPHIC_DATA]" at bounding box center [165, 84] width 254 height 26
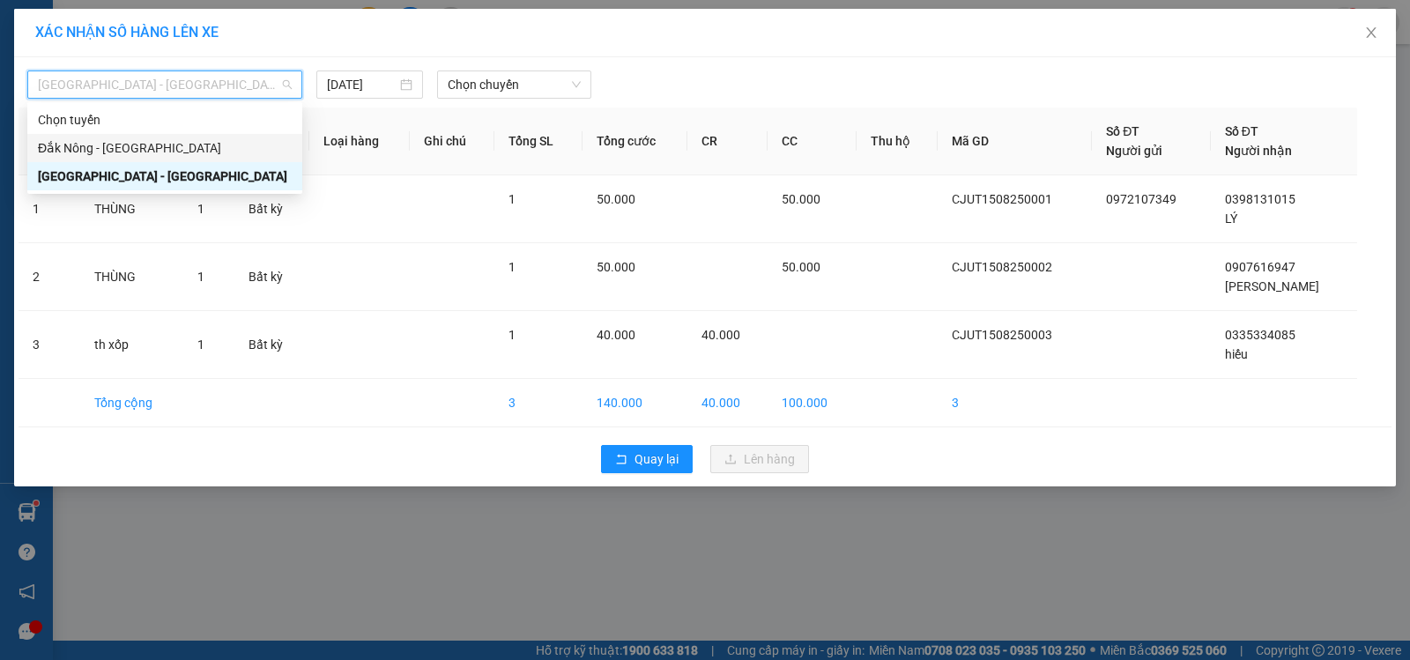
click at [200, 146] on div "Đắk Nông - [GEOGRAPHIC_DATA]" at bounding box center [165, 147] width 254 height 19
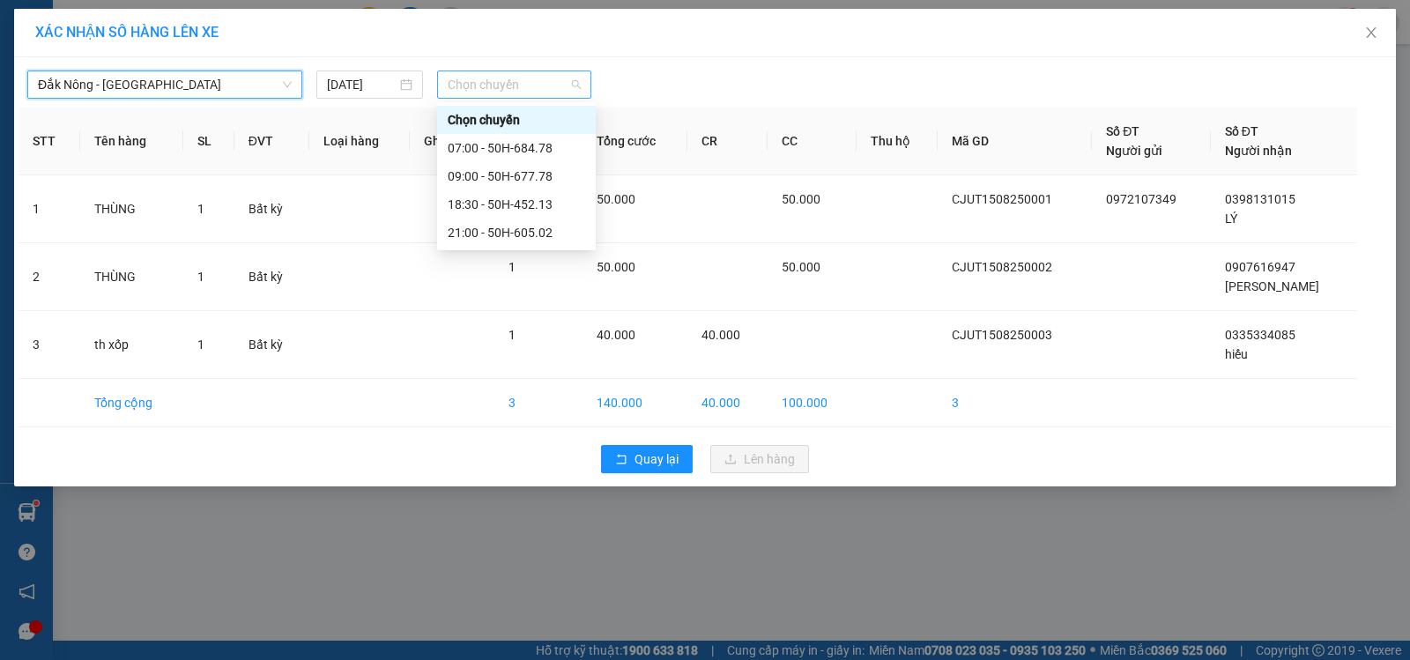
click at [503, 90] on span "Chọn chuyến" at bounding box center [514, 84] width 133 height 26
click at [509, 168] on div "09:00 - 50H-677.78" at bounding box center [516, 176] width 137 height 19
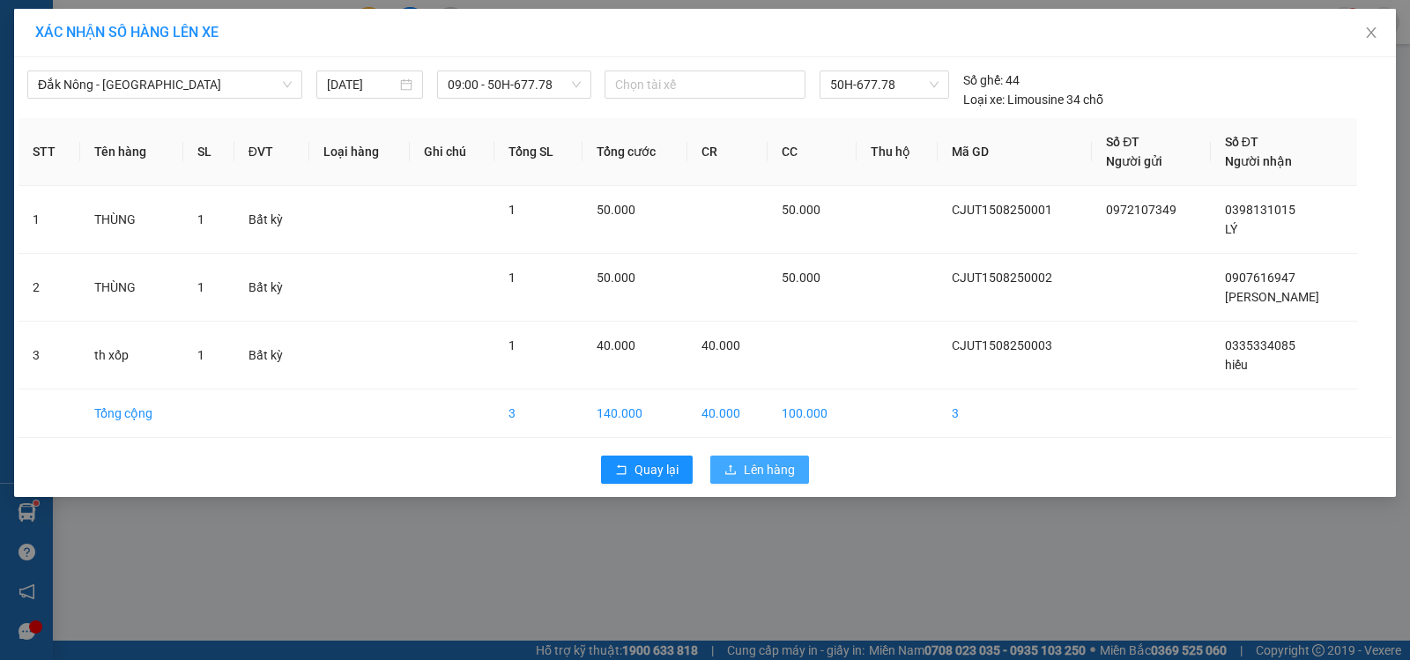
click at [780, 480] on button "Lên hàng" at bounding box center [759, 470] width 99 height 28
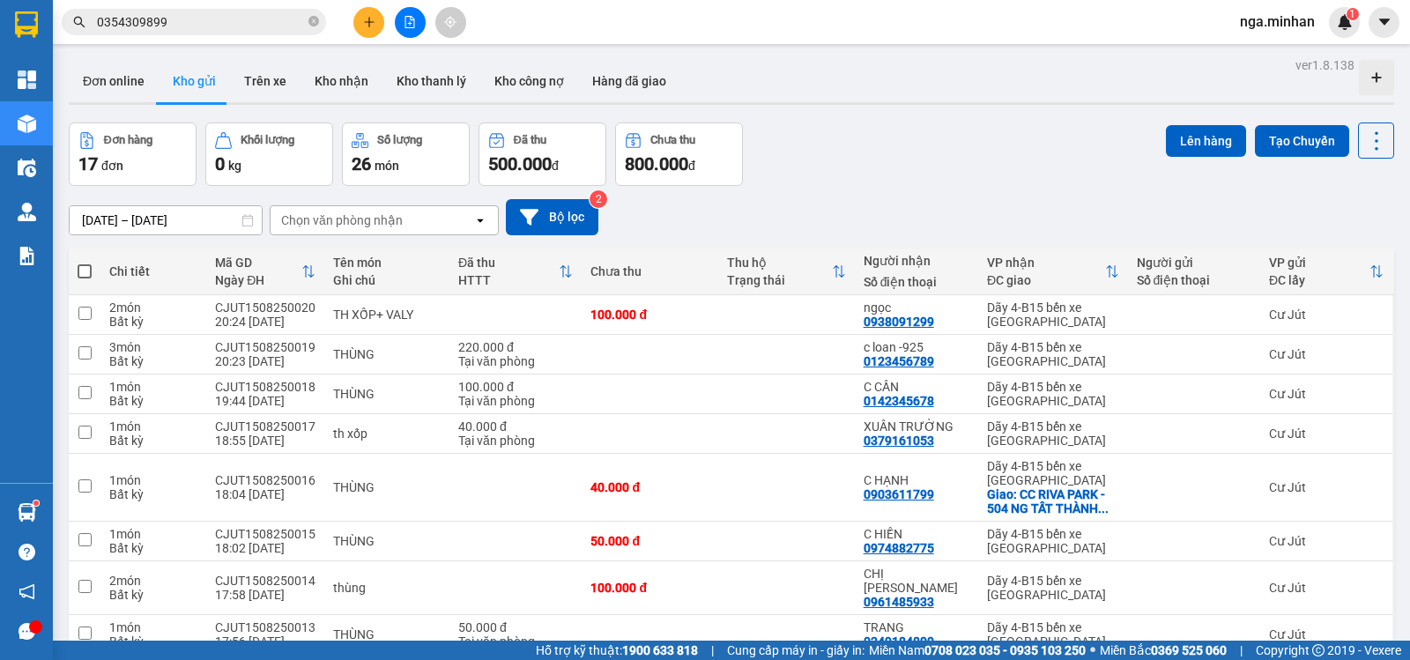
click at [92, 271] on th at bounding box center [85, 272] width 32 height 47
click at [79, 275] on span at bounding box center [85, 271] width 14 height 14
click at [85, 263] on input "checkbox" at bounding box center [85, 263] width 0 height 0
checkbox input "true"
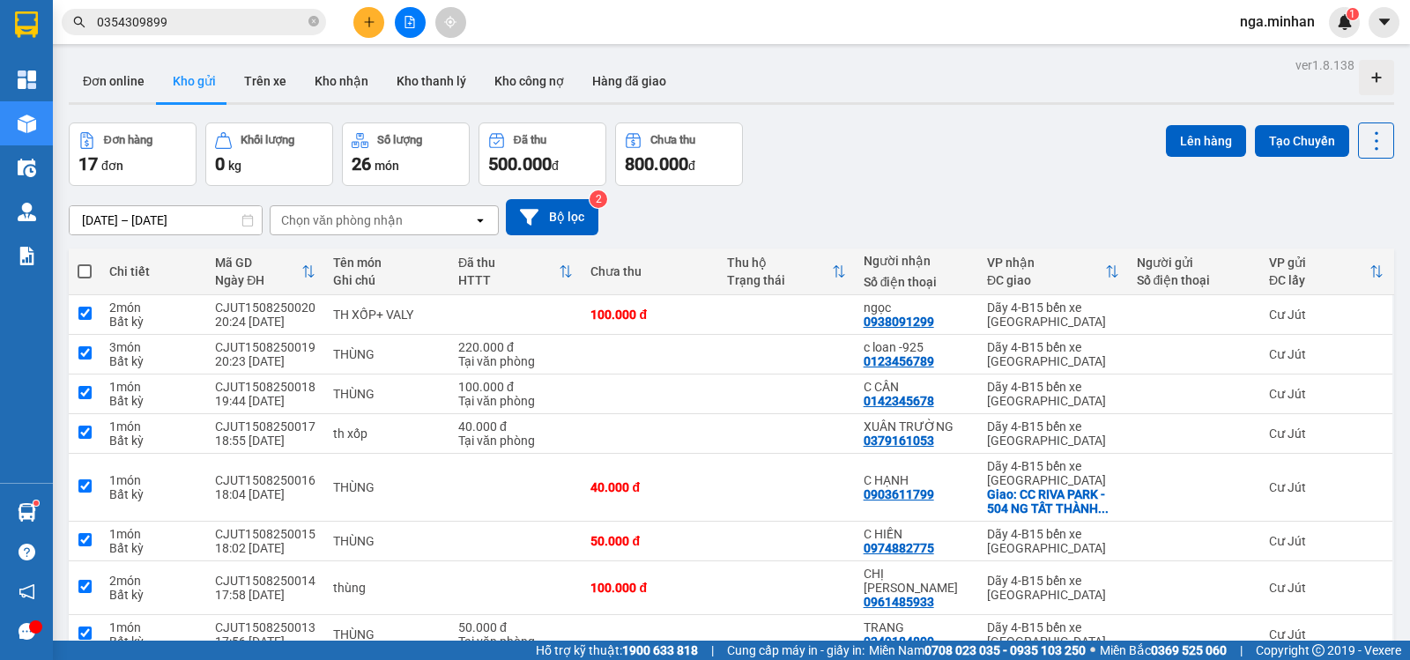
checkbox input "true"
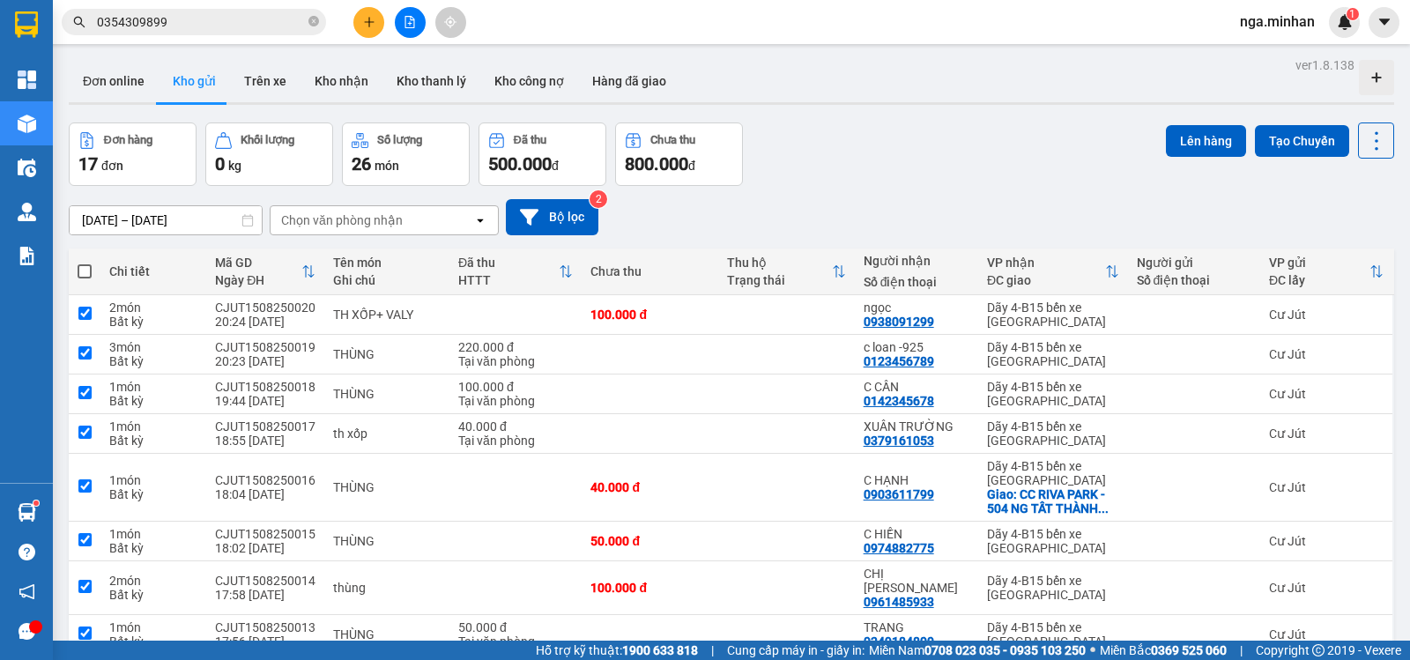
checkbox input "true"
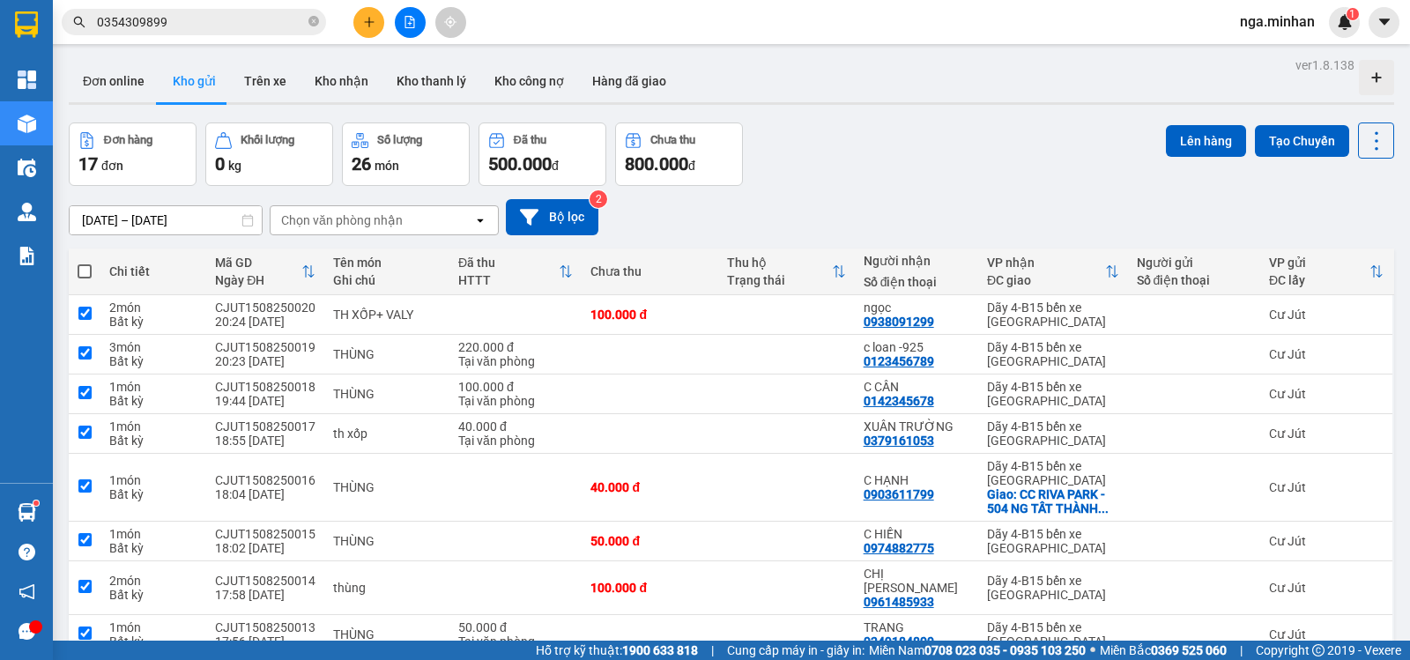
checkbox input "true"
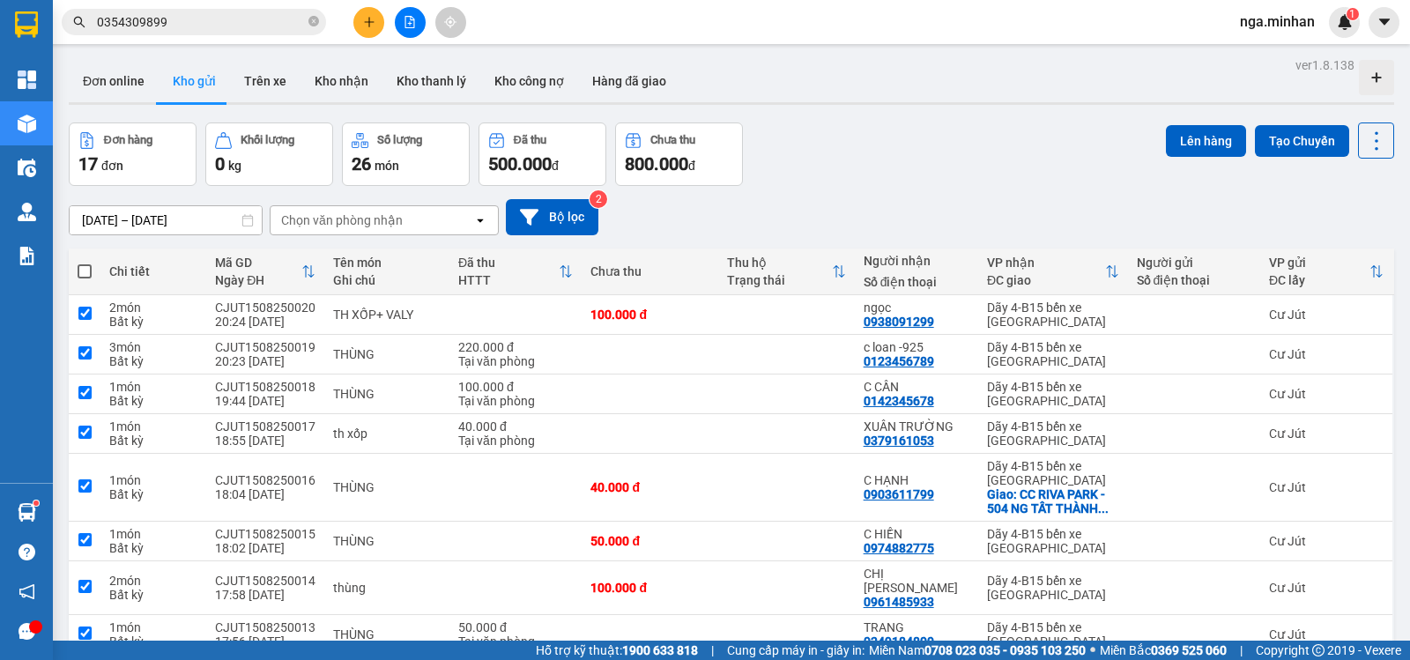
checkbox input "true"
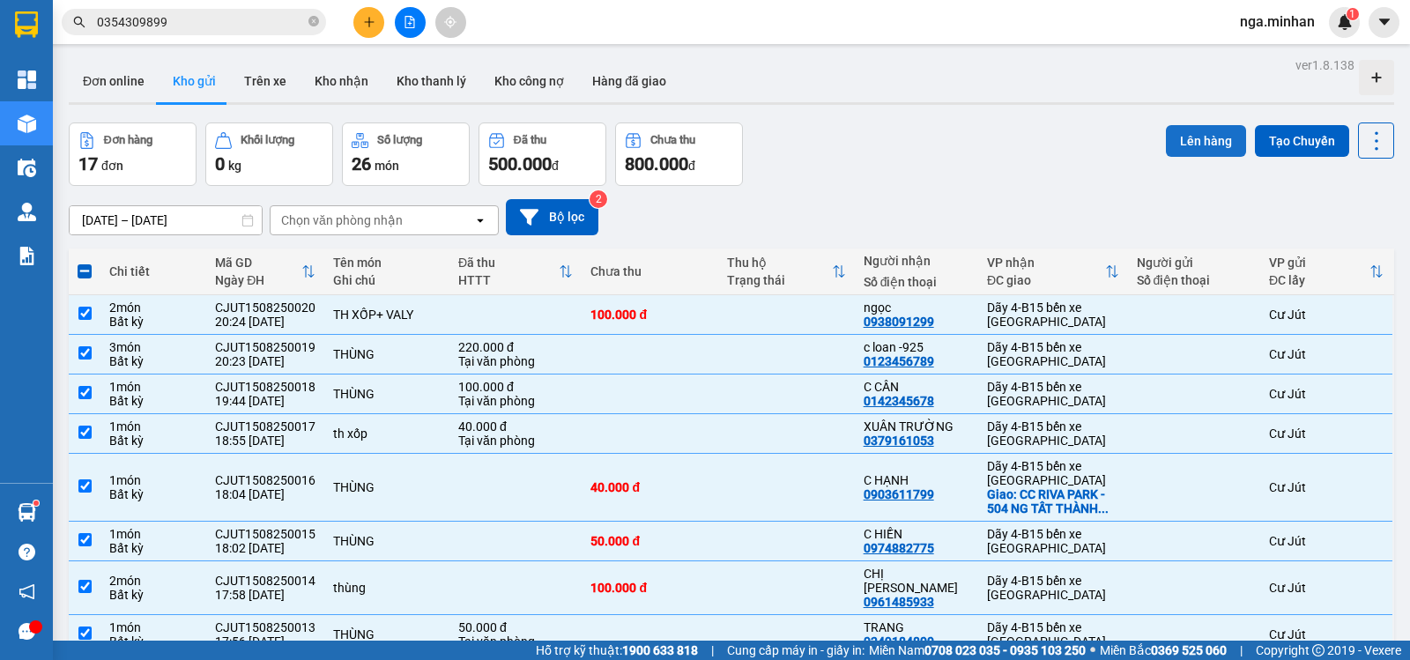
click at [1188, 141] on button "Lên hàng" at bounding box center [1206, 141] width 80 height 32
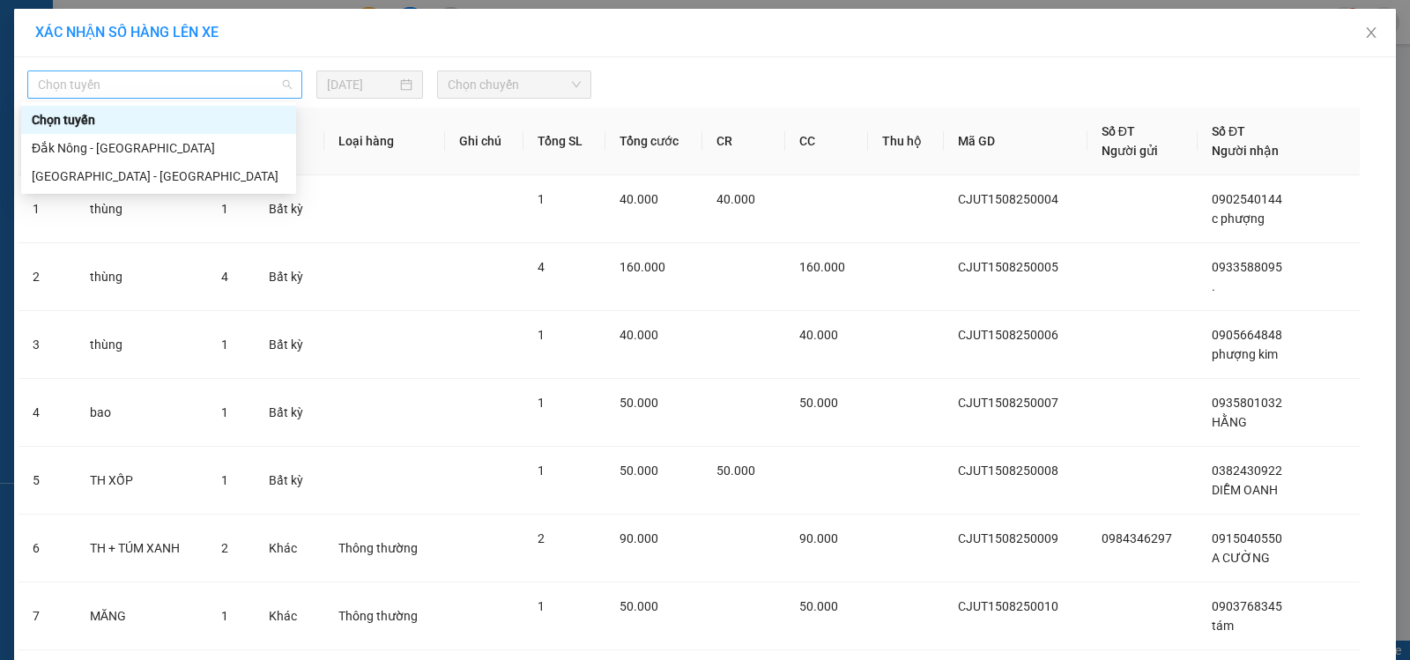
click at [140, 88] on span "Chọn tuyến" at bounding box center [165, 84] width 254 height 26
click at [141, 140] on div "Đắk Nông - [GEOGRAPHIC_DATA]" at bounding box center [159, 147] width 254 height 19
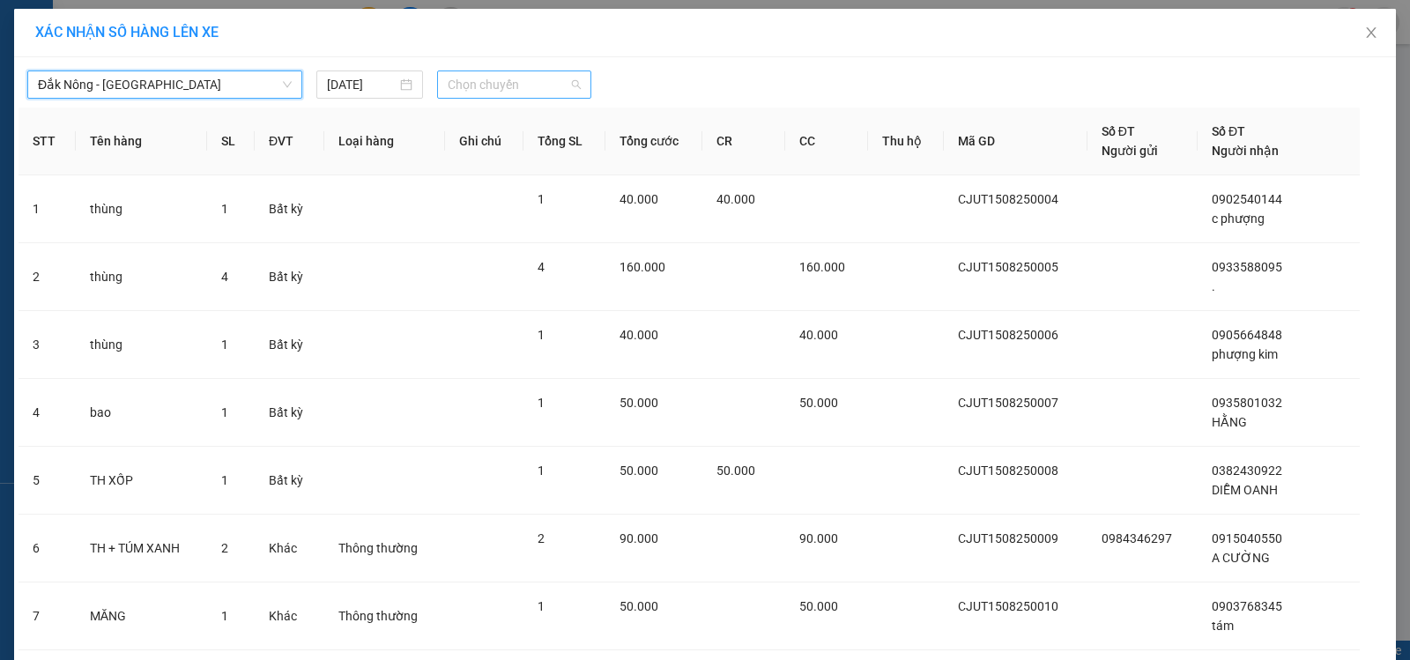
click at [534, 94] on span "Chọn chuyến" at bounding box center [514, 84] width 133 height 26
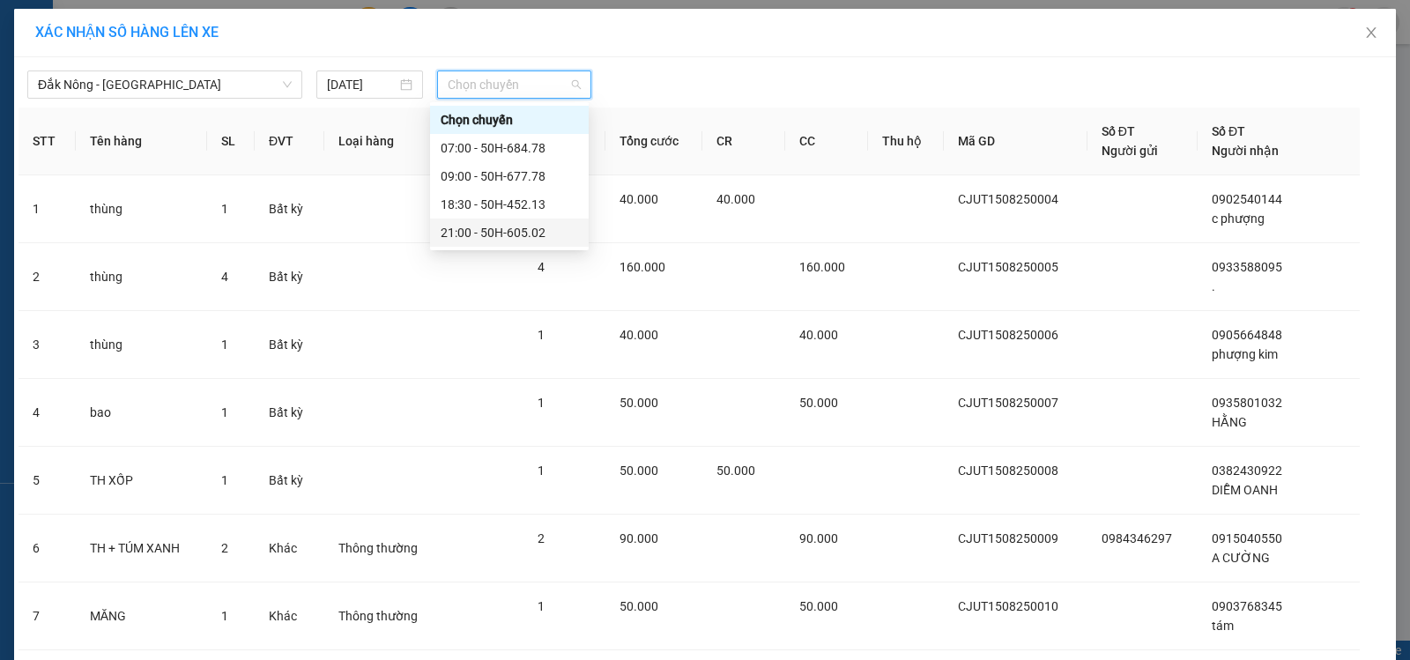
click at [546, 234] on div "21:00 - 50H-605.02" at bounding box center [509, 232] width 137 height 19
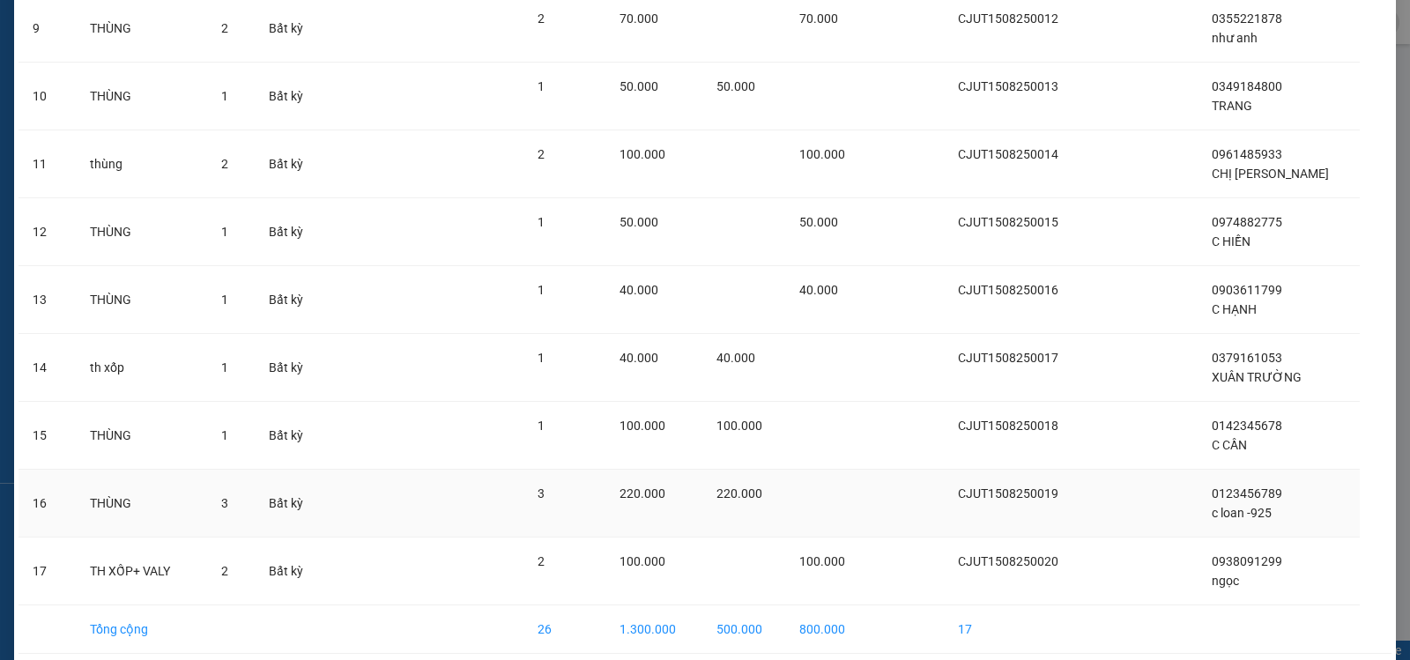
scroll to position [808, 0]
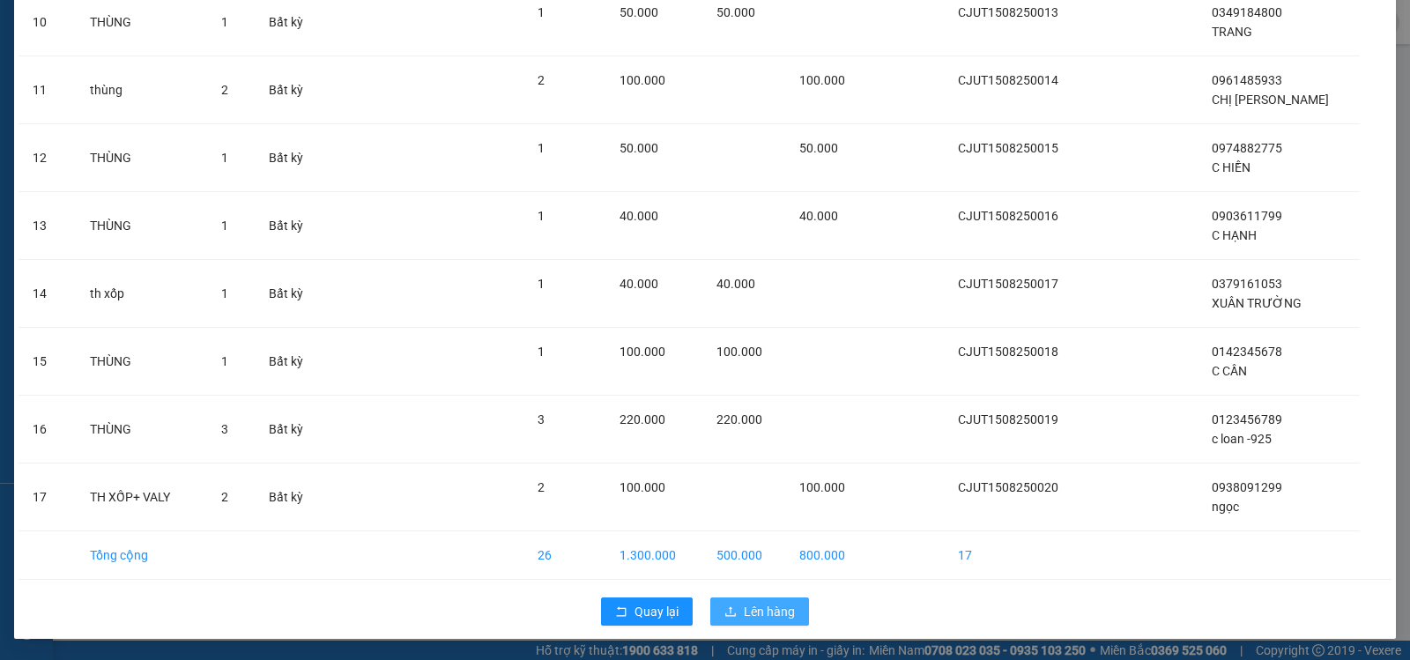
click at [736, 617] on button "Lên hàng" at bounding box center [759, 612] width 99 height 28
